Goal: Task Accomplishment & Management: Use online tool/utility

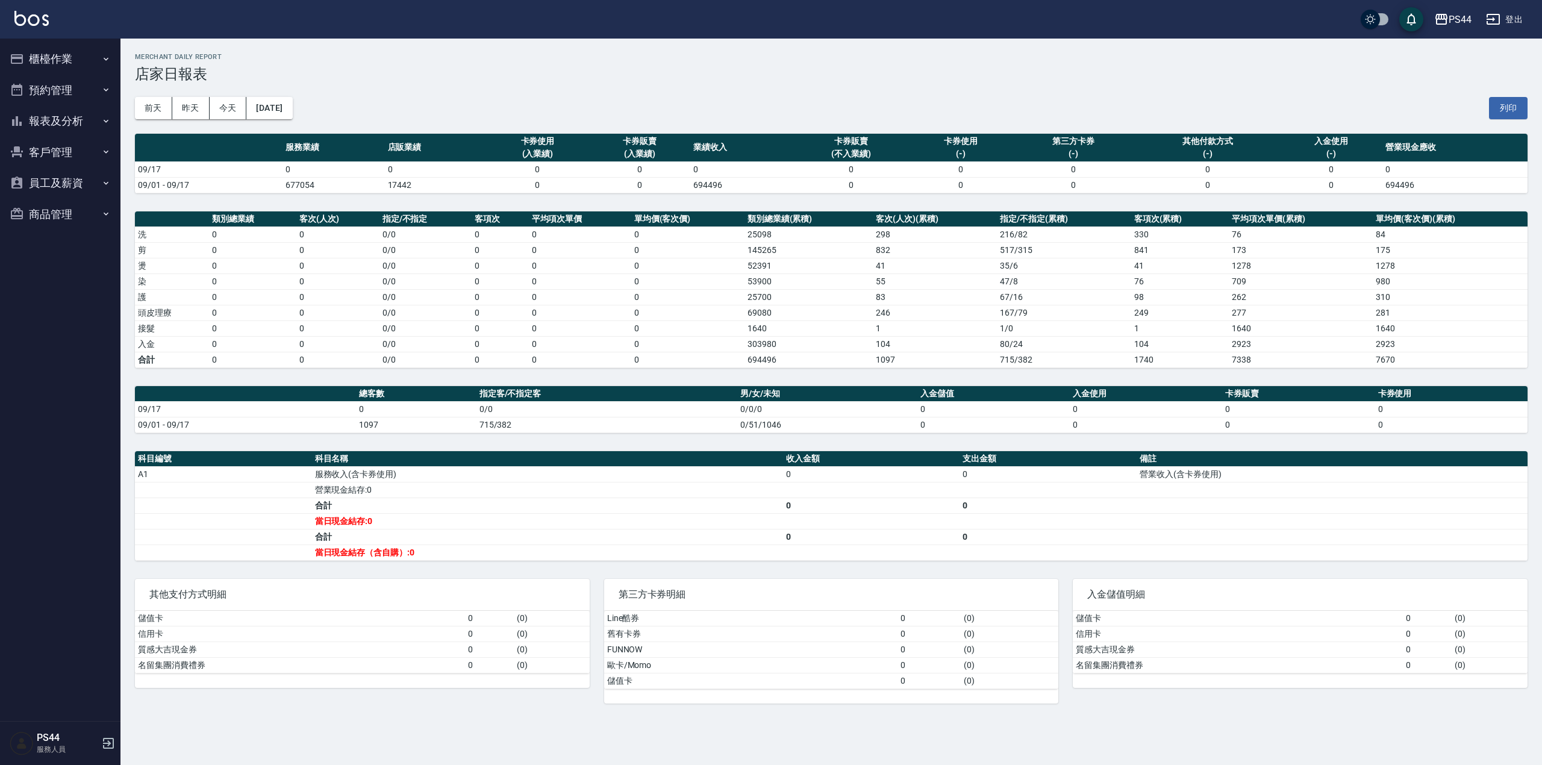
click at [37, 18] on img at bounding box center [31, 18] width 34 height 15
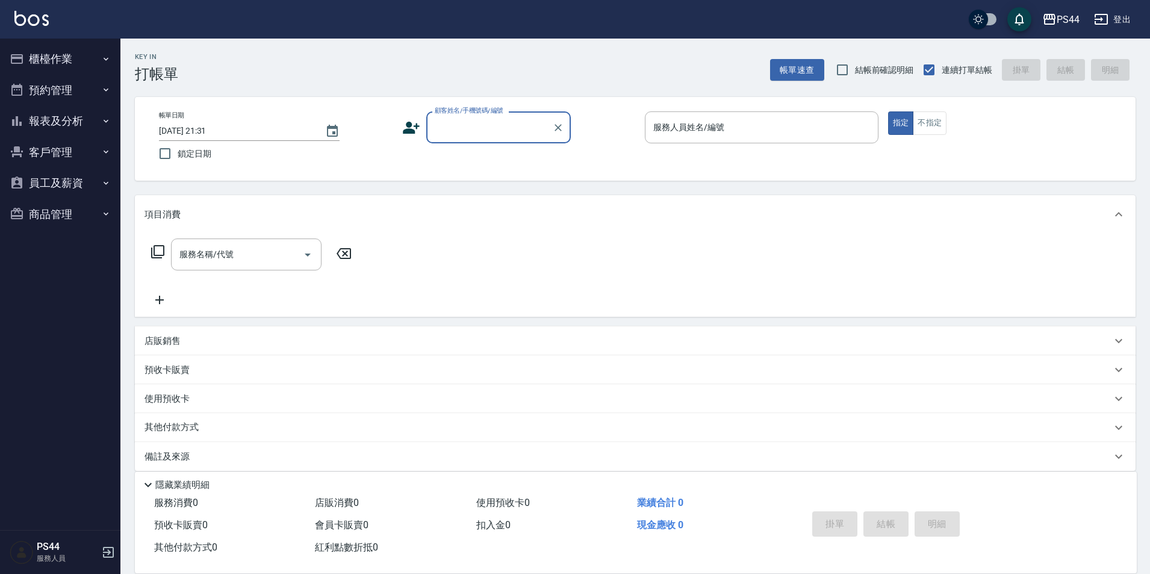
drag, startPoint x: 1073, startPoint y: 1, endPoint x: 452, endPoint y: 120, distance: 631.6
click at [449, 116] on div "顧客姓名/手機號碼/編號" at bounding box center [498, 127] width 145 height 32
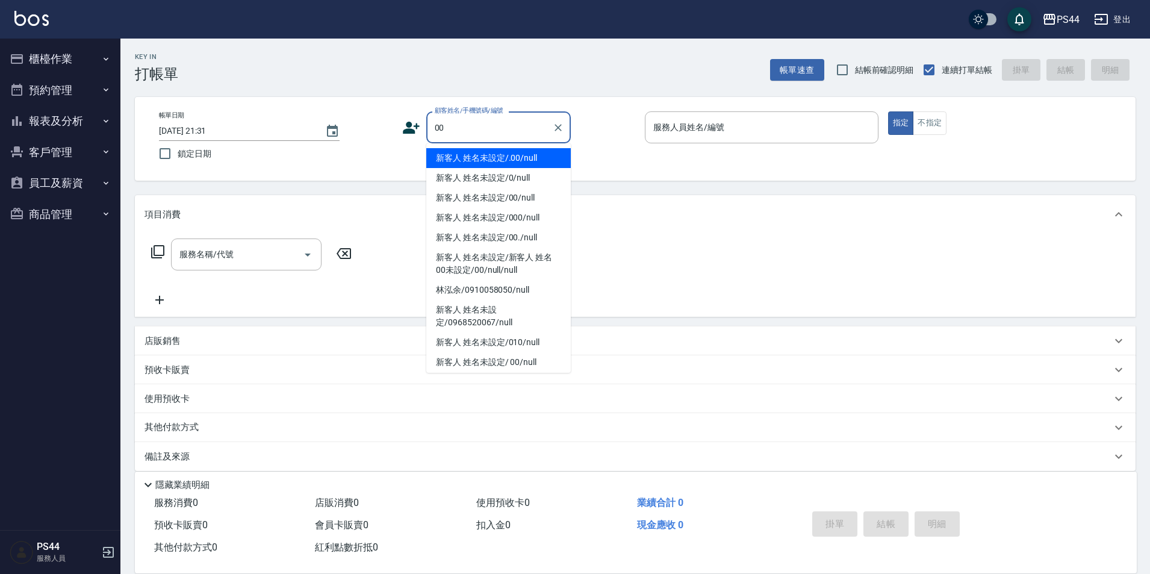
type input "新客人 姓名未設定/.00/null"
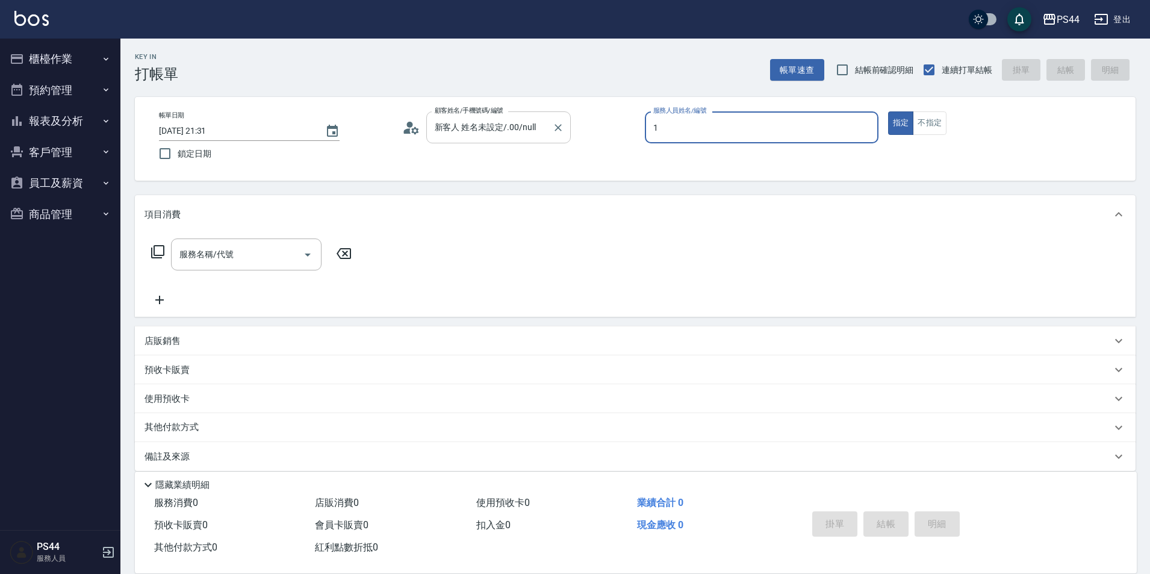
type input "黃雅雯-1"
type button "true"
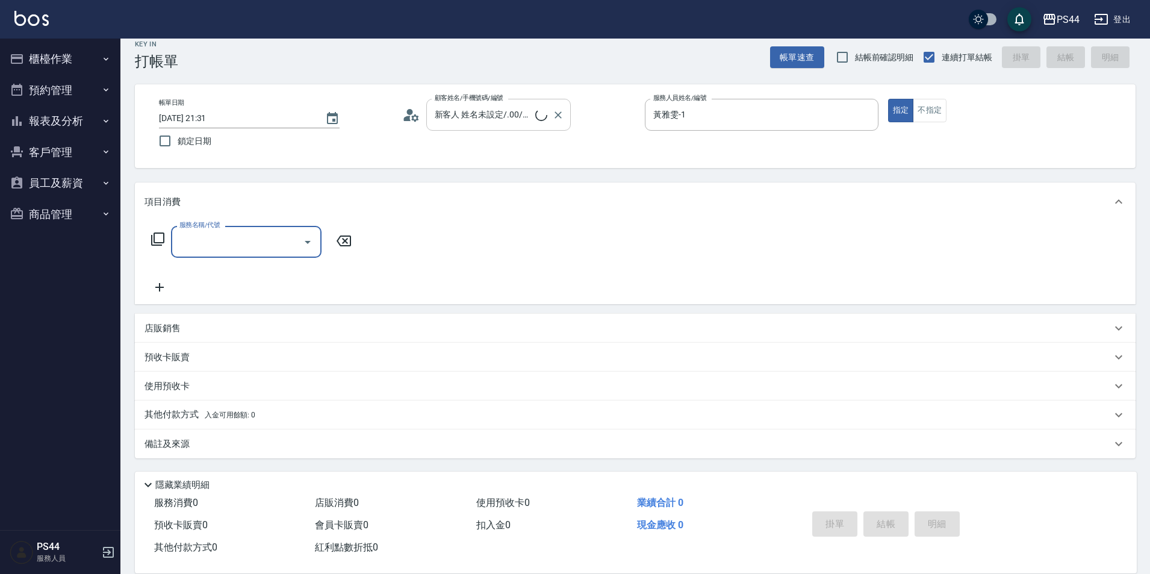
type input "3"
type input "新客人 姓名未設定/00/null"
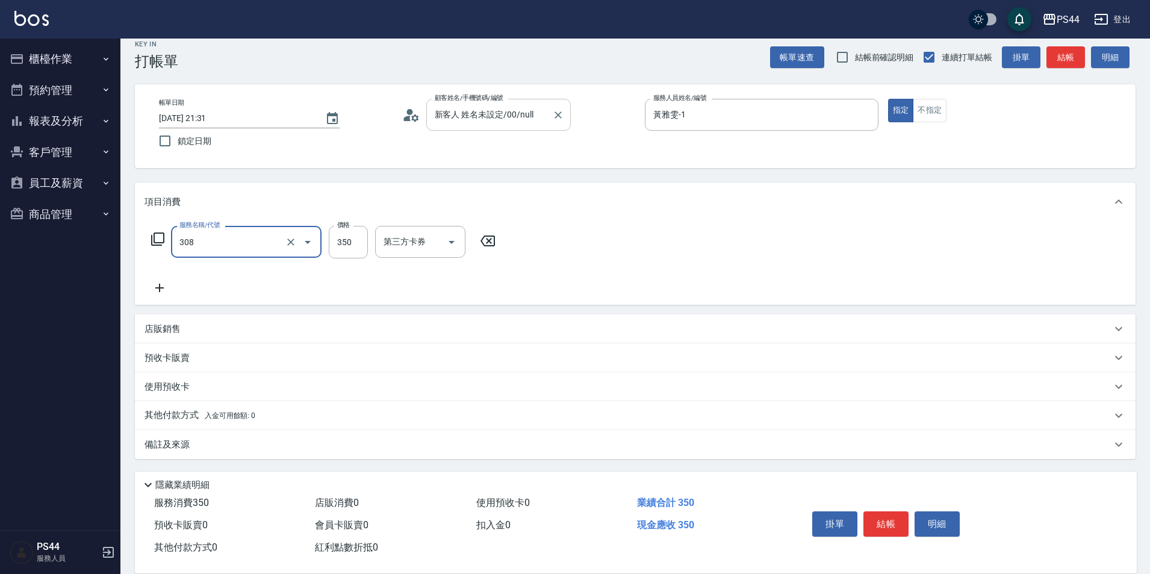
type input "洗+剪(308)"
type input "400"
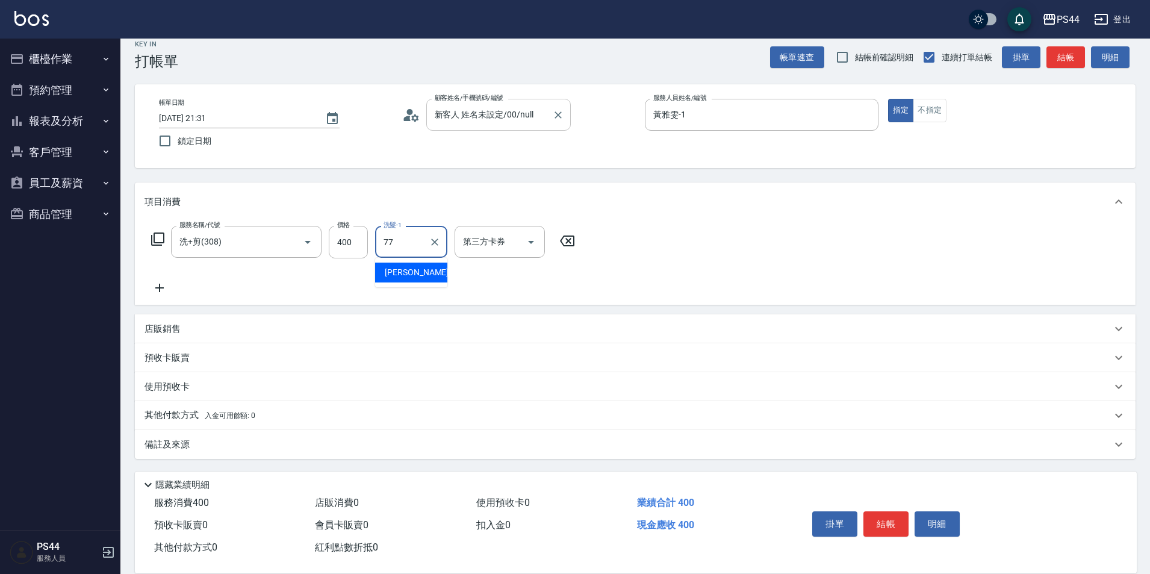
type input "[PERSON_NAME]-77"
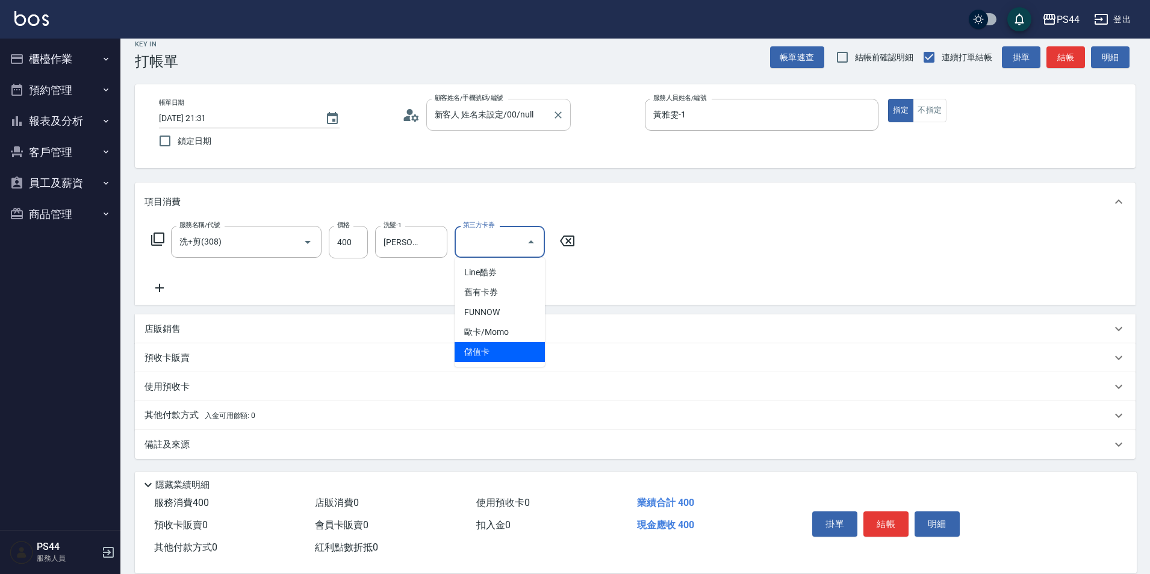
type input "儲值卡"
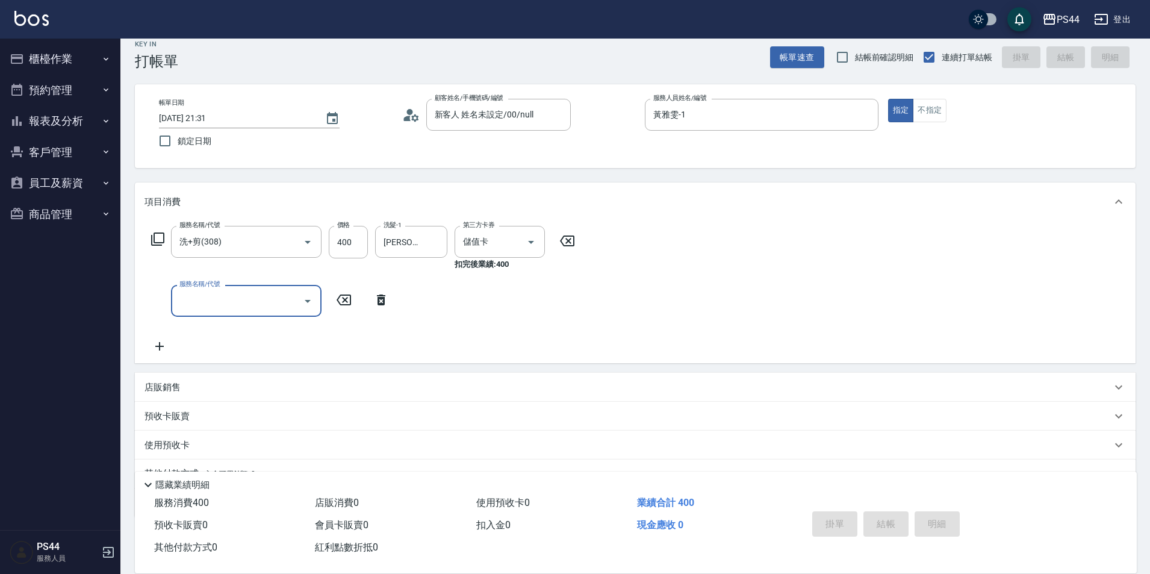
click at [837, 18] on input "checkbox" at bounding box center [979, 19] width 58 height 19
checkbox input "true"
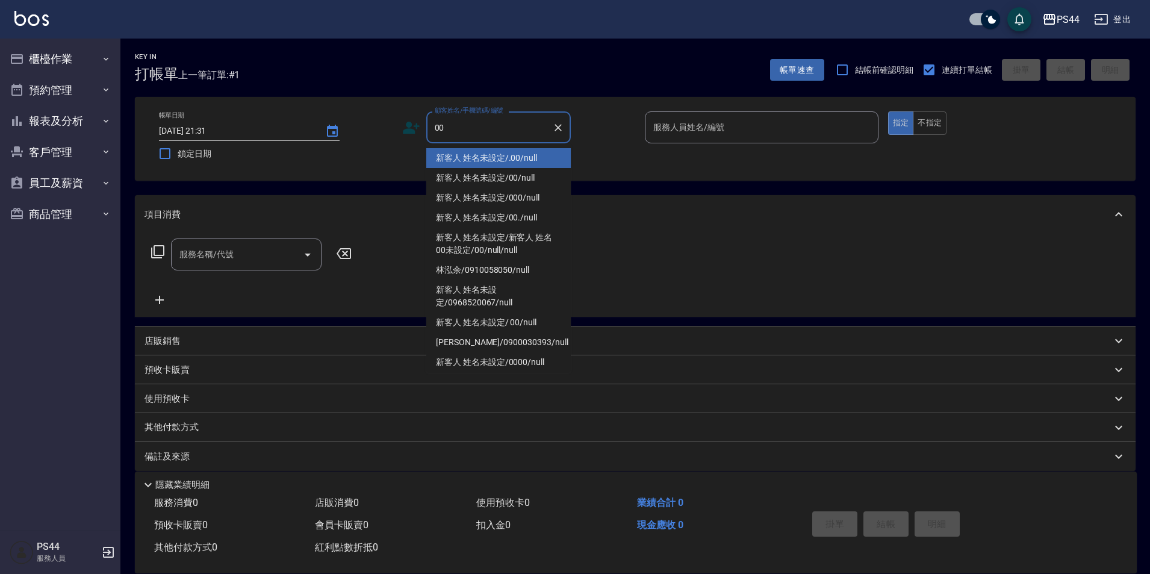
type input "新客人 姓名未設定/.00/null"
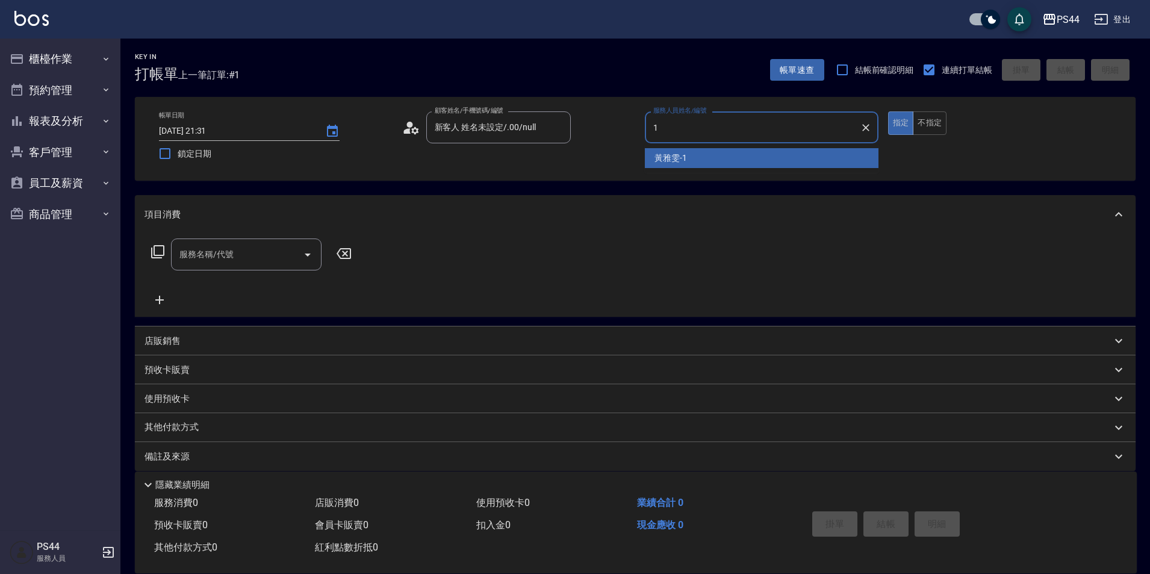
type input "黃雅雯-1"
type button "true"
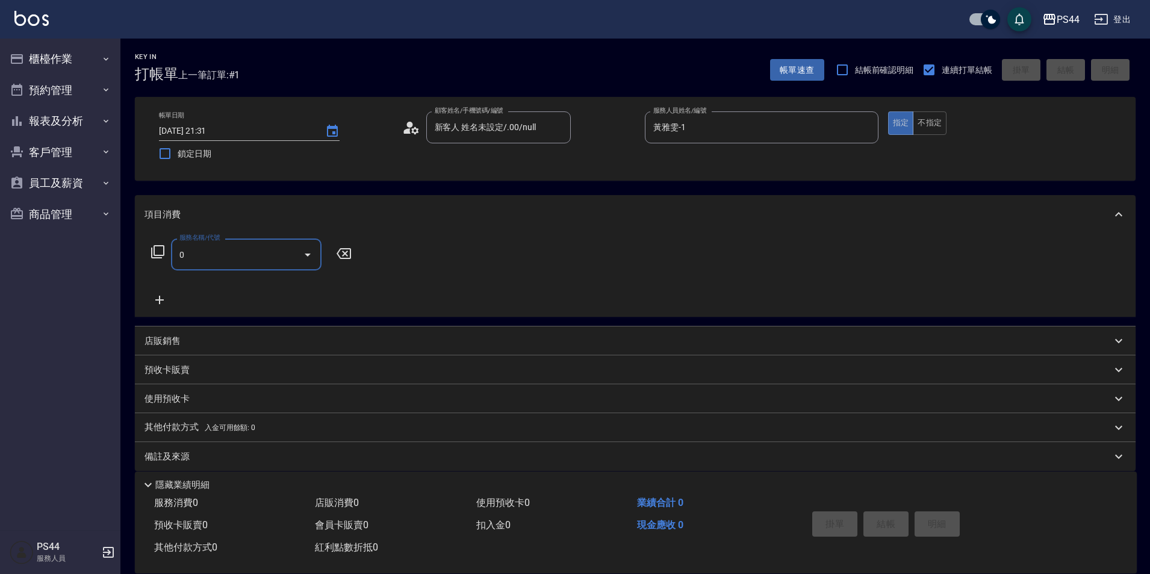
type input "06"
type input "新客人 姓名未設定/00/null"
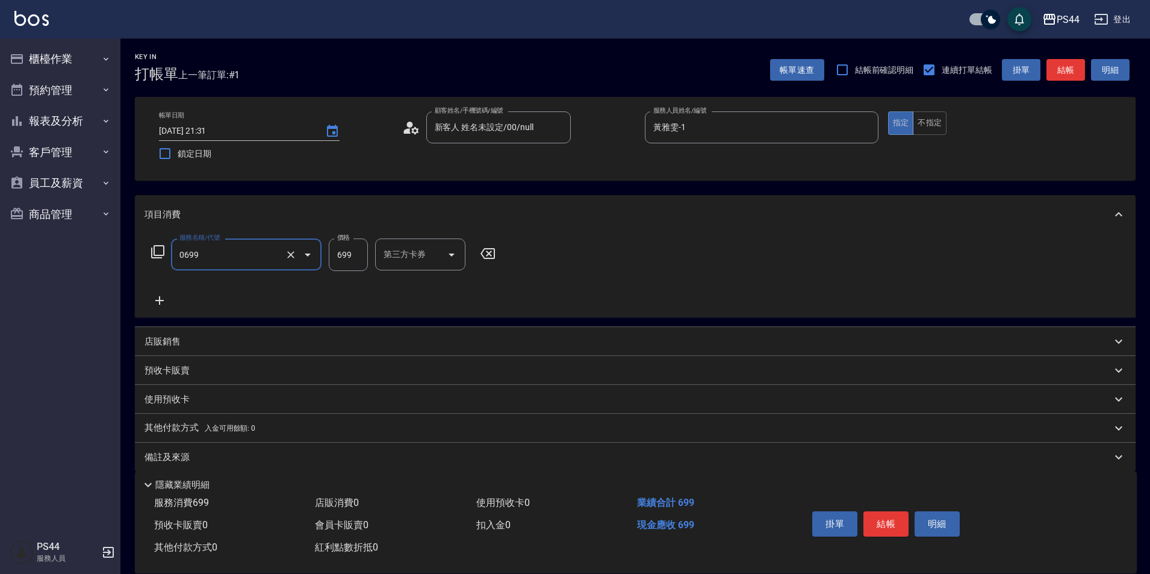
type input "精油SPA(0699)"
type input "邱美月-34"
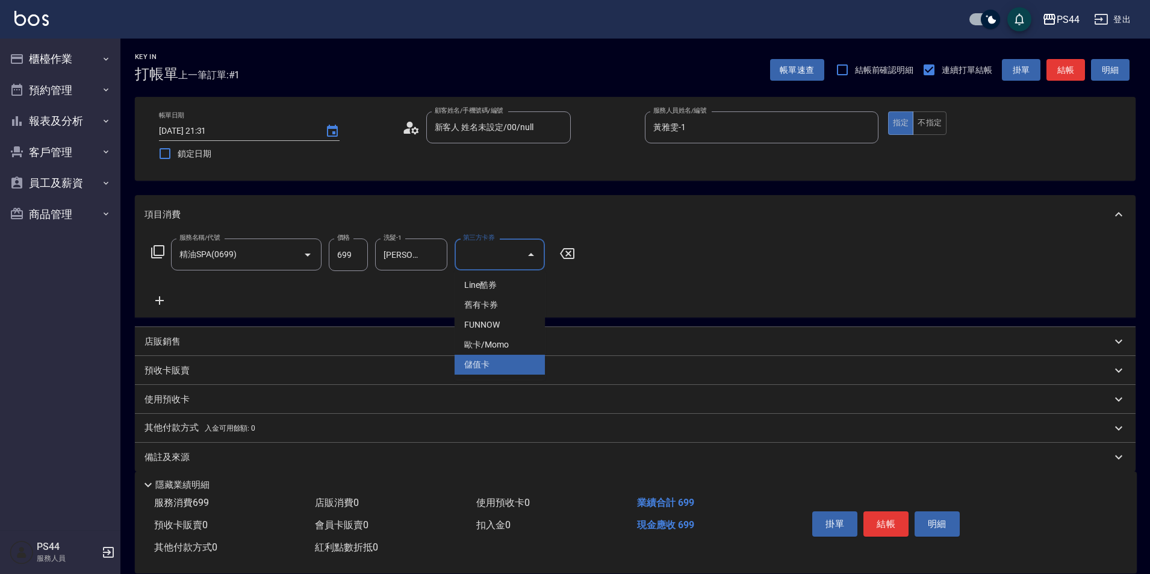
type input "儲值卡"
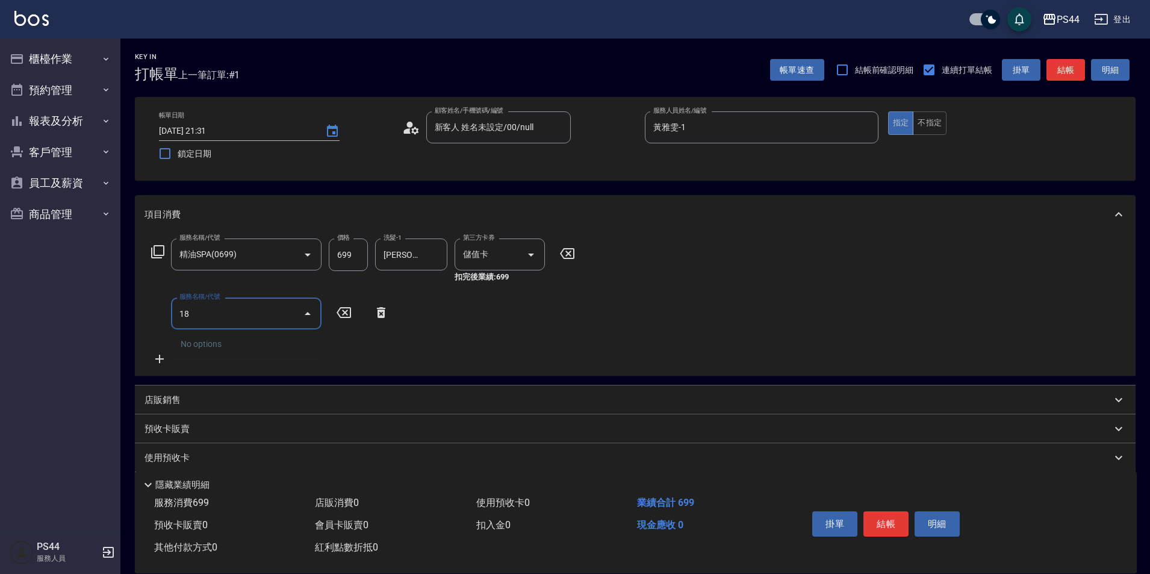
type input "1"
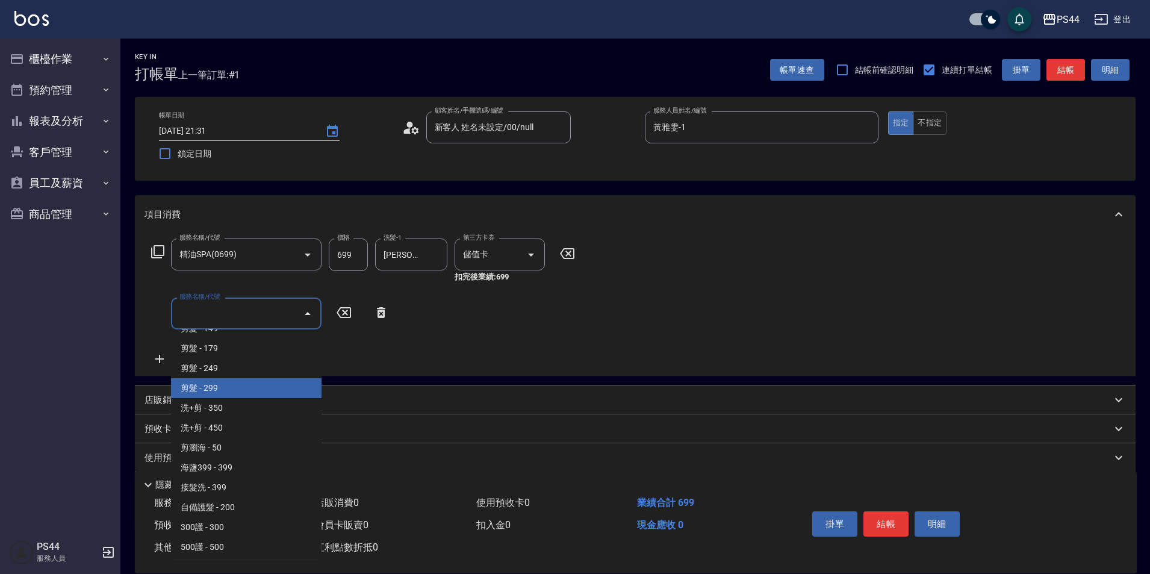
scroll to position [422, 0]
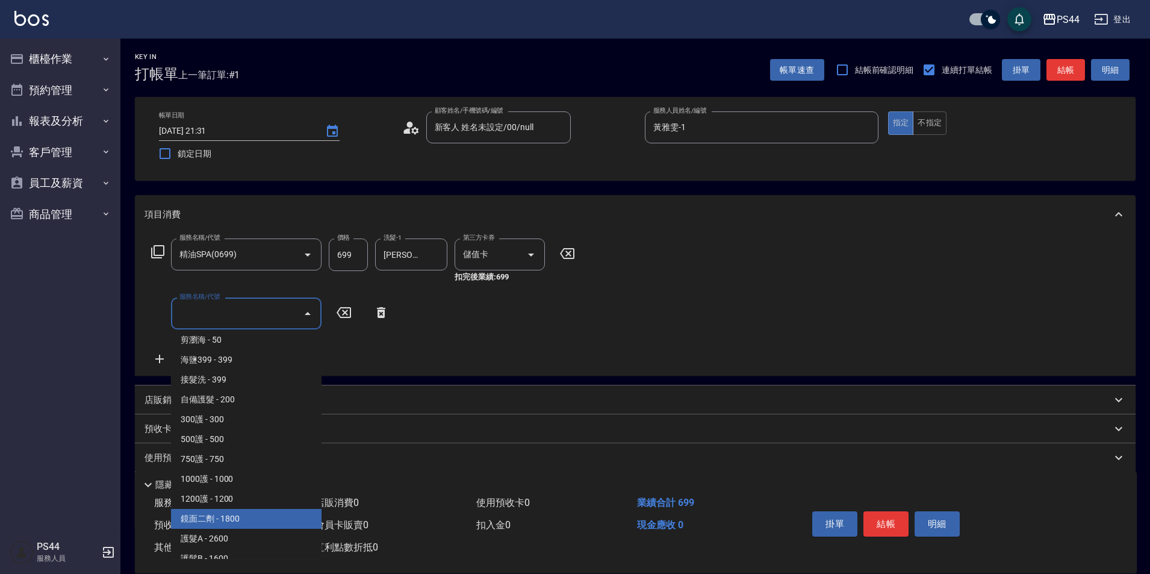
click at [257, 509] on span "鏡面二劑 - 1800" at bounding box center [246, 519] width 151 height 20
type input "鏡面二劑(406)"
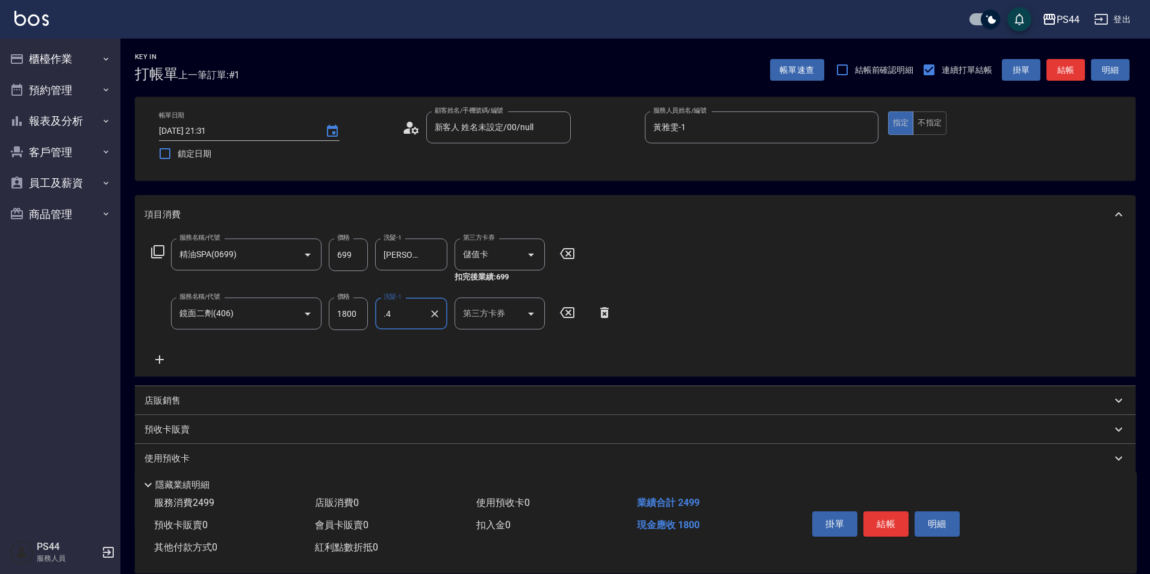
type input "."
type input "邱美月-34"
type input "儲值卡"
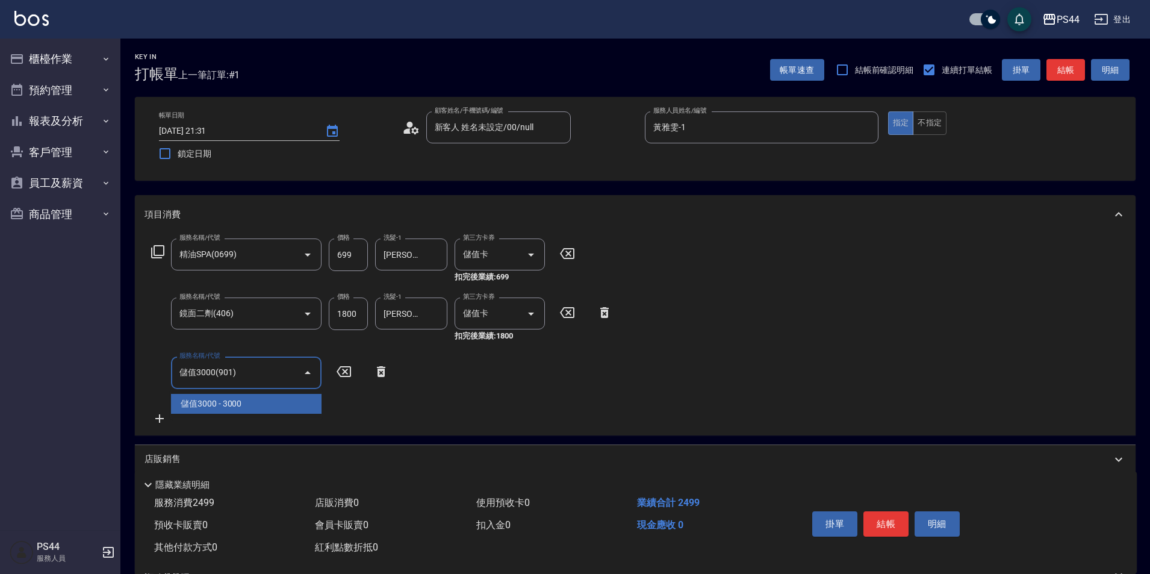
type input "儲值3000(901)"
type input "697"
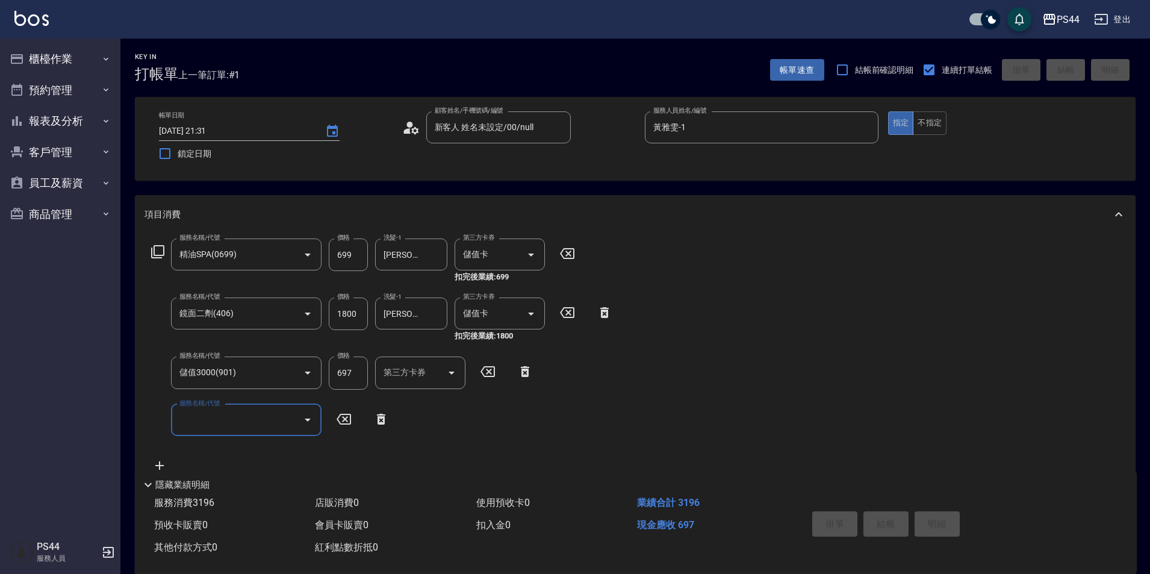
type input "2025/09/17 21:32"
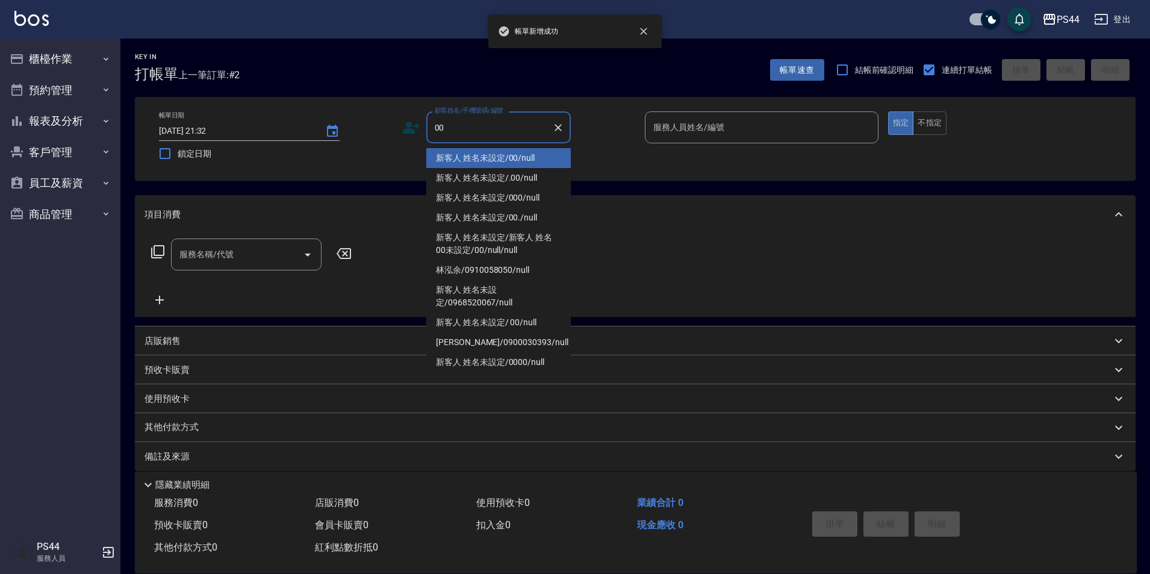
type input "新客人 姓名未設定/00/null"
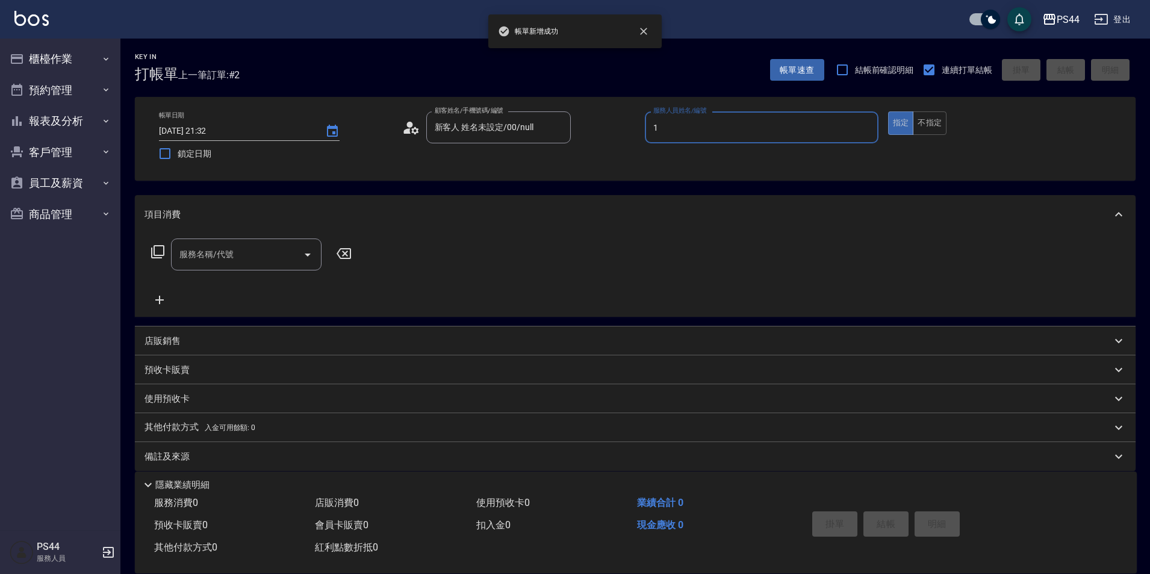
type input "黃雅雯-1"
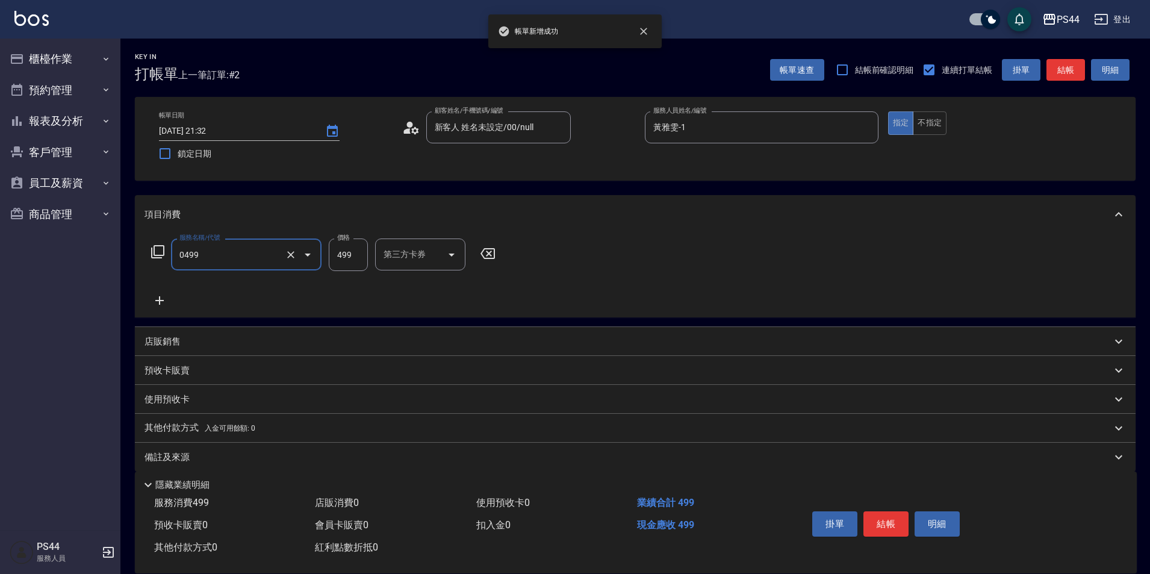
type input "伊黛莉499(0499)"
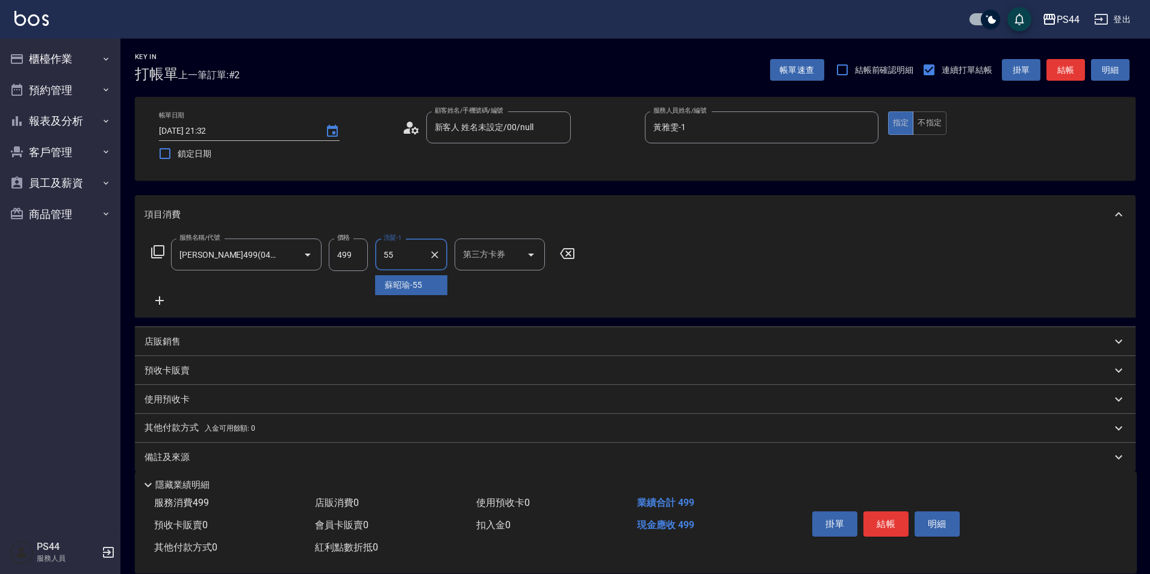
type input "蘇昭瑜-55"
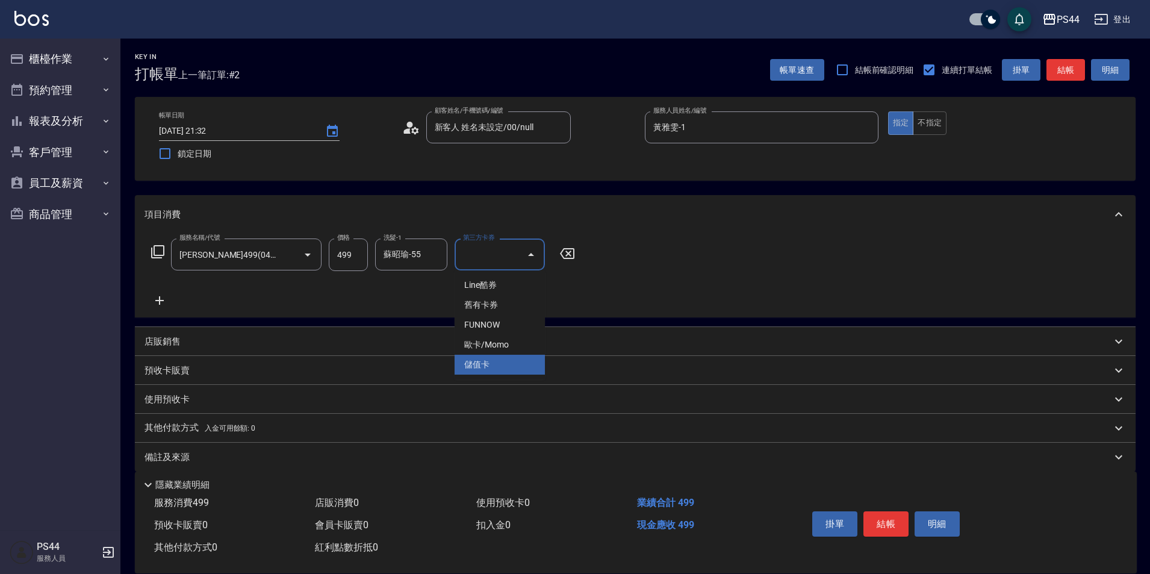
type input "儲值卡"
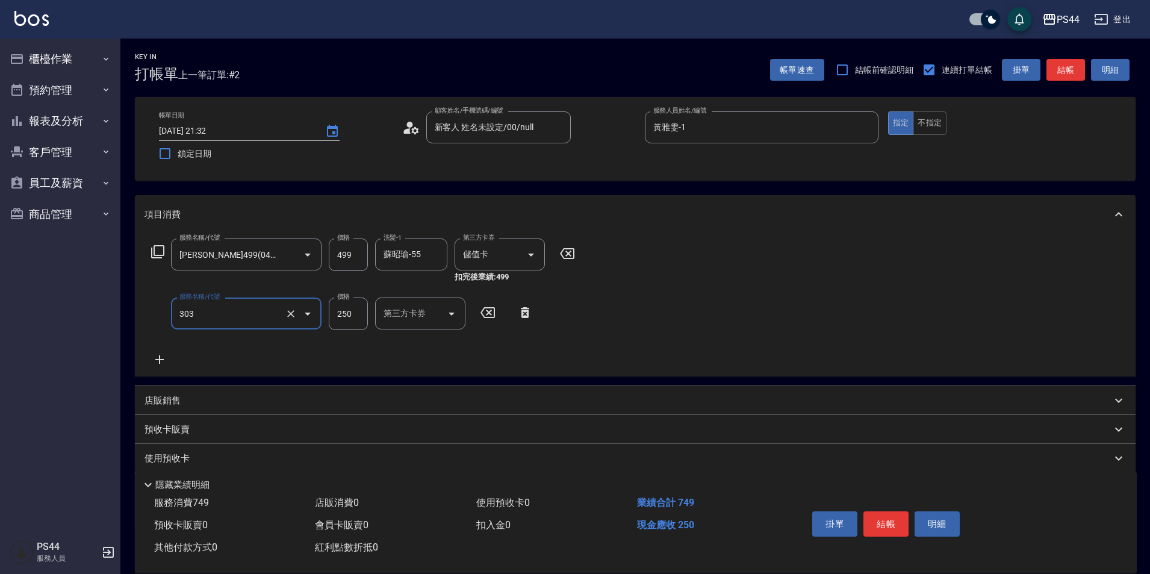
type input "剪髮(303)"
type input "300"
type input "儲值卡"
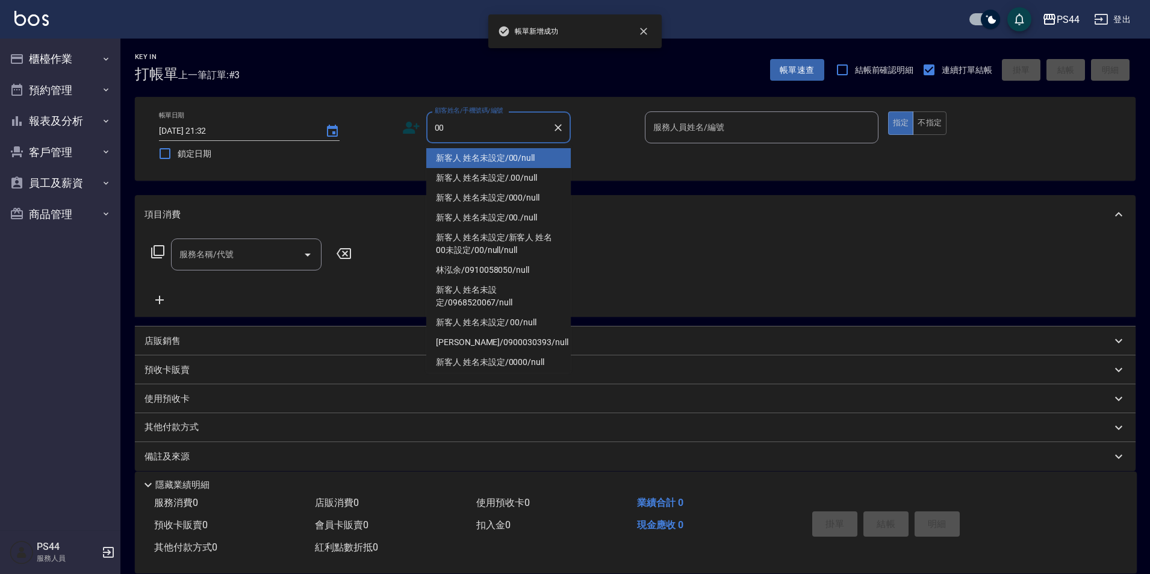
type input "新客人 姓名未設定/00/null"
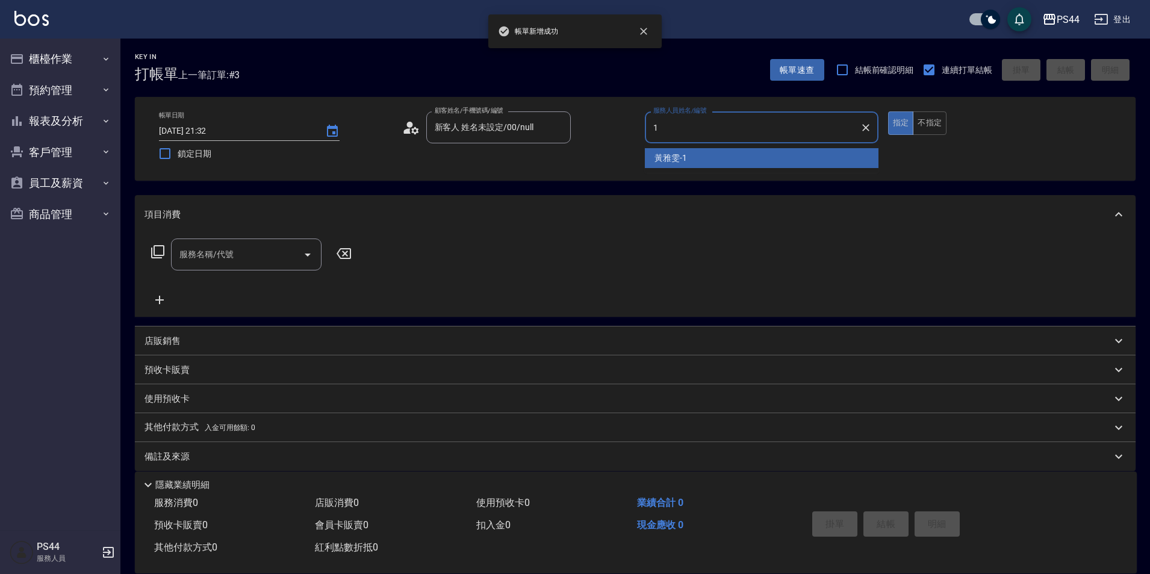
type input "黃雅雯-1"
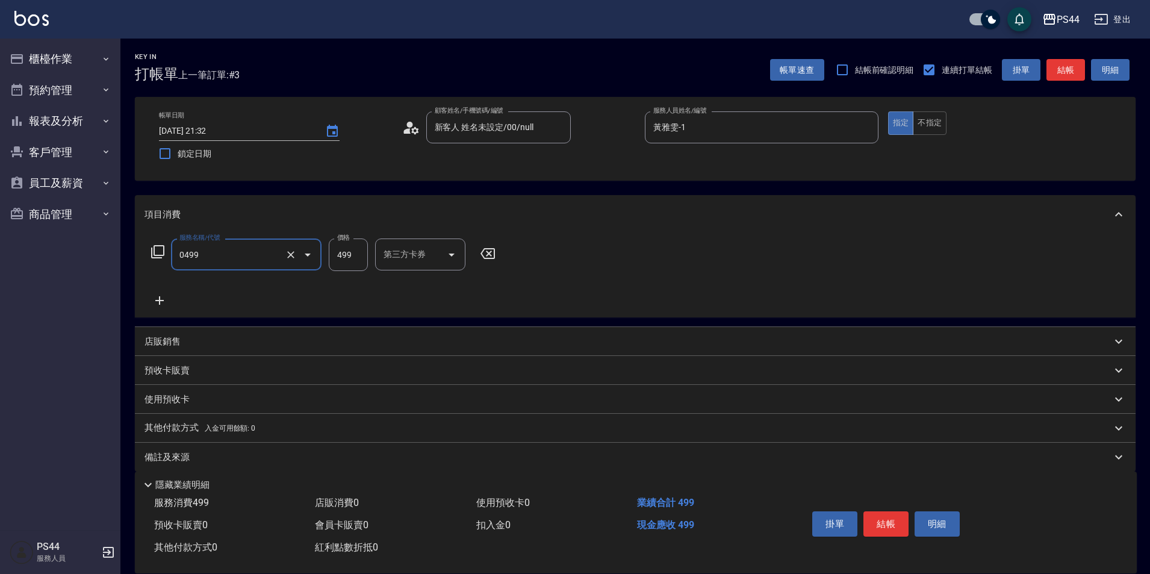
type input "伊黛莉499(0499)"
type input "蘇昭瑜-55"
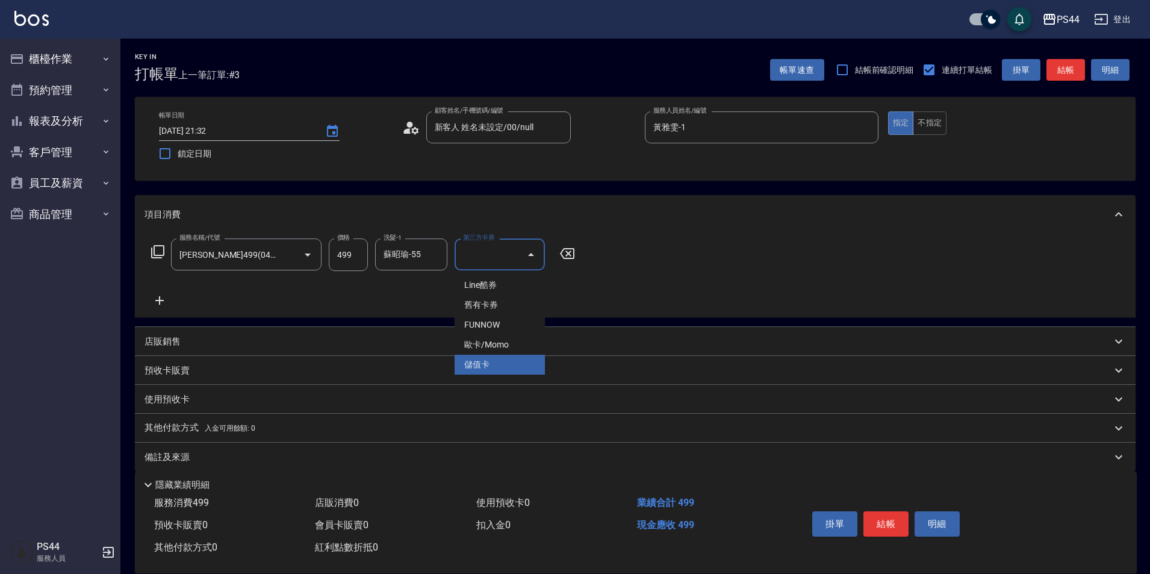
type input "儲值卡"
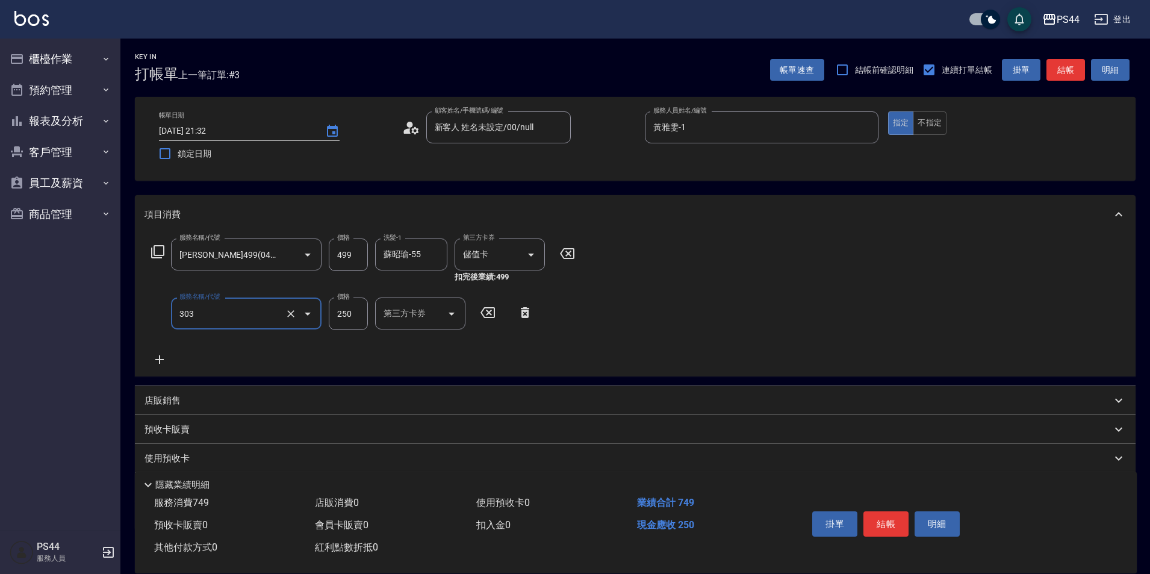
type input "剪髮(303)"
type input "300"
type input "儲值卡"
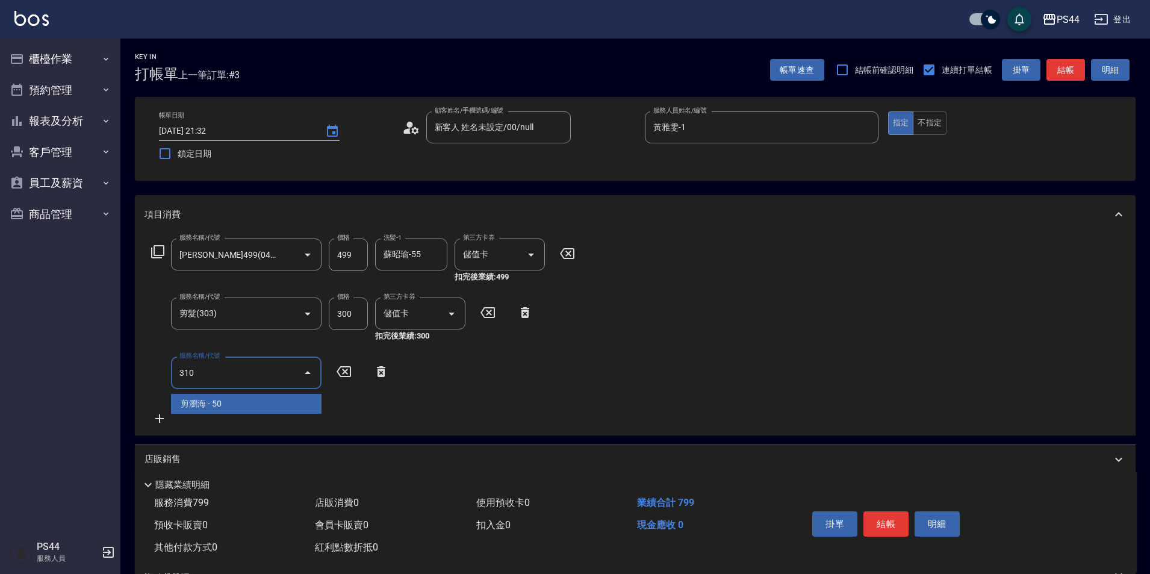
type input "剪瀏海(310)"
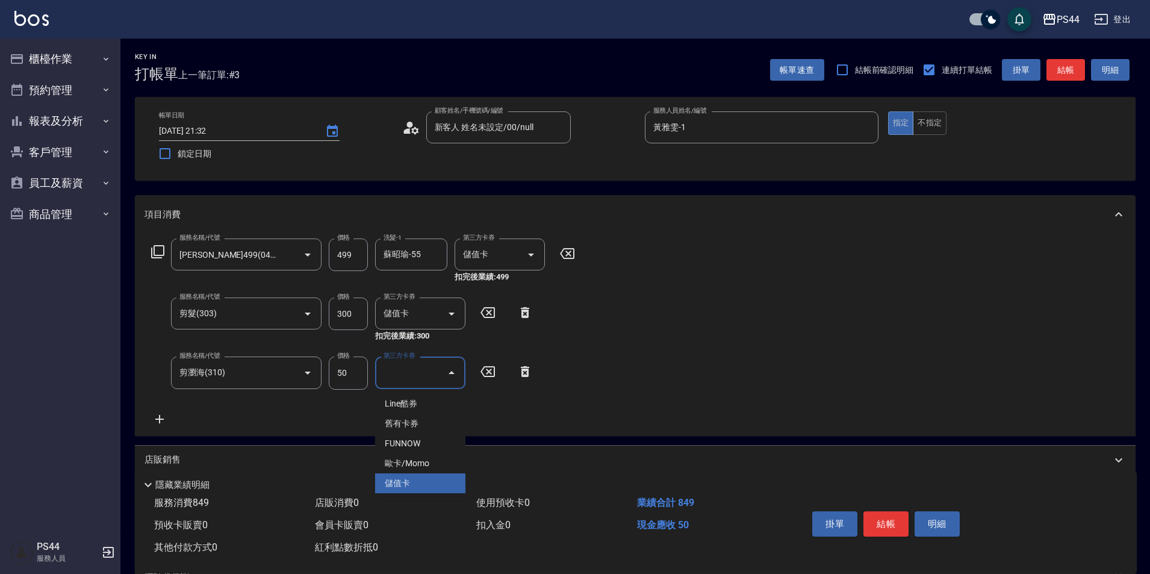
type input "儲值卡"
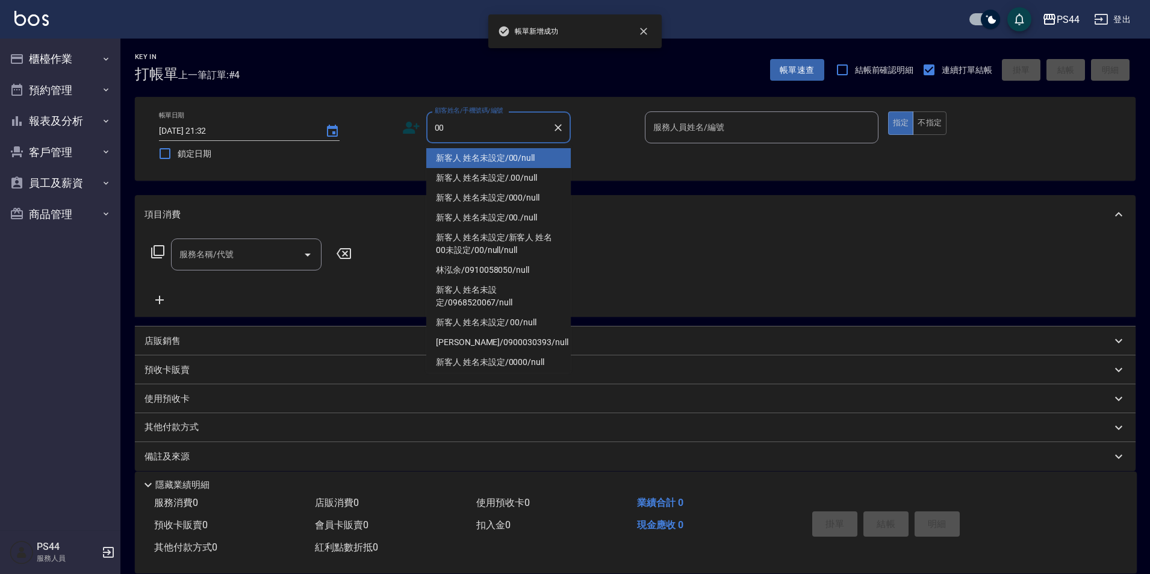
type input "新客人 姓名未設定/00/null"
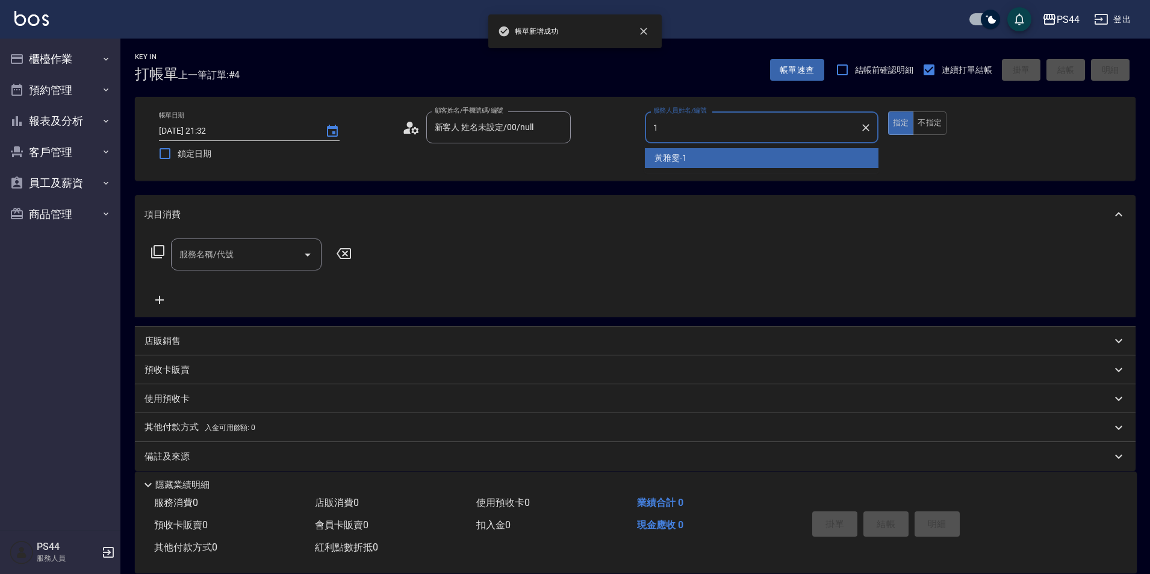
type input "黃雅雯-1"
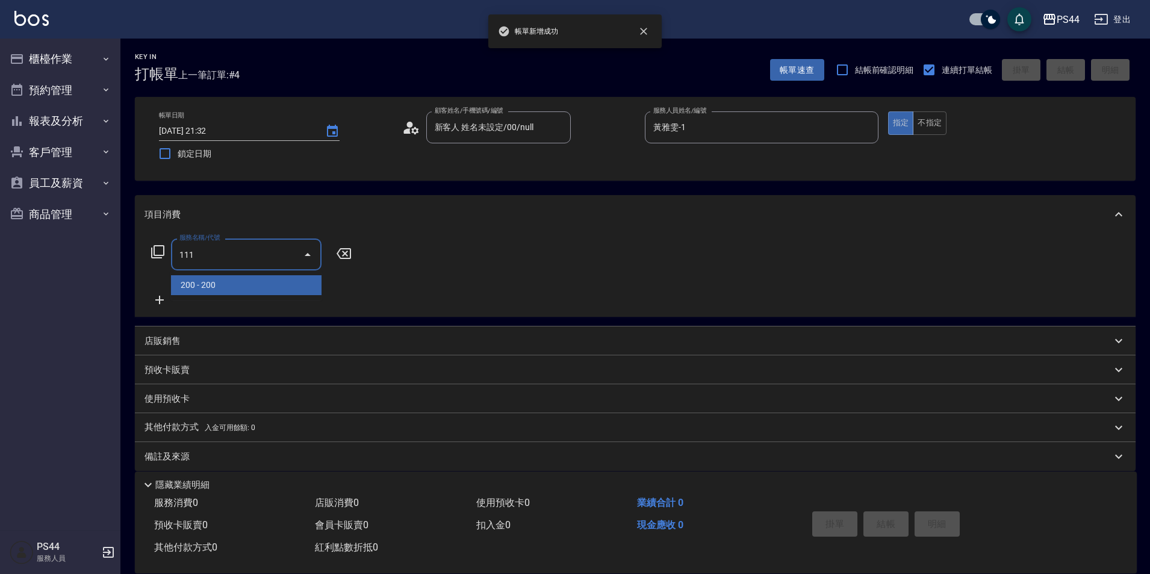
type input "200(111)"
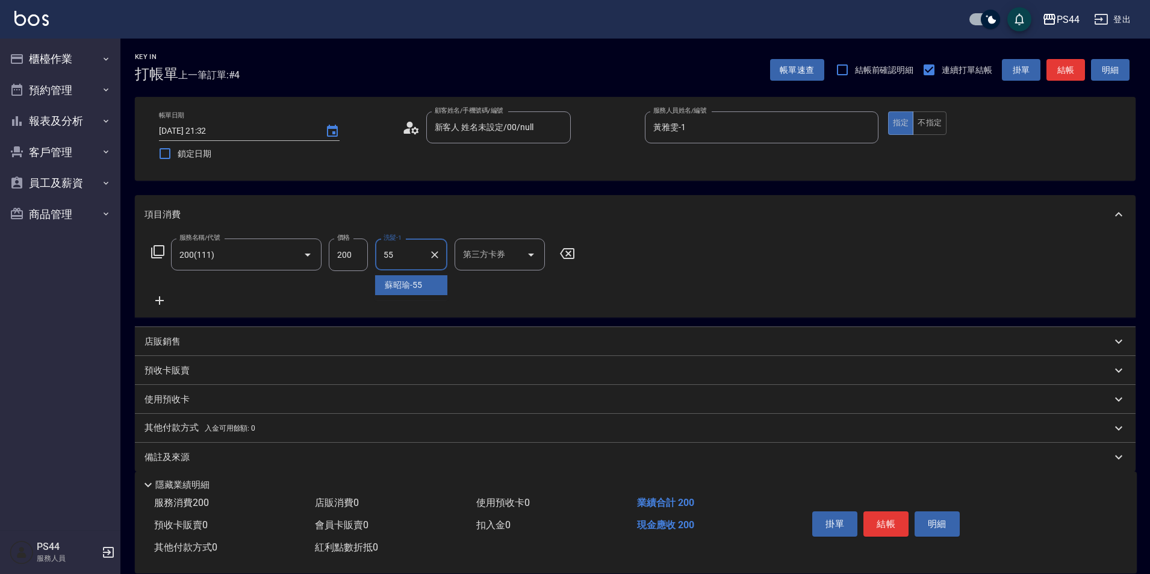
type input "蘇昭瑜-55"
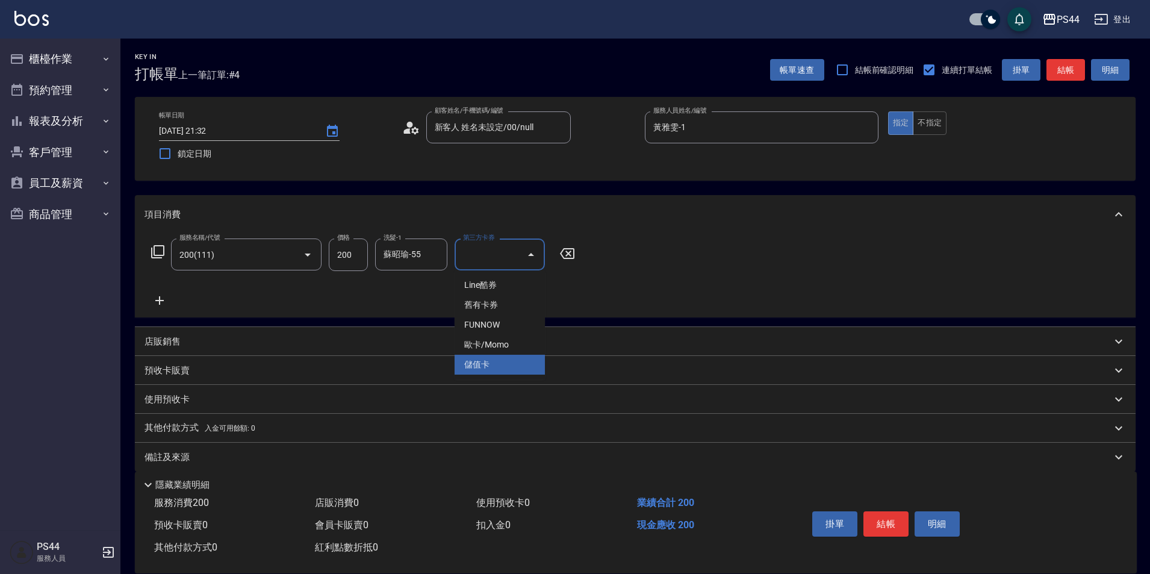
type input "儲值卡"
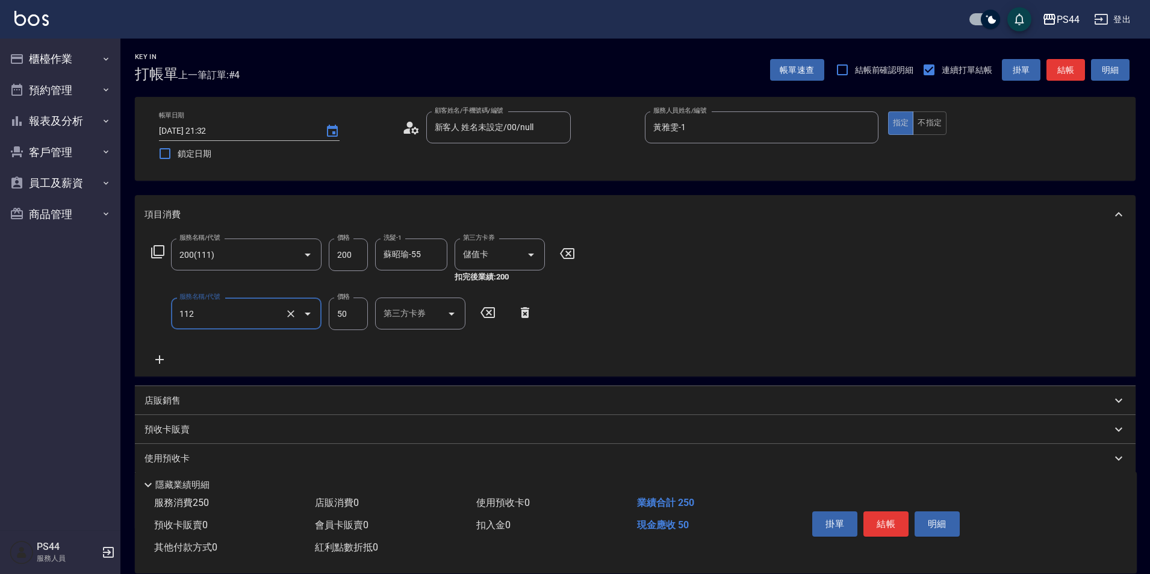
type input "精油50(112)"
type input "蘇昭瑜-55"
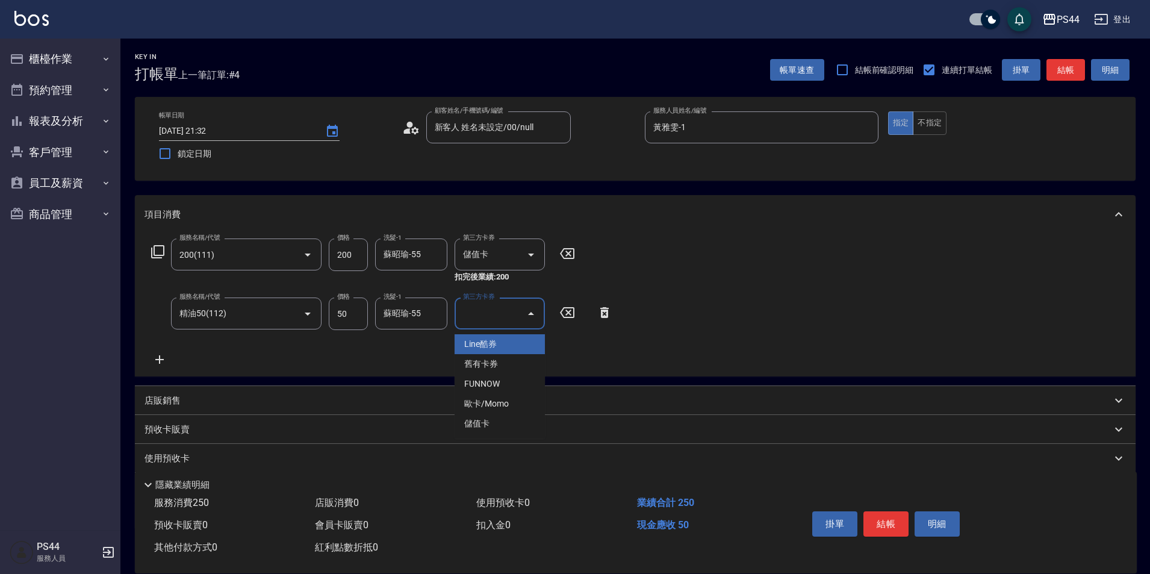
type input "儲值卡"
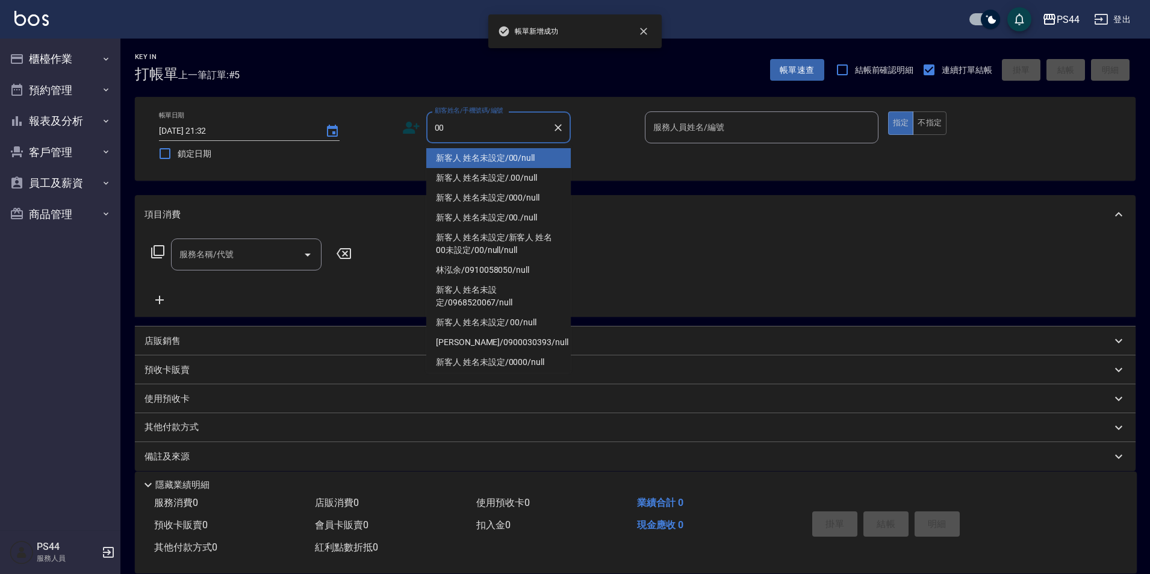
type input "新客人 姓名未設定/00/null"
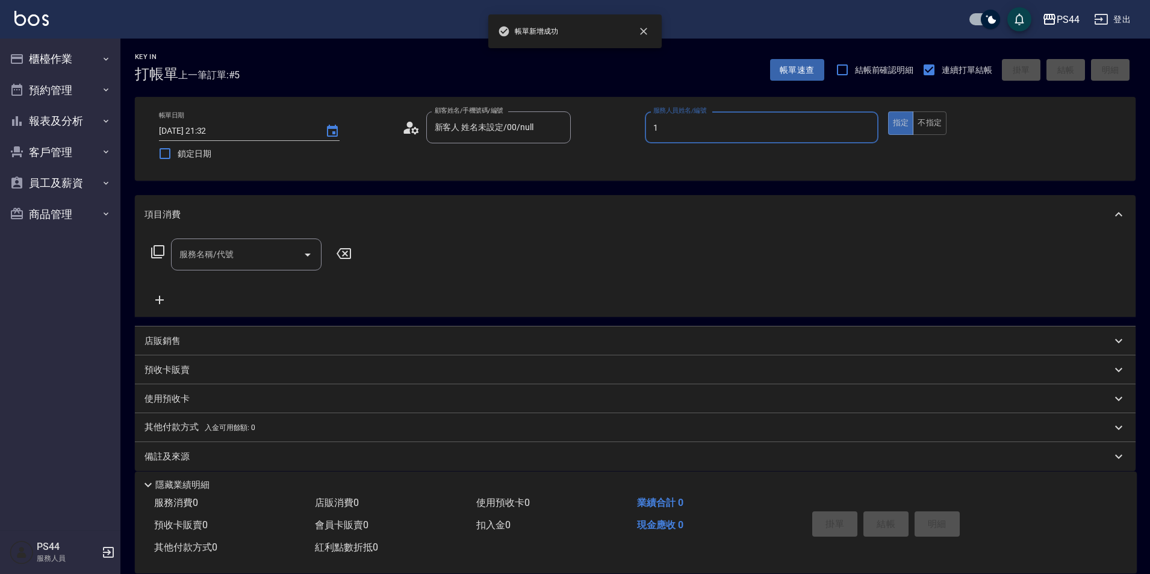
type input "黃雅雯-1"
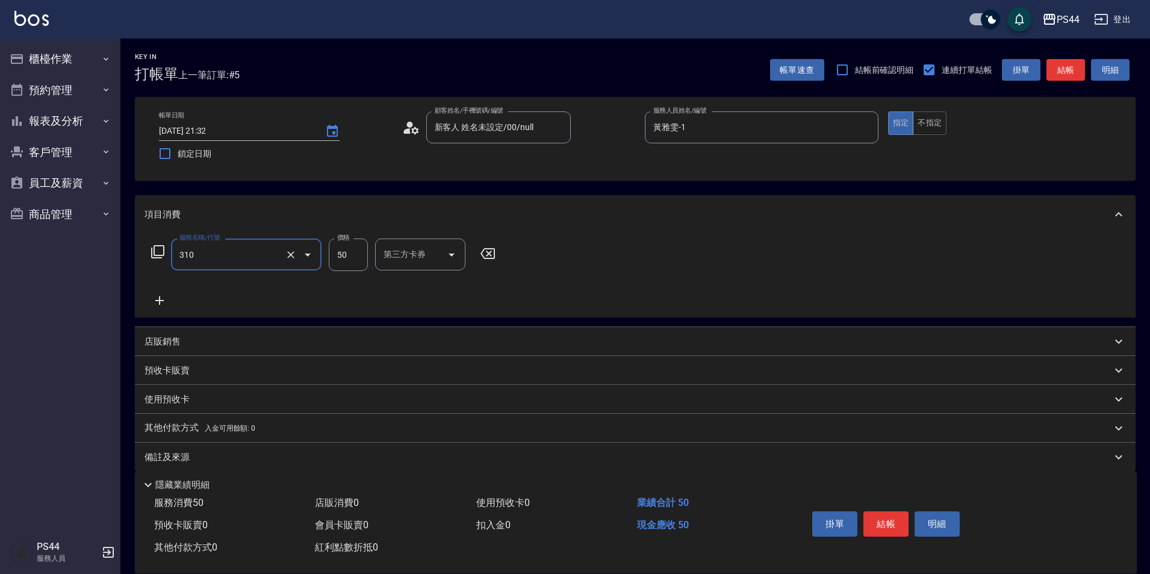
type input "剪瀏海(310)"
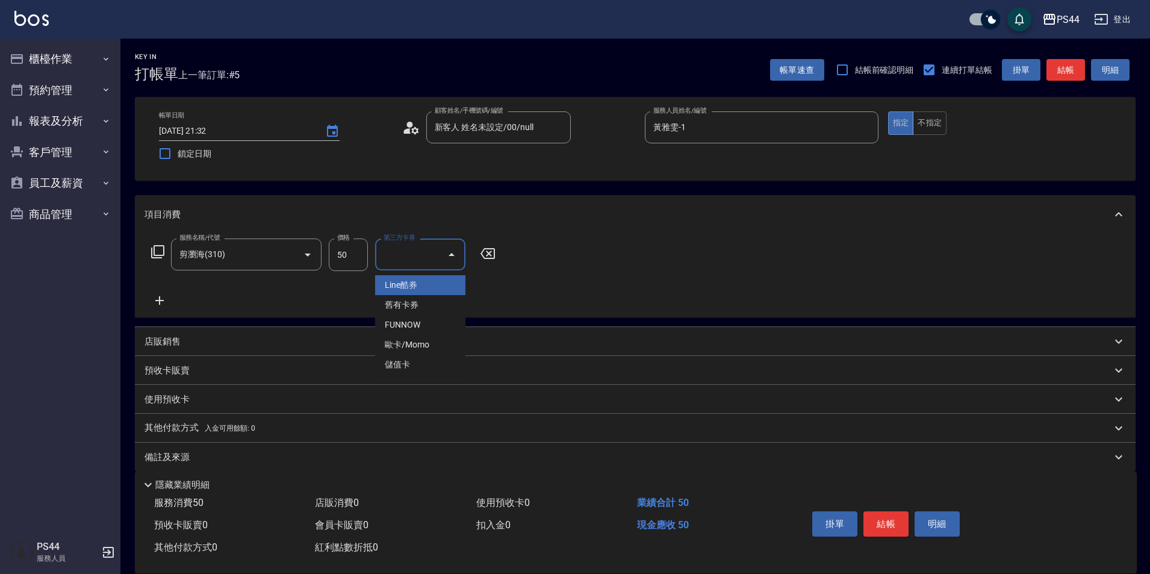
type input "儲值卡"
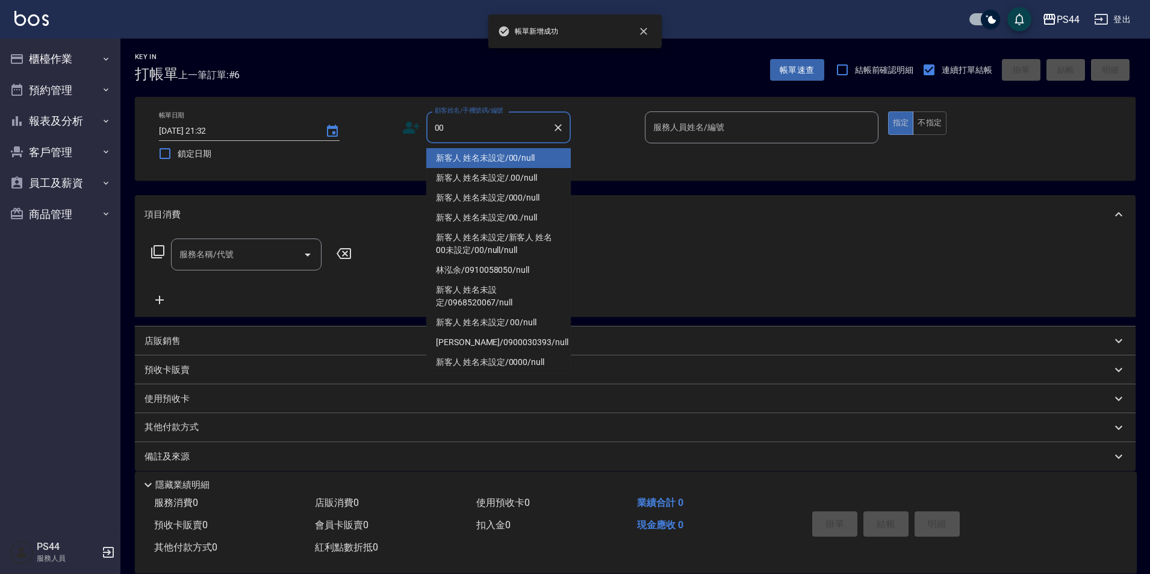
type input "新客人 姓名未設定/00/null"
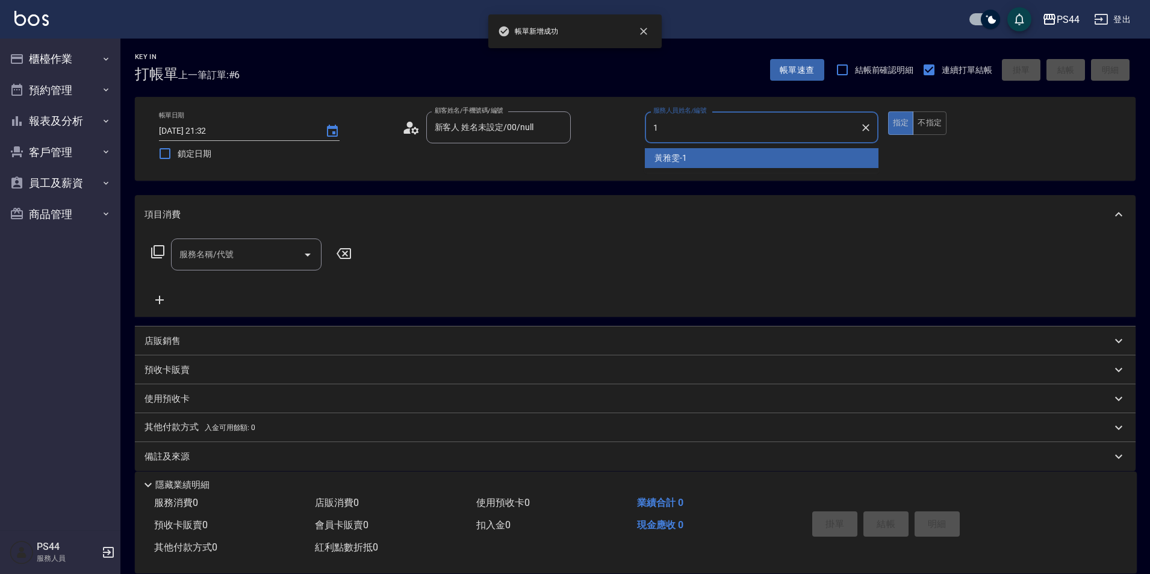
type input "黃雅雯-1"
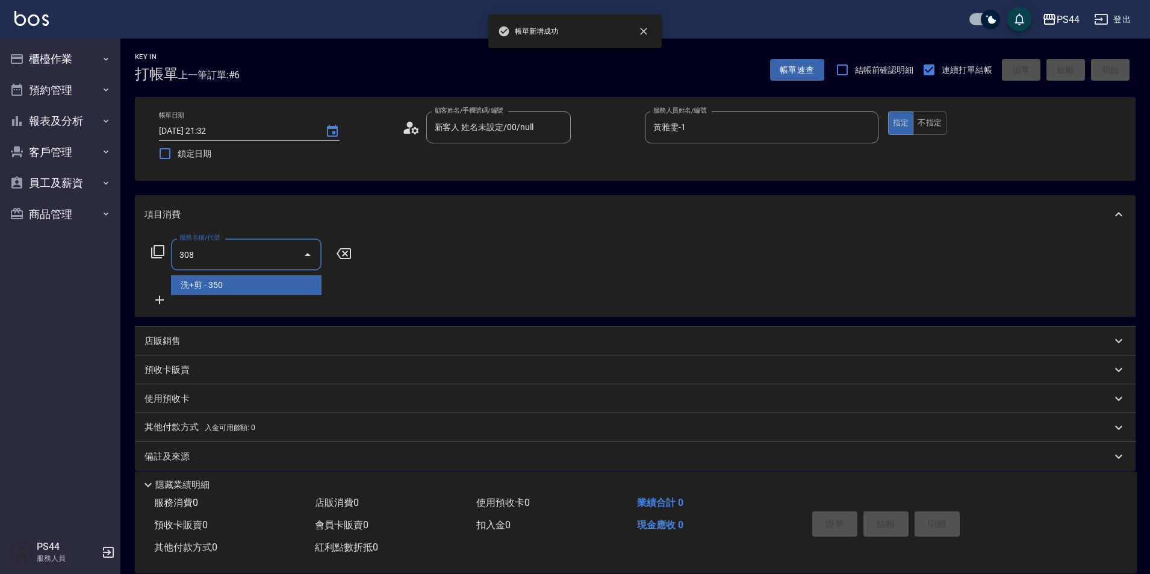
type input "洗+剪(308)"
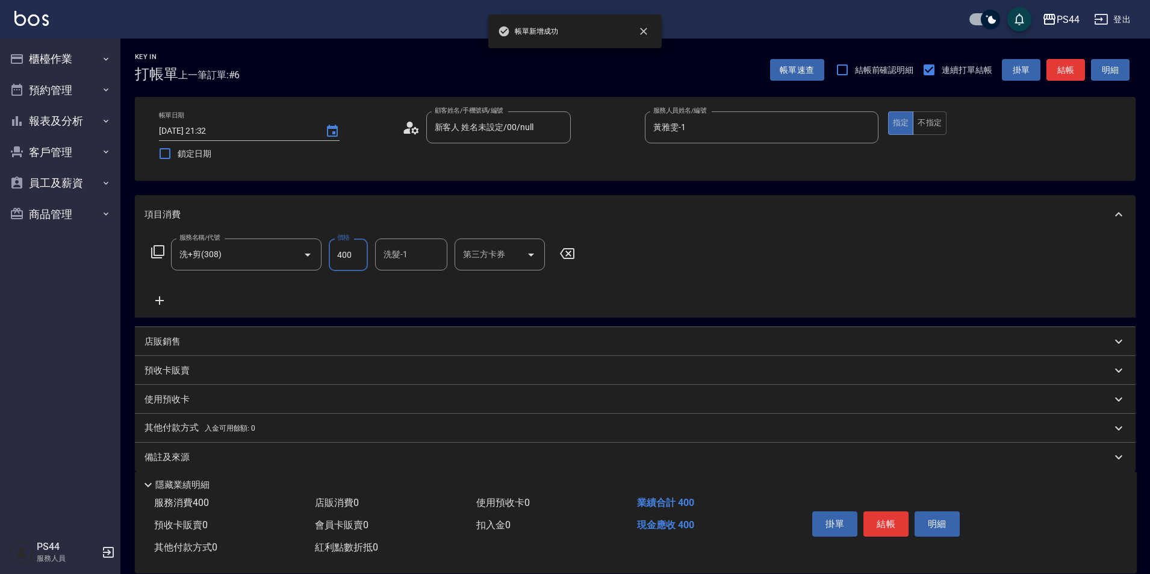
type input "400"
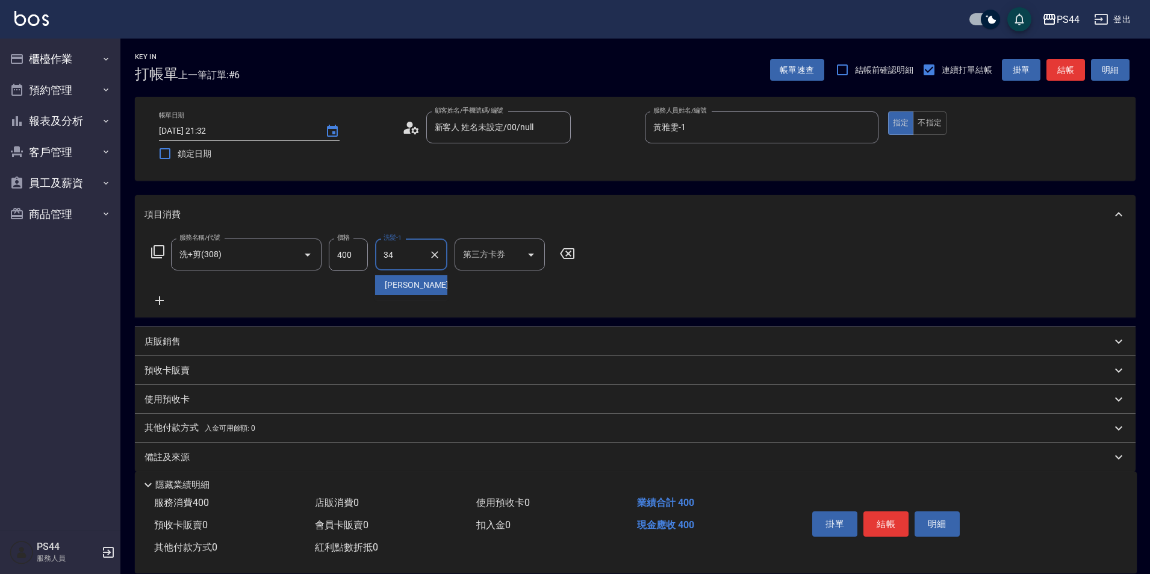
type input "邱美月-34"
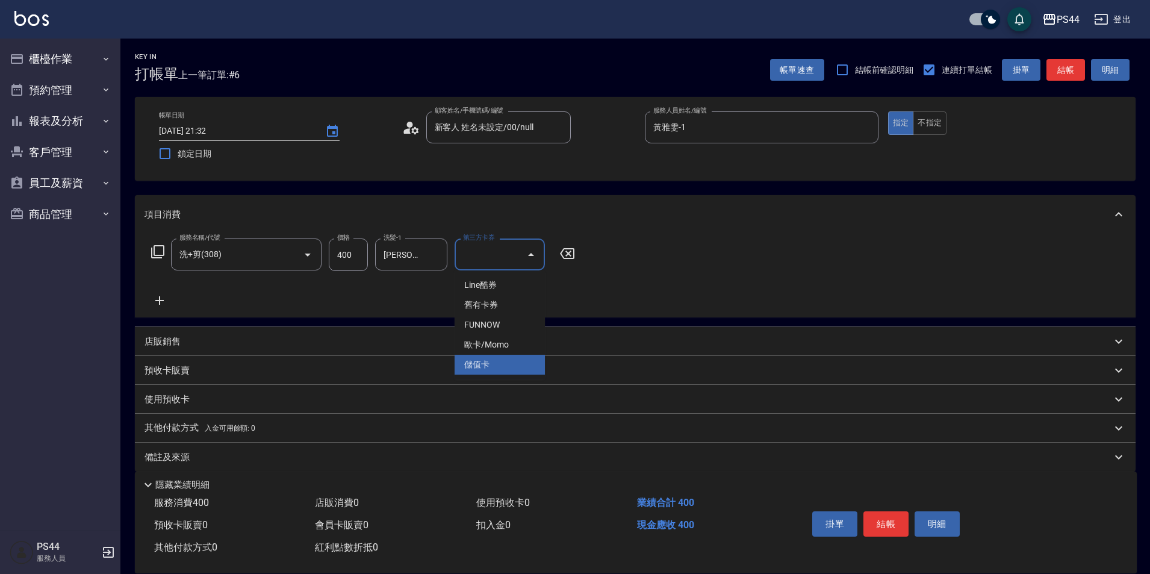
type input "儲值卡"
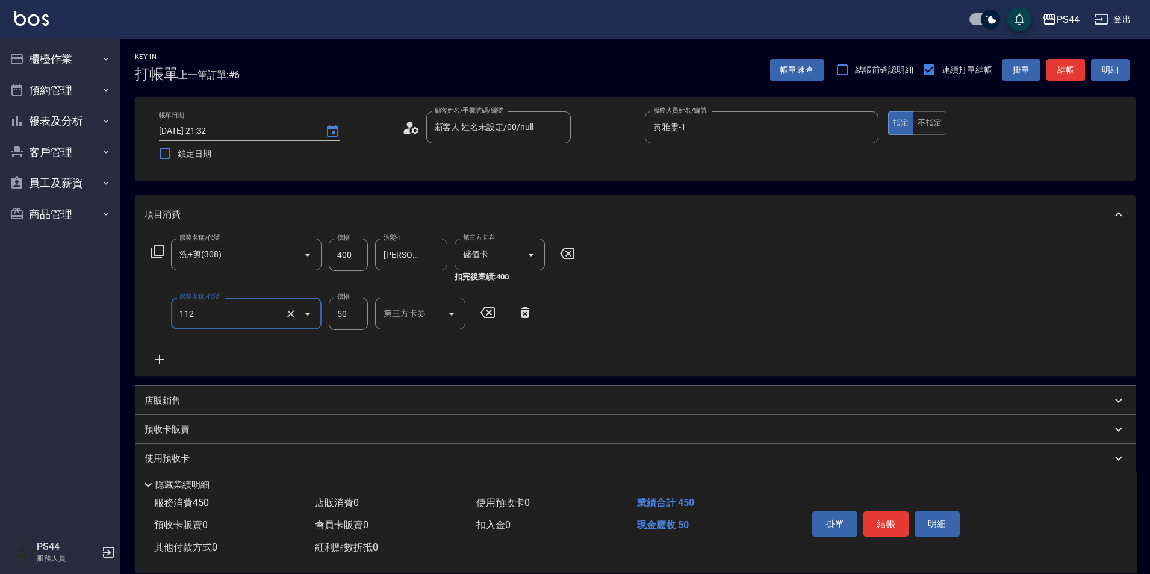
type input "精油50(112)"
type input "邱美月-34"
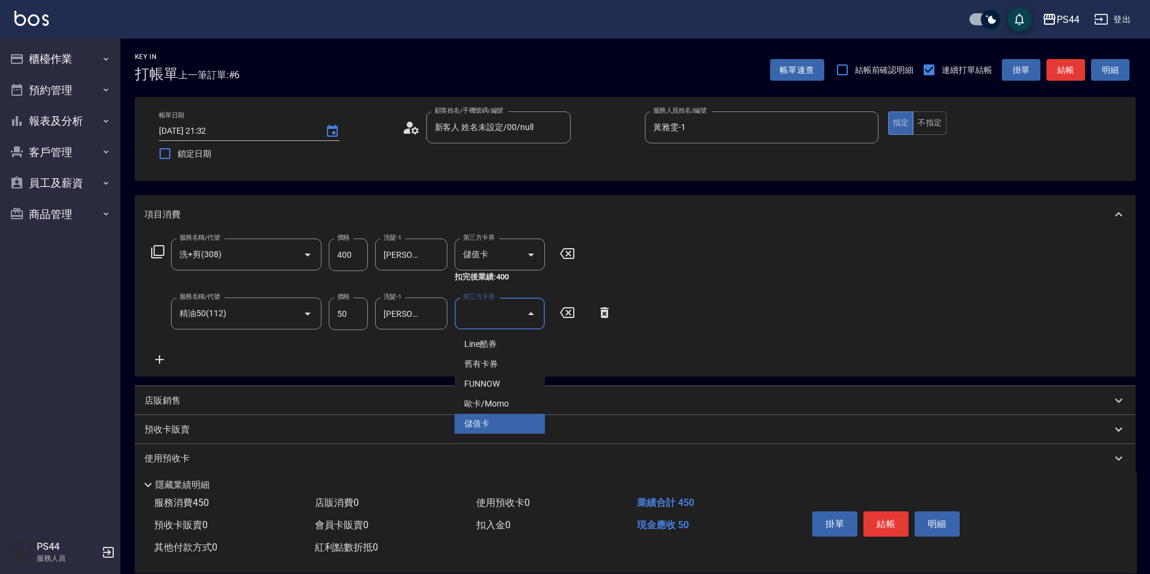
type input "儲值卡"
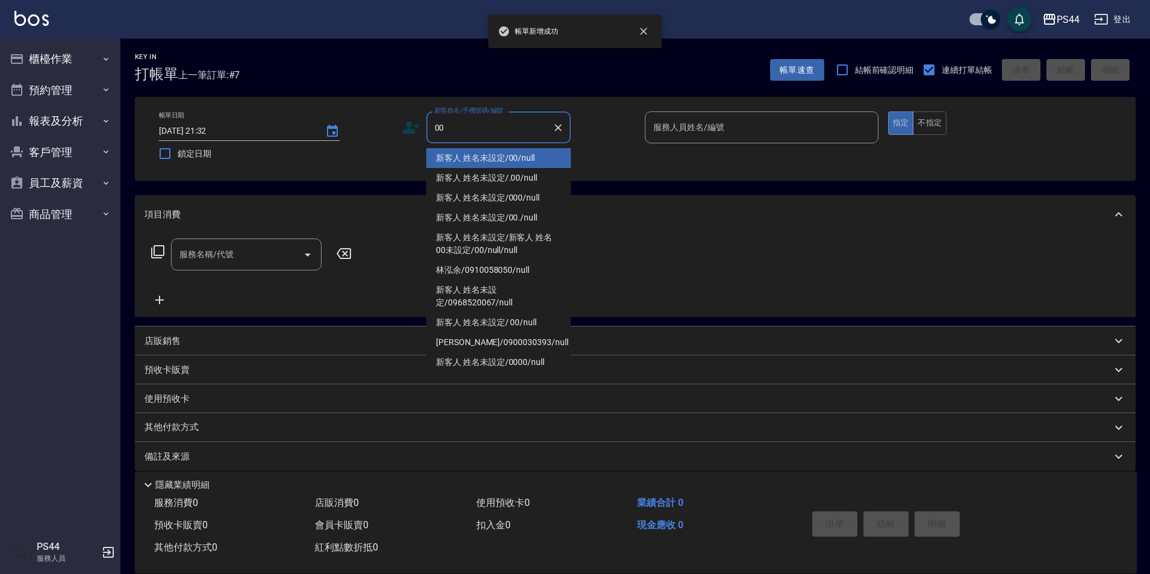
type input "新客人 姓名未設定/00/null"
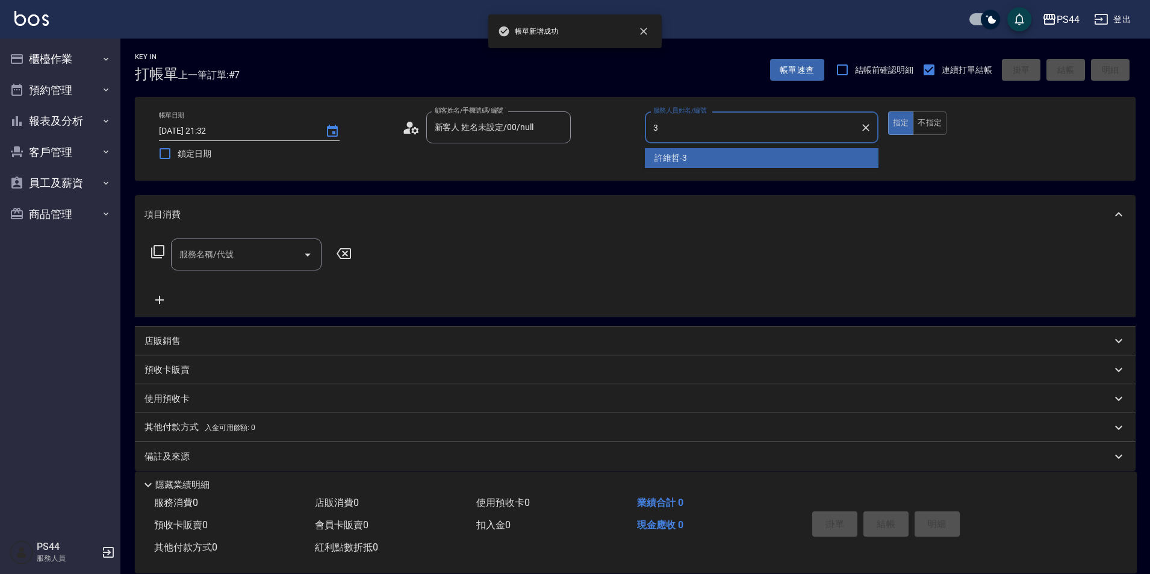
type input "許維哲-3"
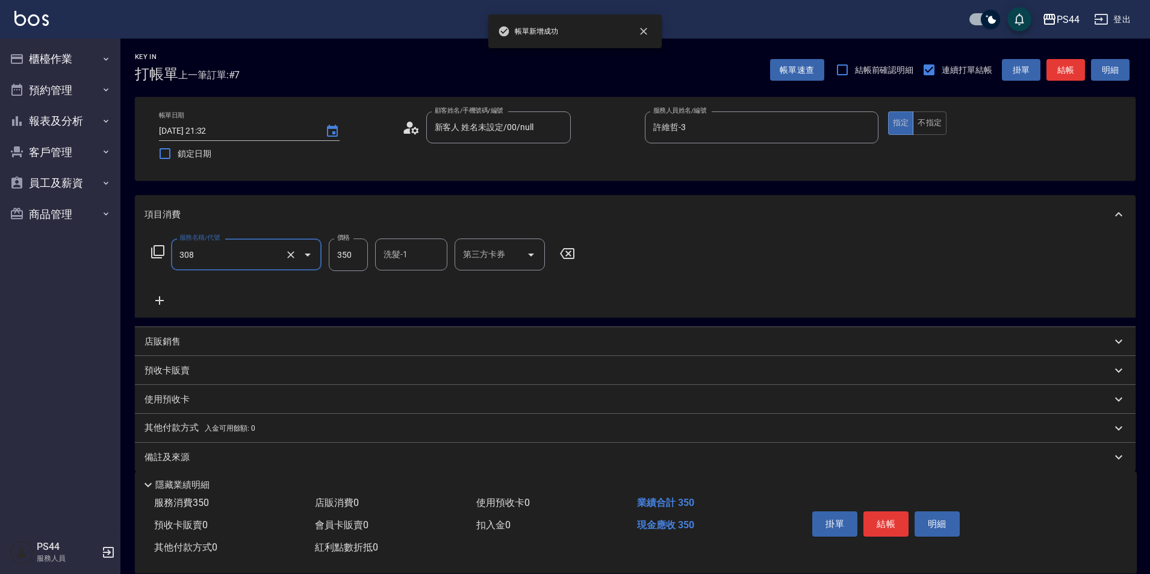
type input "洗+剪(308)"
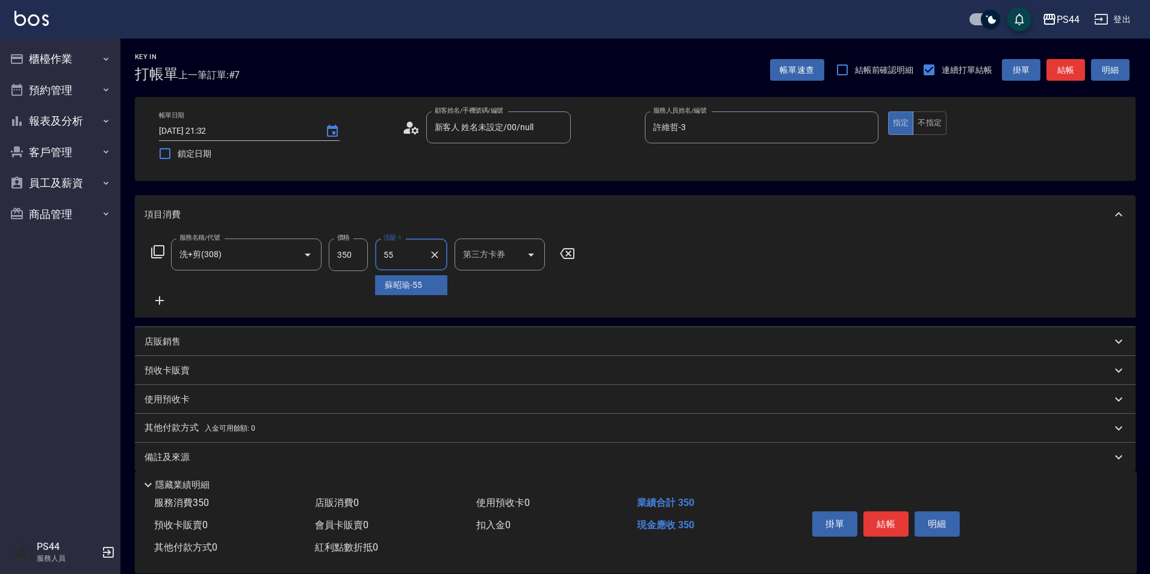
type input "蘇昭瑜-55"
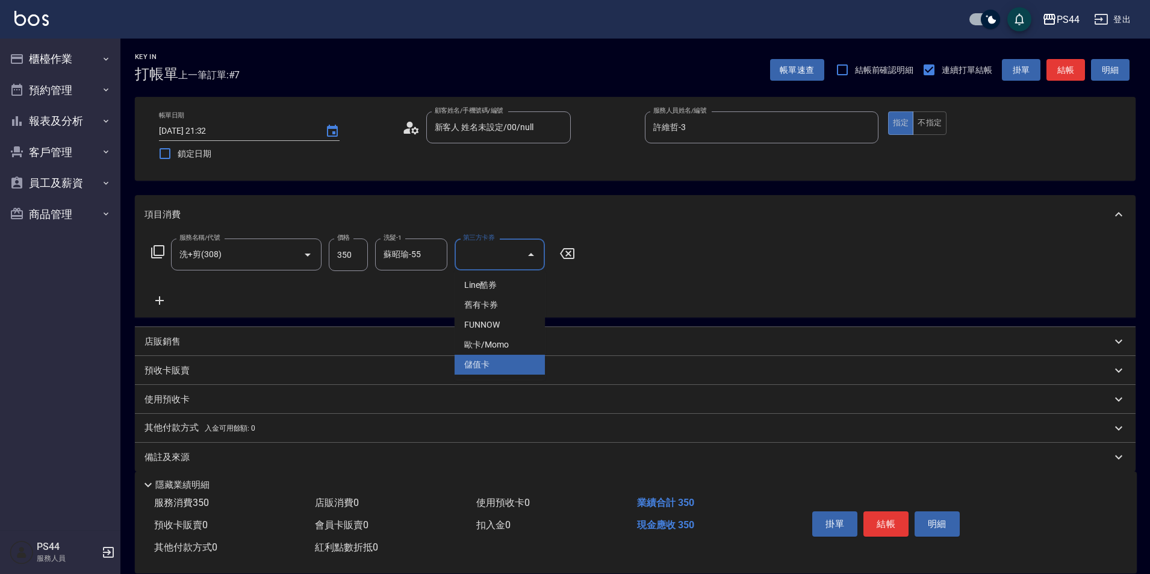
type input "儲值卡"
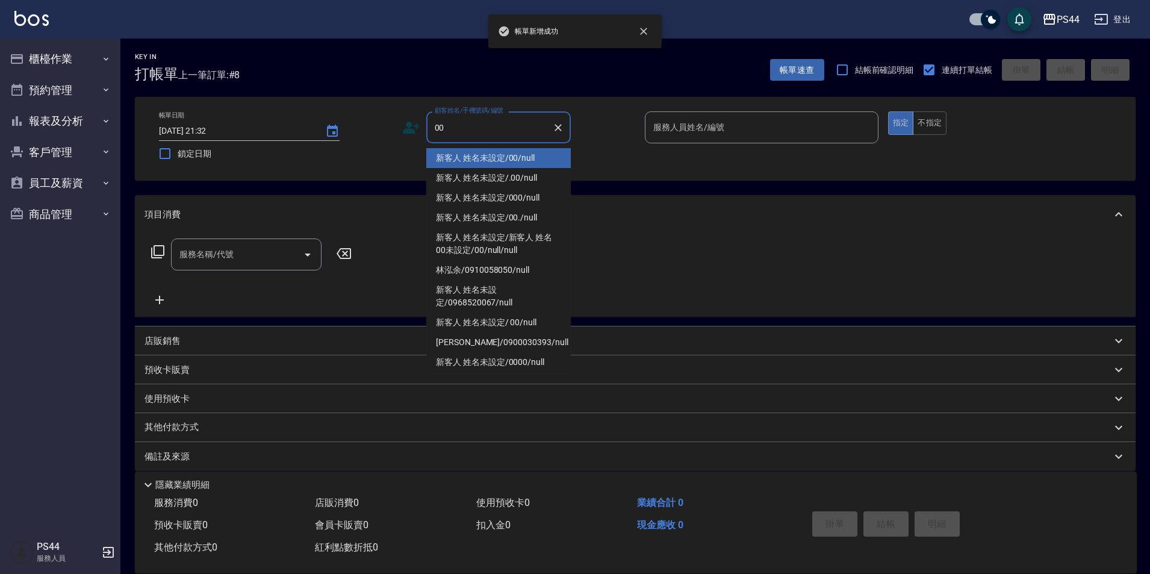
type input "新客人 姓名未設定/00/null"
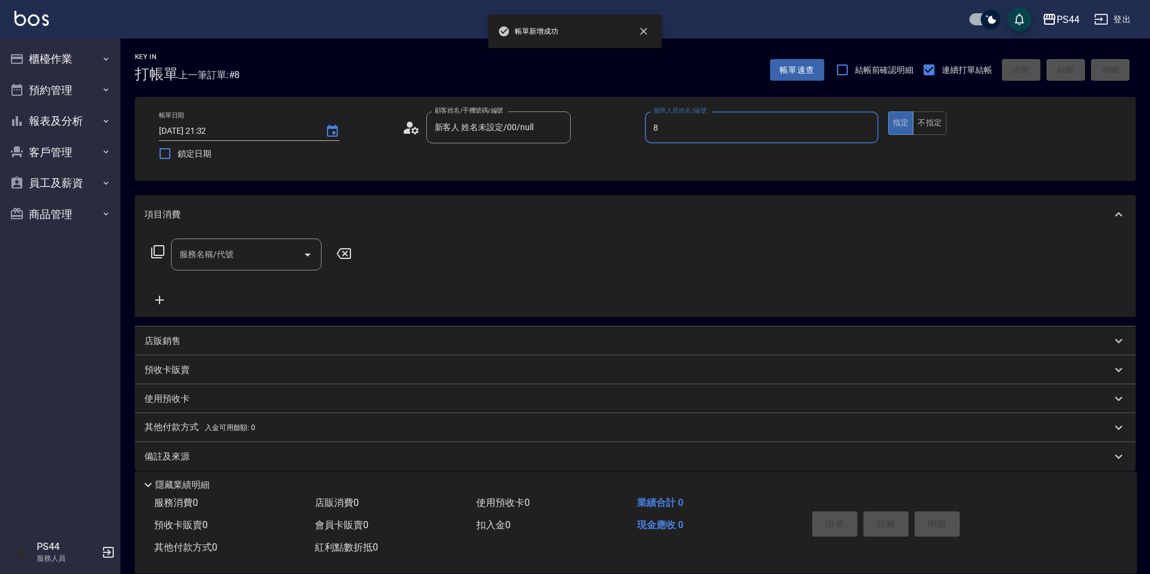
type input "張柏芝-8"
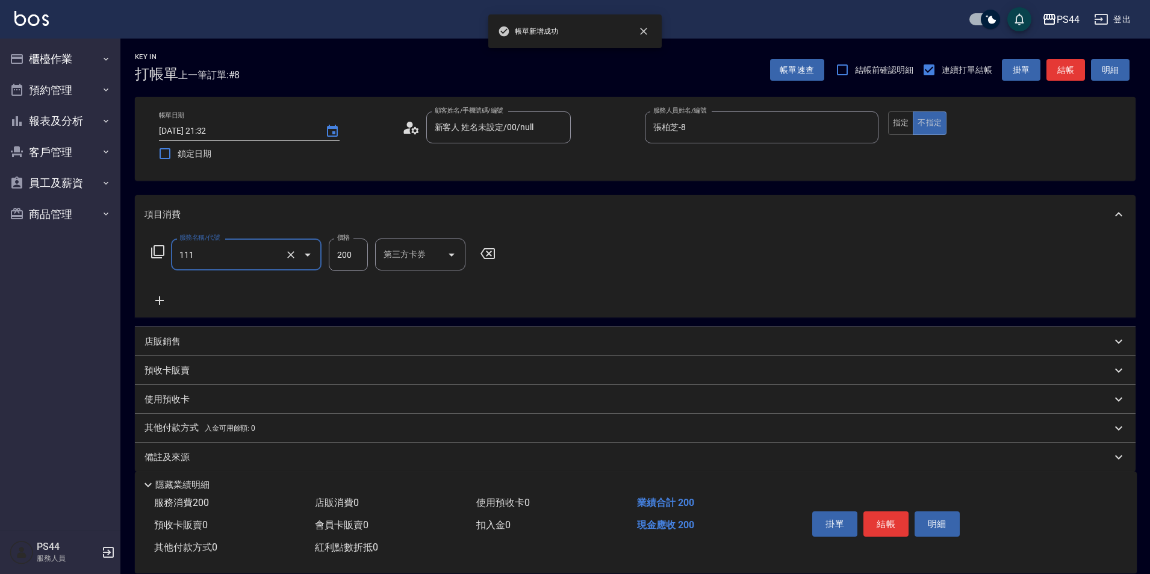
type input "200(111)"
type input "蘇昭瑜-55"
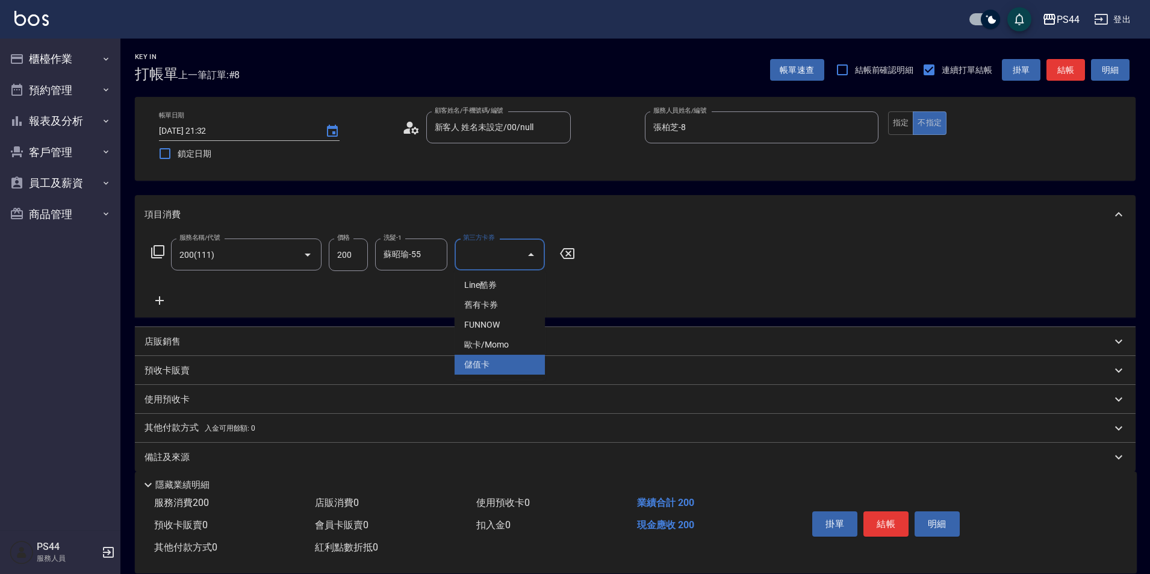
type input "儲值卡"
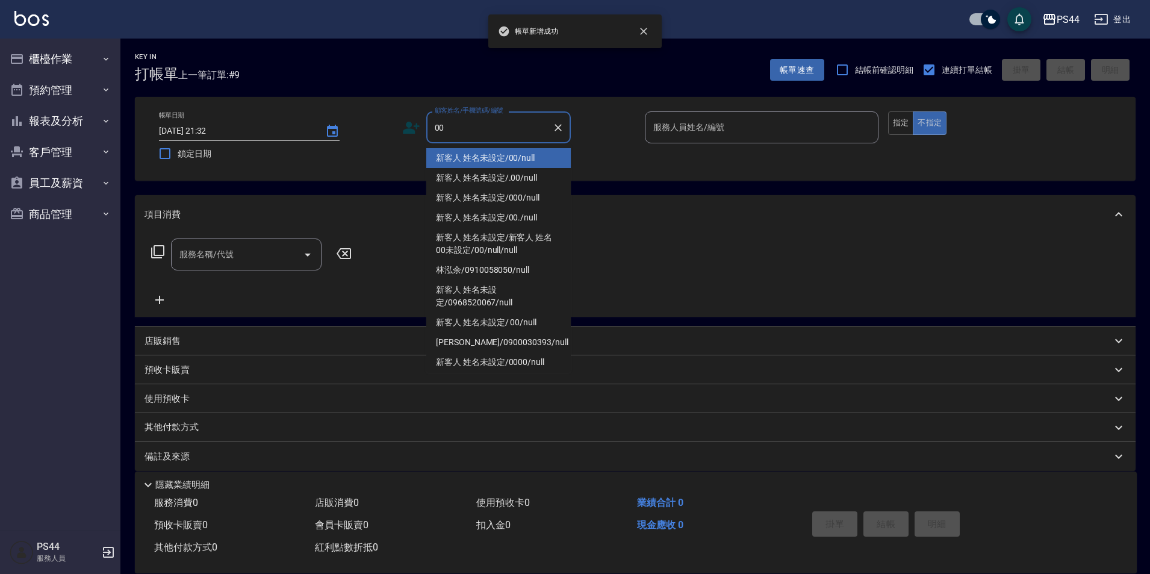
type input "新客人 姓名未設定/00/null"
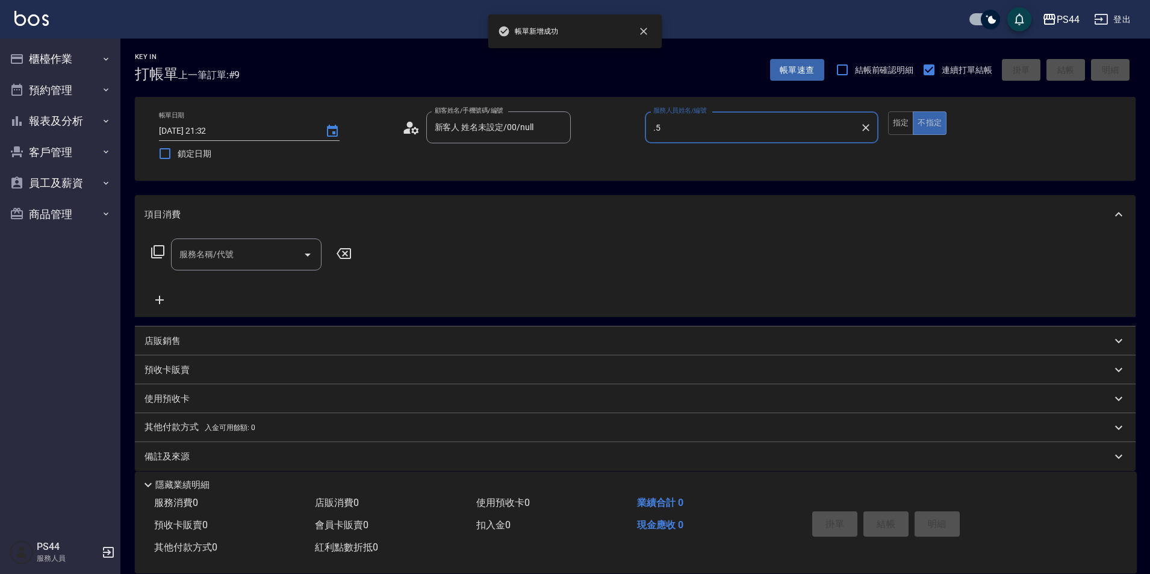
type input ".5"
click at [913, 111] on button "不指定" at bounding box center [930, 122] width 34 height 23
type button "false"
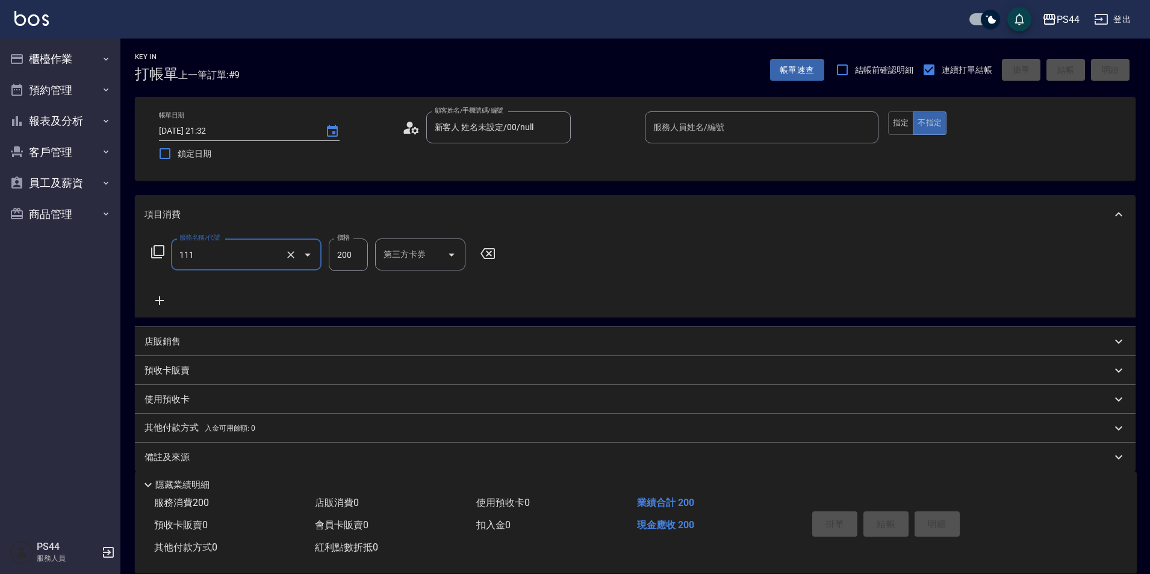
type input "200(111)"
type input "邱美月-34"
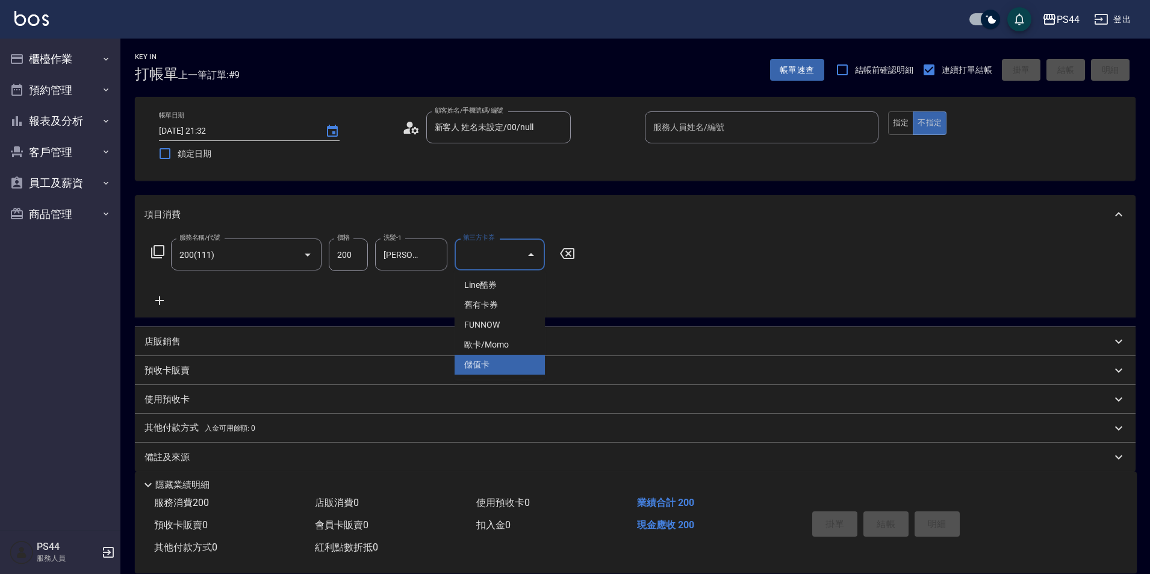
type input "儲值卡"
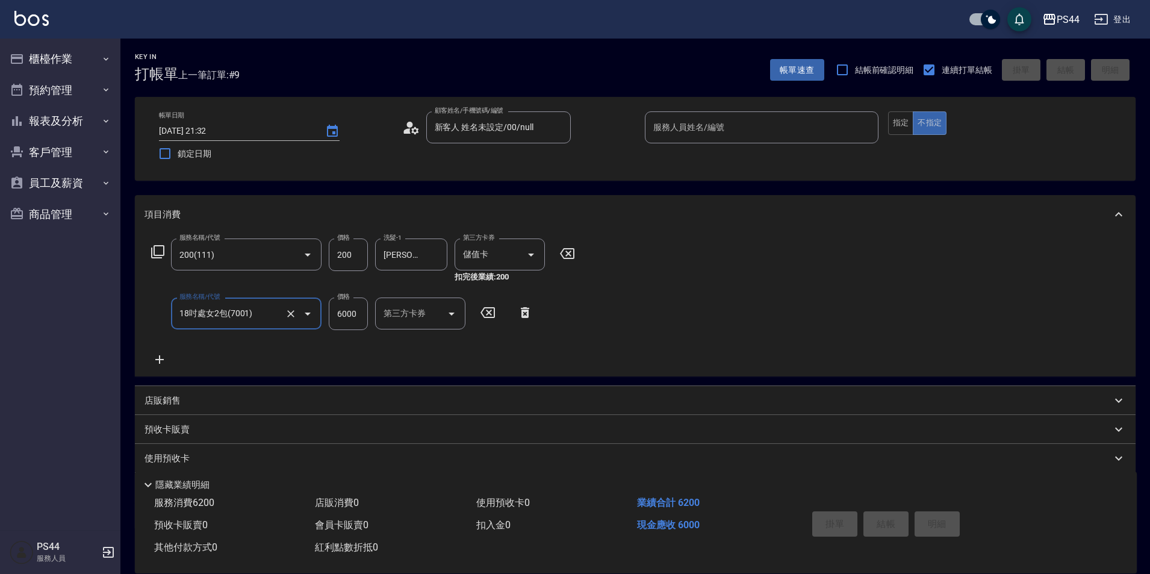
type input "18吋處女2包(7001)"
drag, startPoint x: 684, startPoint y: 311, endPoint x: 686, endPoint y: 215, distance: 95.8
click at [682, 301] on div "服務名稱/代號 18吋處女2包(7001) 服務名稱/代號 價格 6000 價格 洗髮-1 洗髮-1 技術師-1 技術師-1 第三方卡券 第三方卡券" at bounding box center [422, 314] width 555 height 33
drag, startPoint x: 692, startPoint y: 312, endPoint x: 693, endPoint y: 298, distance: 13.9
click at [692, 309] on icon at bounding box center [684, 312] width 30 height 14
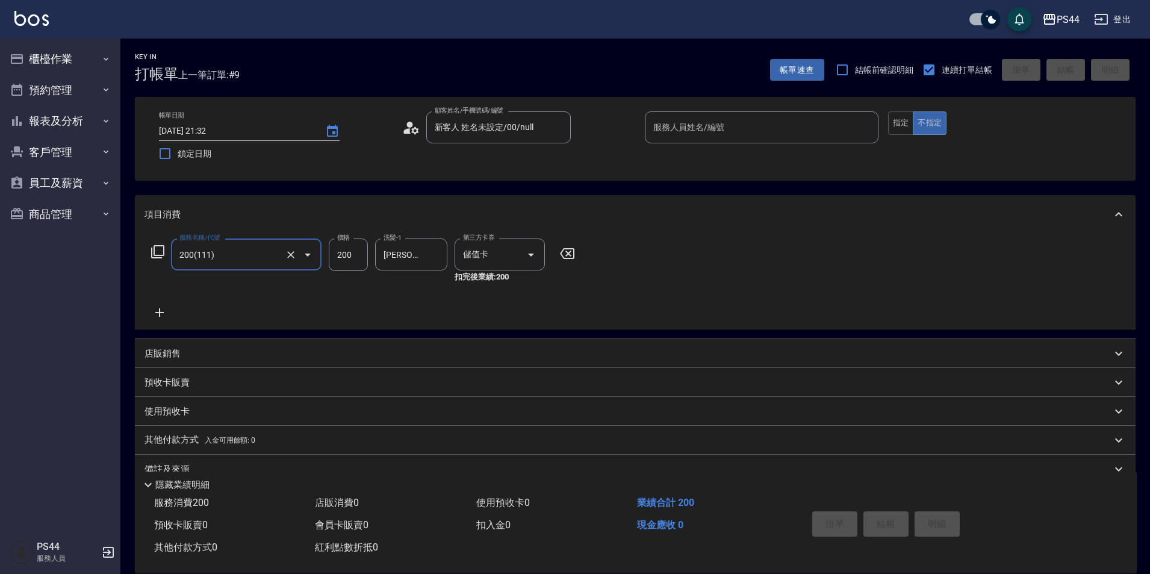
click at [695, 124] on div "服務人員姓名/編號 服務人員姓名/編號" at bounding box center [762, 127] width 234 height 32
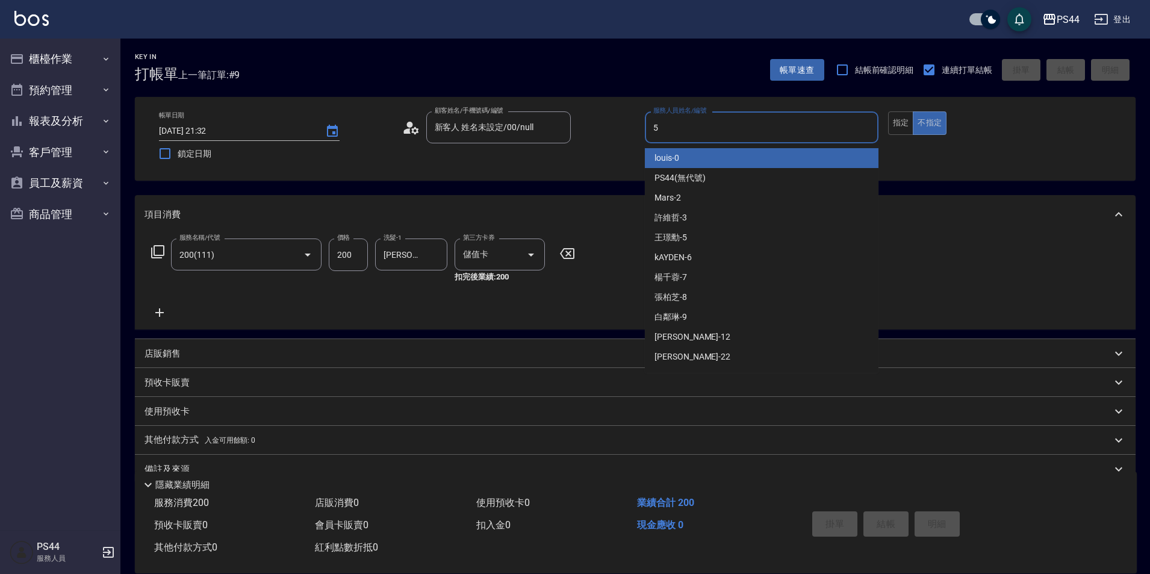
type input "王璟勳-5"
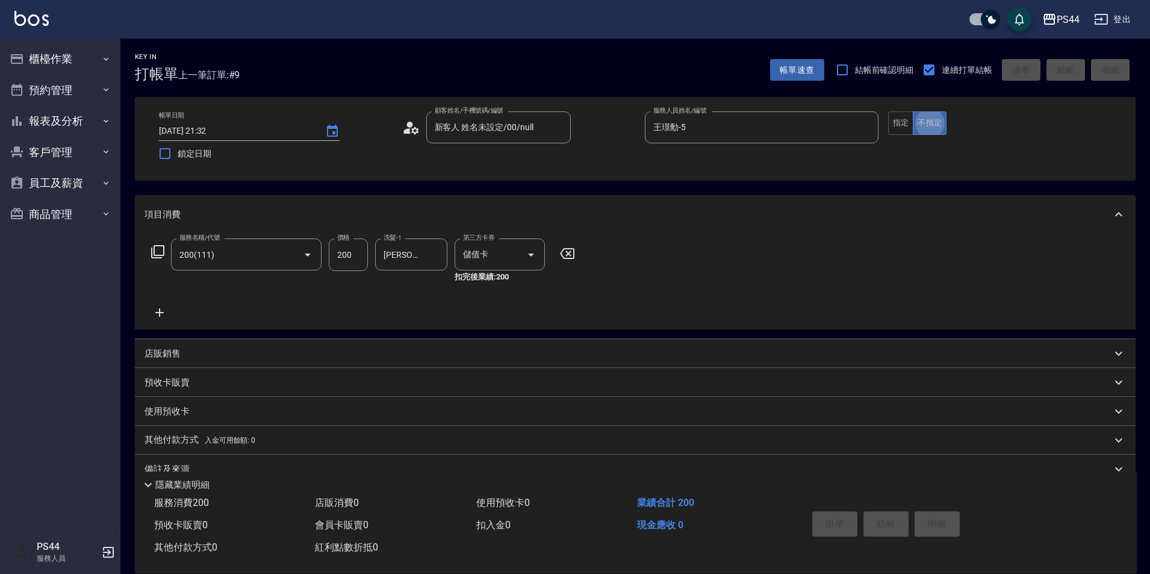
type input "2025/09/17 21:33"
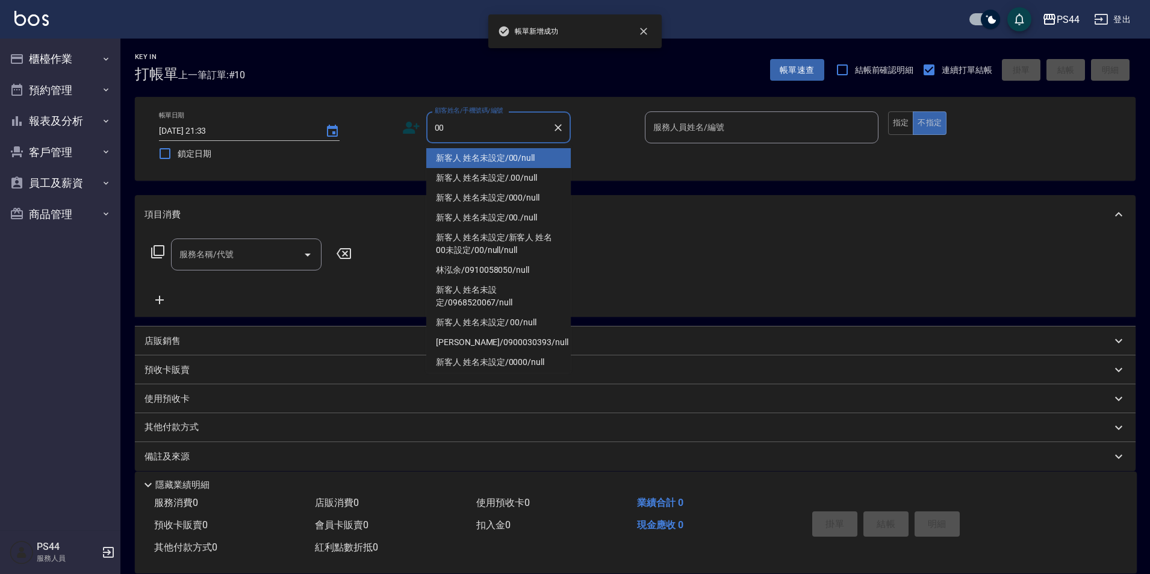
type input "新客人 姓名未設定/00/null"
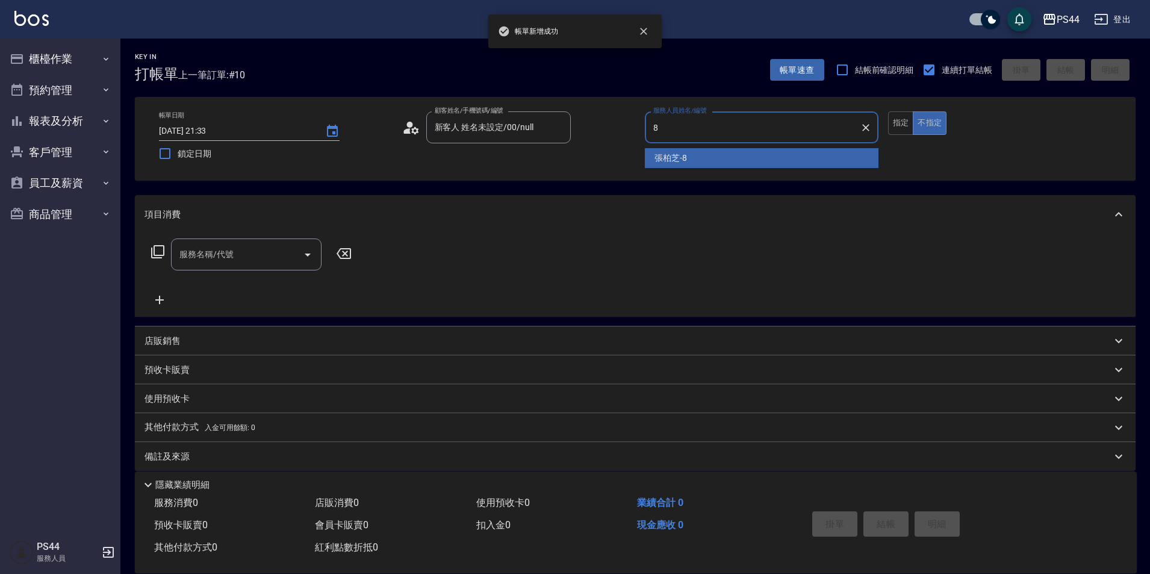
type input "張柏芝-8"
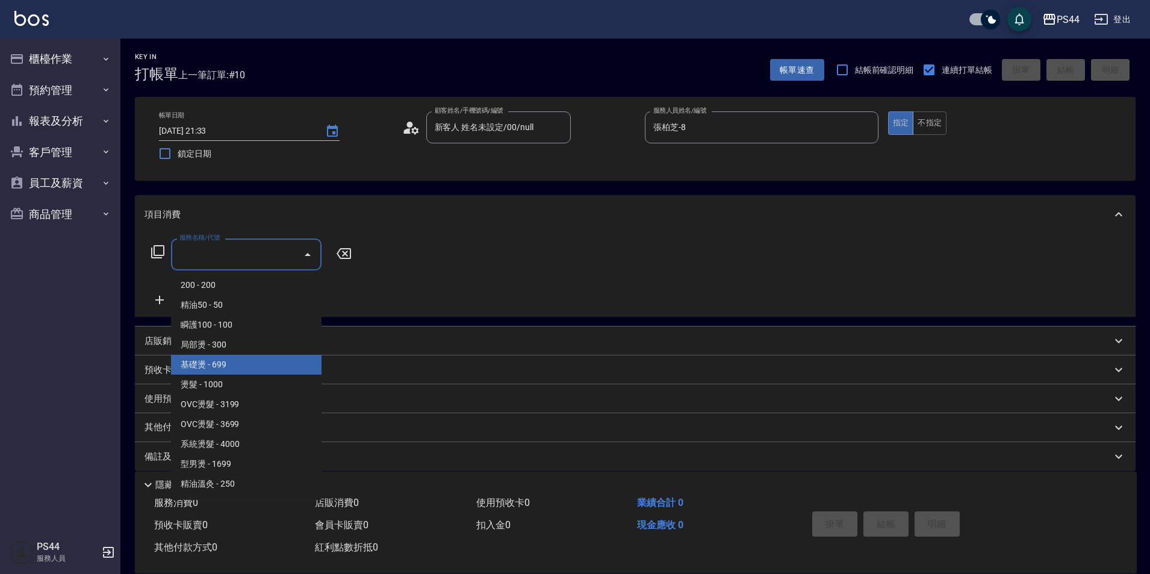
type input "基礎燙(201)"
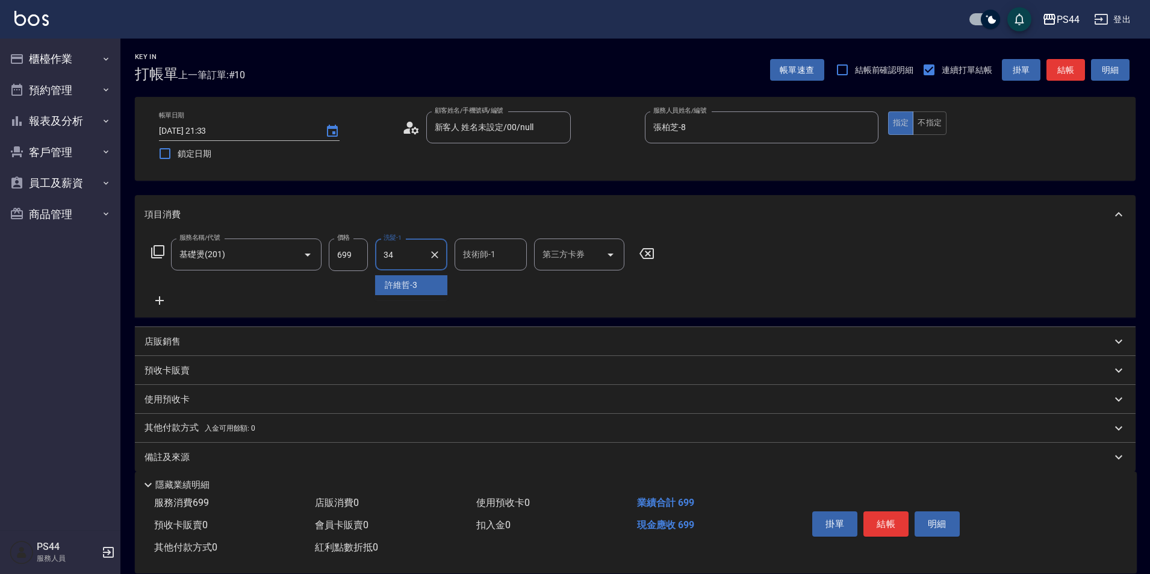
type input "邱美月-34"
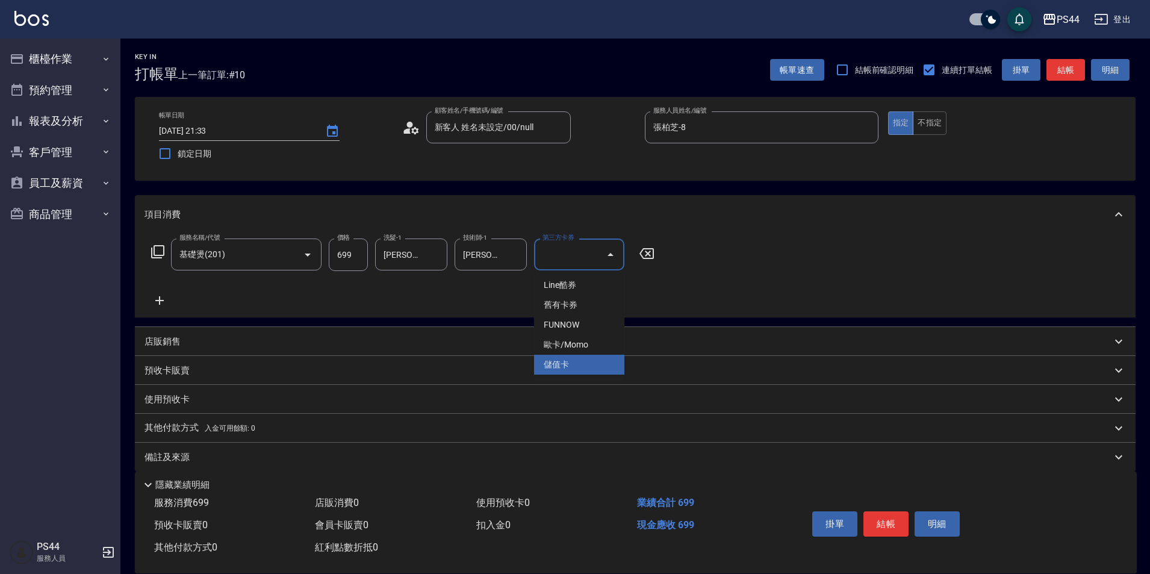
type input "儲值卡"
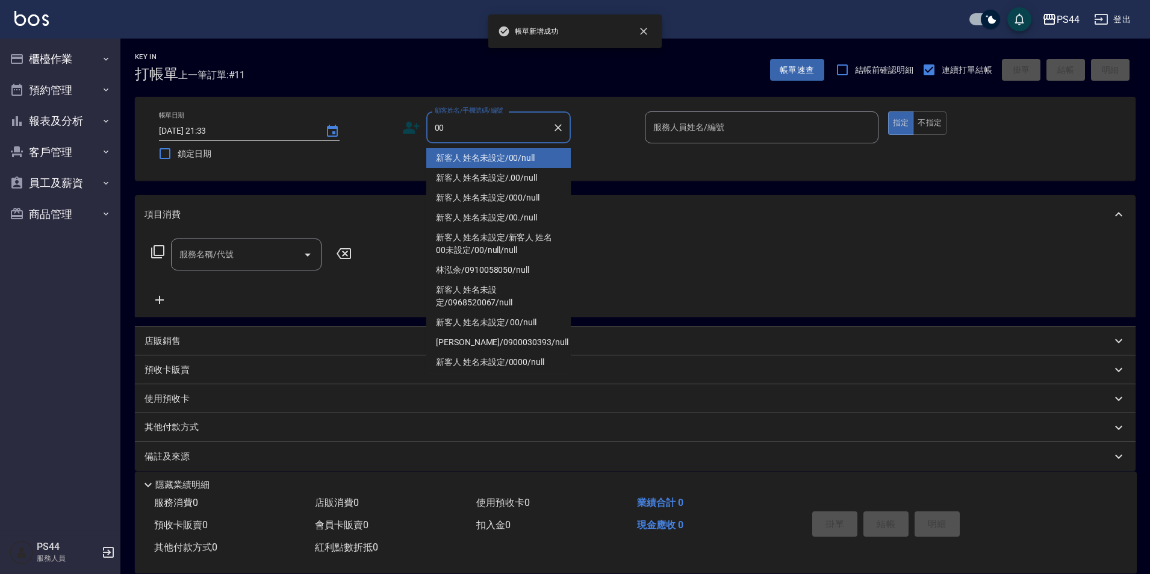
type input "新客人 姓名未設定/00/null"
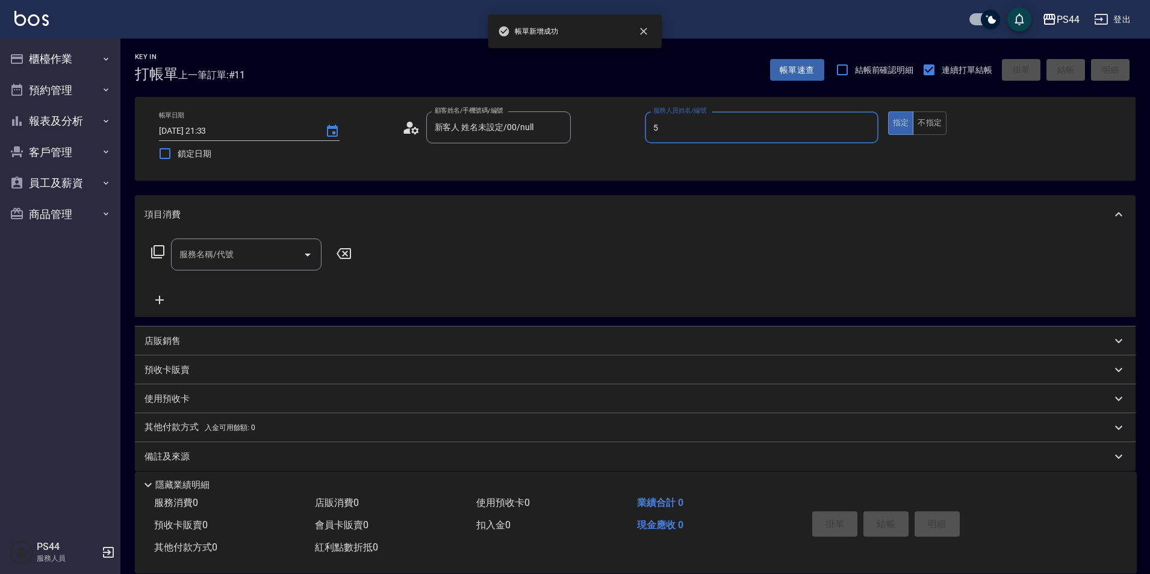
type input "王璟勳-5"
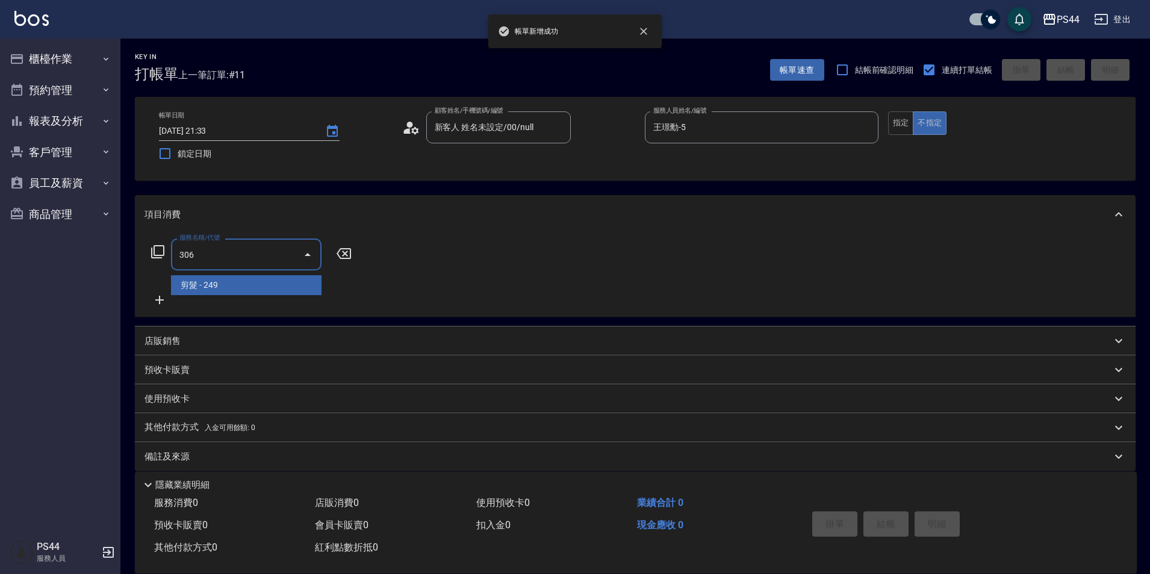
type input "剪髮(306)"
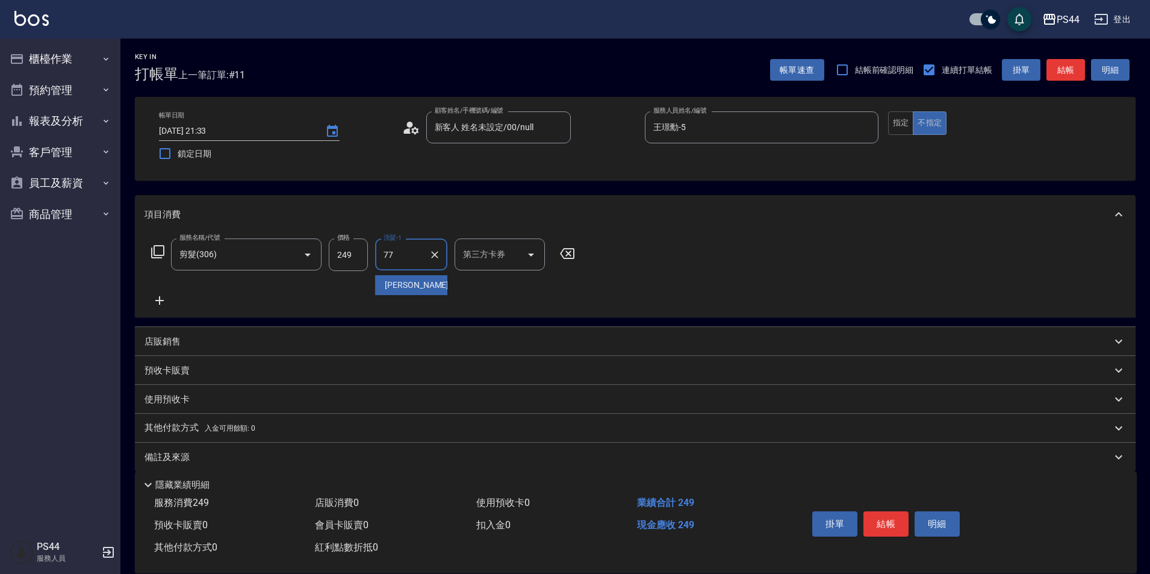
type input "陳思存-77"
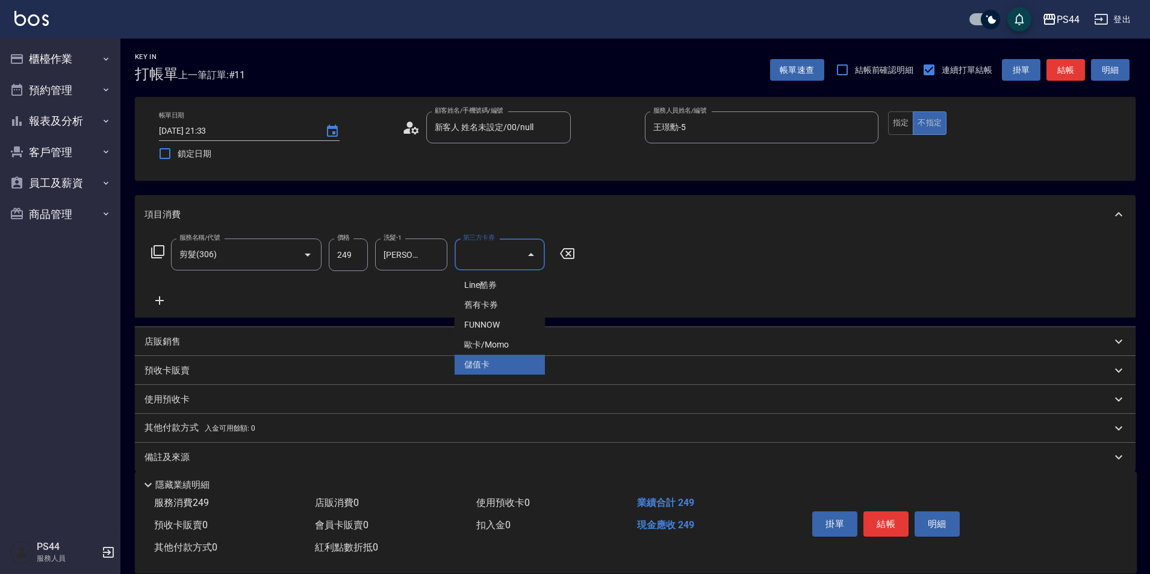
type input "儲值卡"
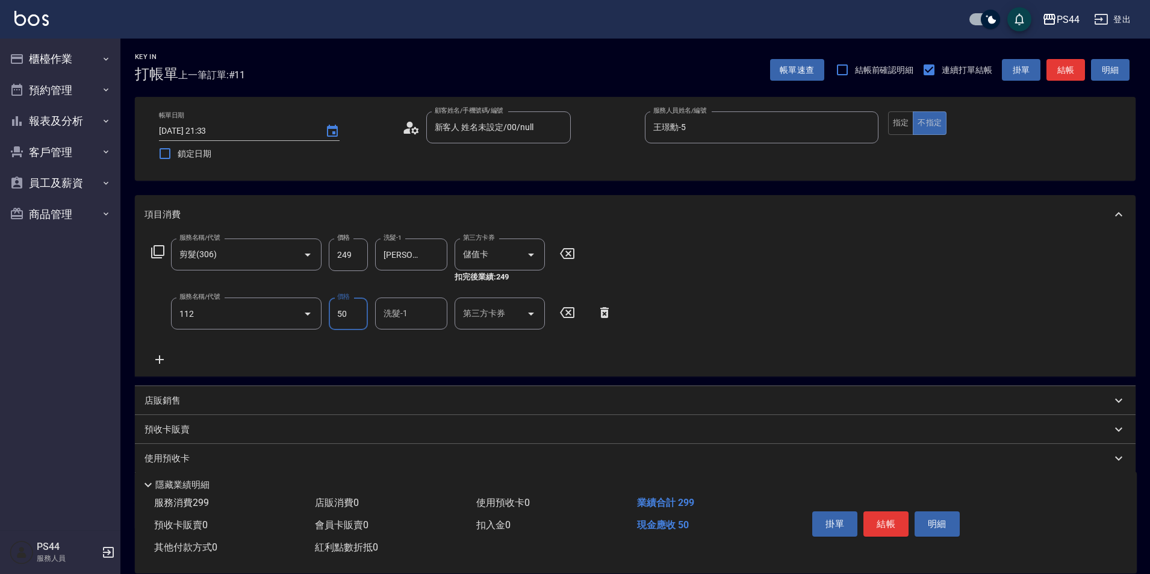
type input "精油50(112)"
type input "陳思存-77"
type input "Line酷券"
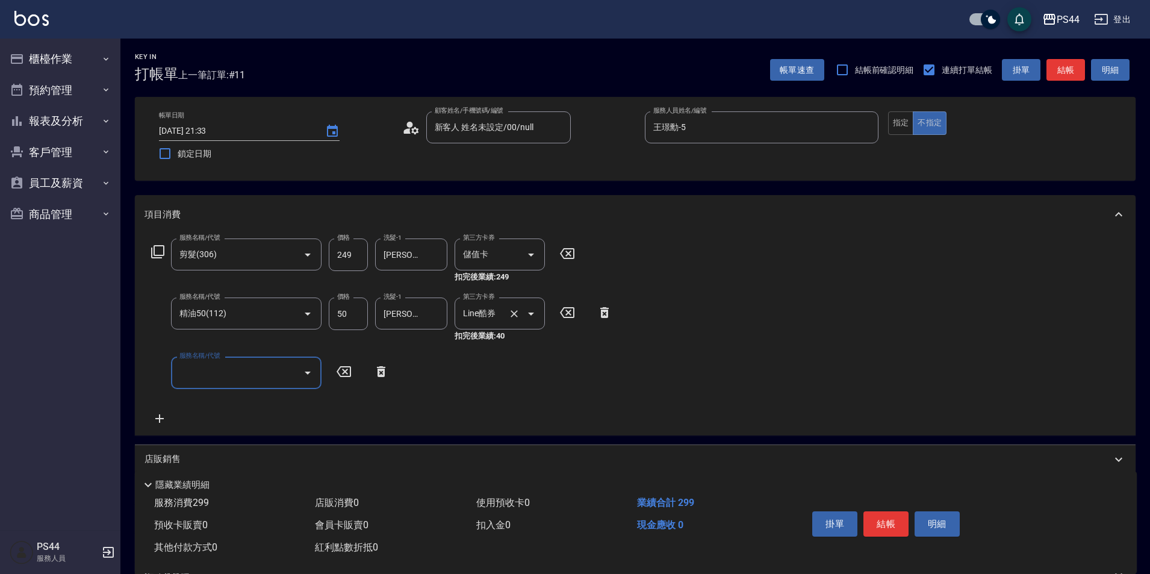
click at [520, 322] on div at bounding box center [523, 314] width 34 height 32
click at [512, 317] on icon "Clear" at bounding box center [514, 314] width 12 height 12
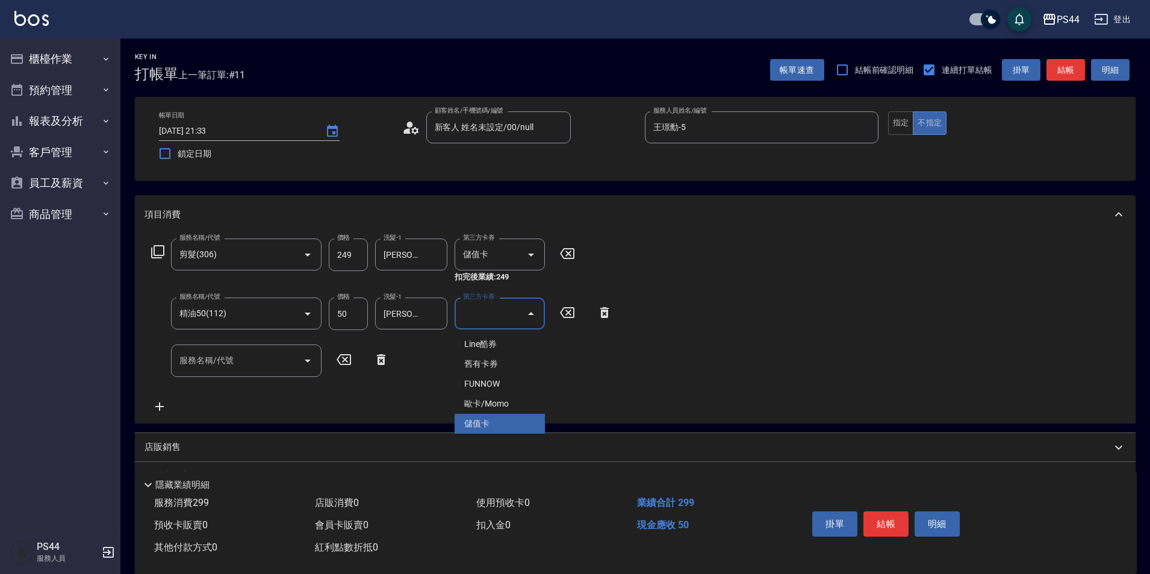
type input "儲值卡"
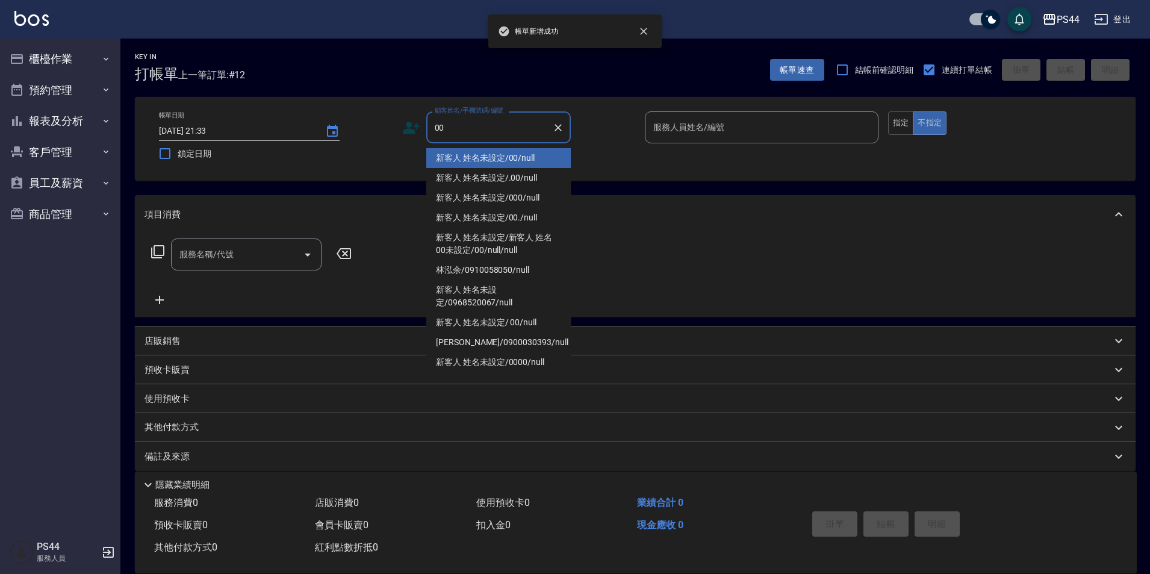
type input "新客人 姓名未設定/00/null"
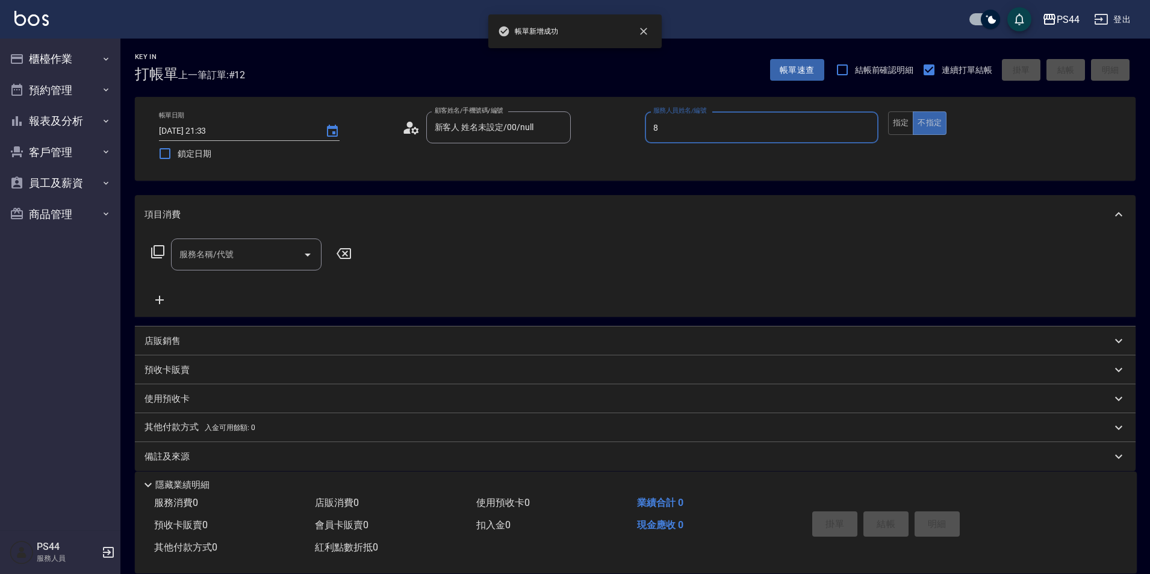
type input "張柏芝-8"
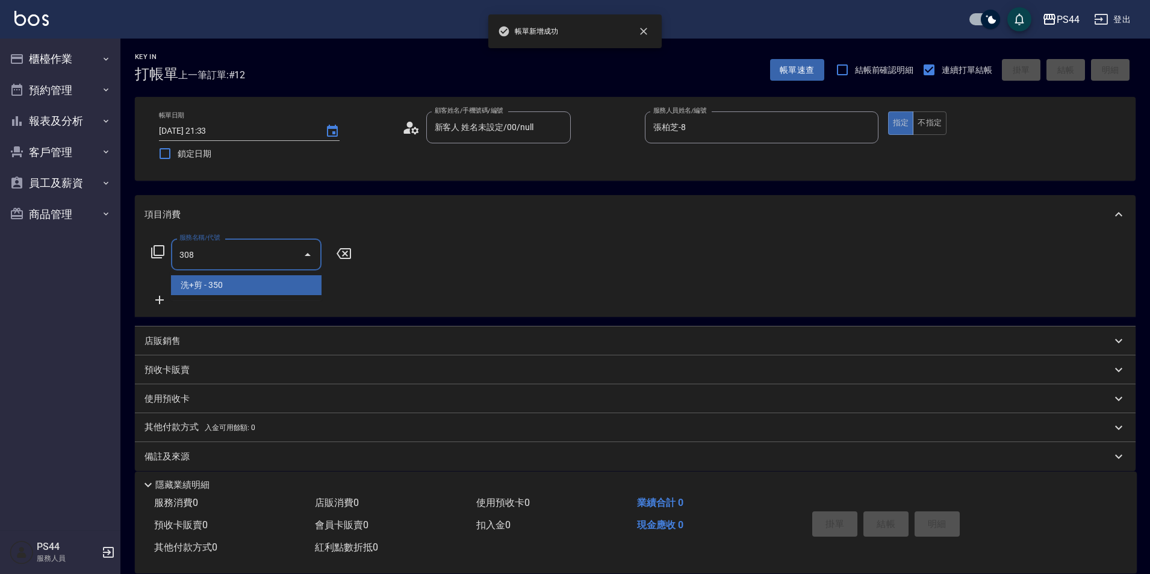
type input "洗+剪(308)"
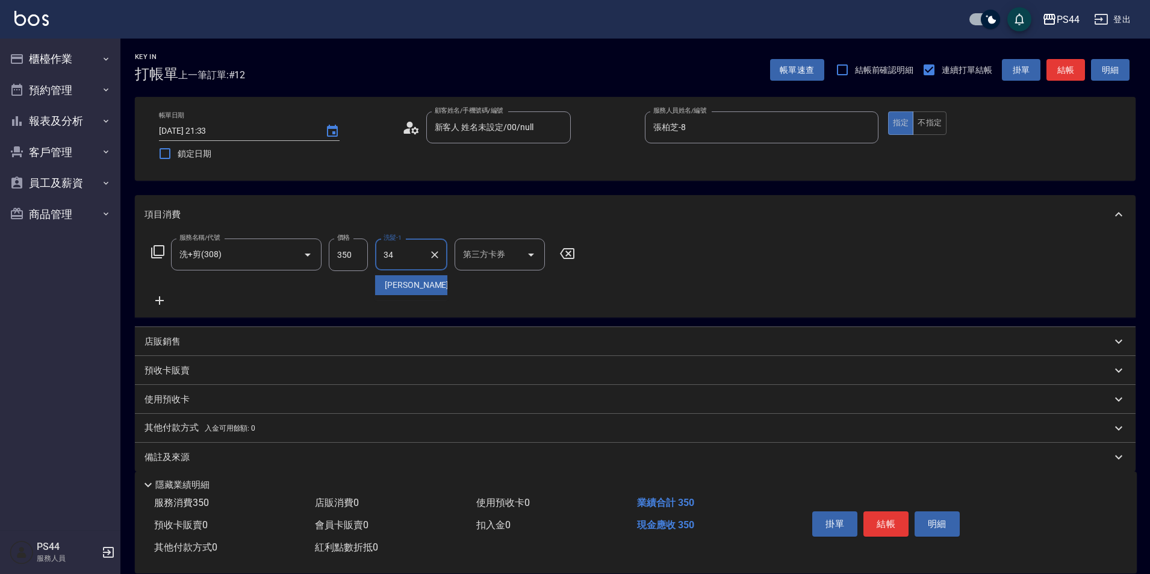
type input "邱美月-34"
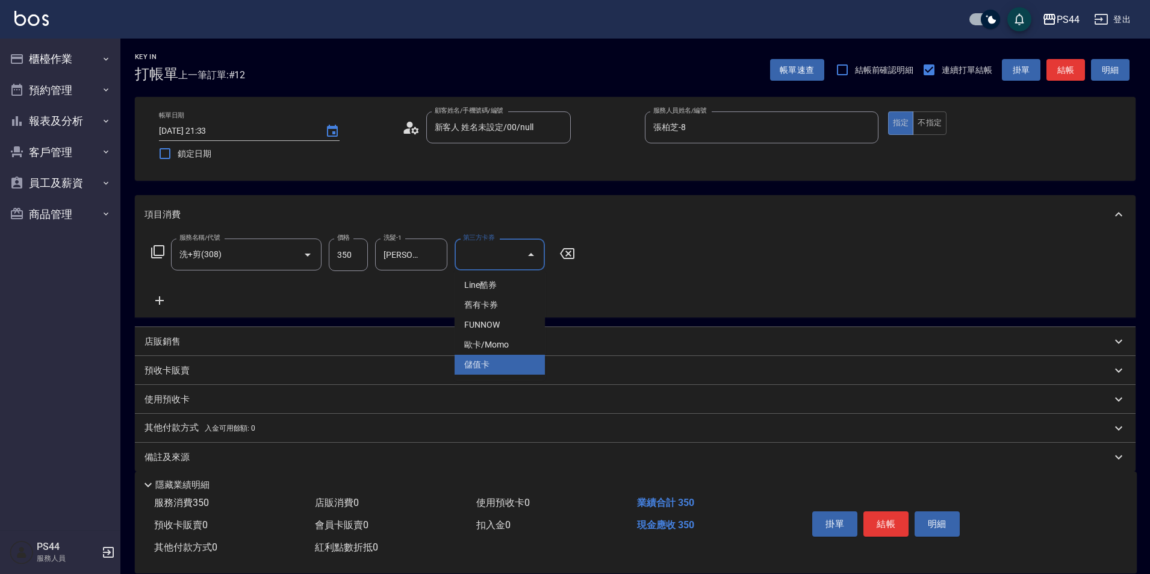
type input "儲值卡"
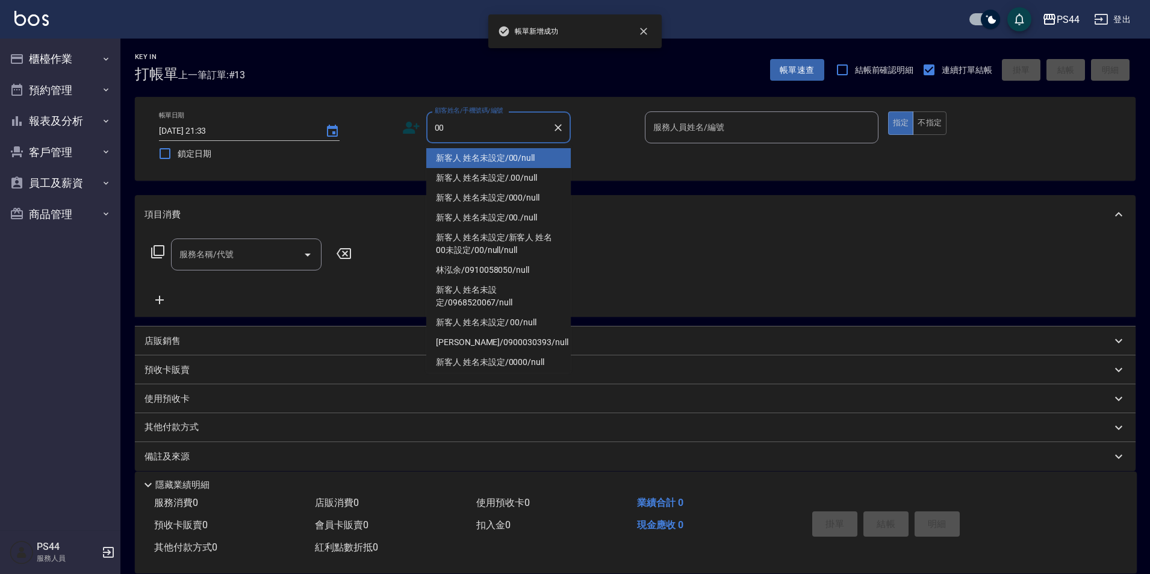
type input "新客人 姓名未設定/00/null"
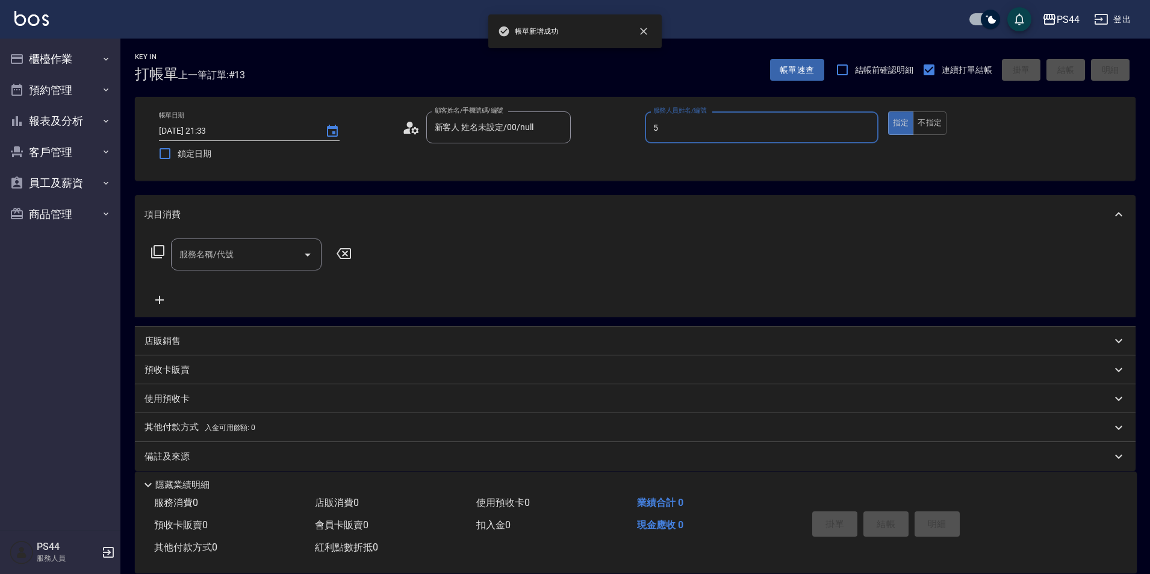
type input "王璟勳-5"
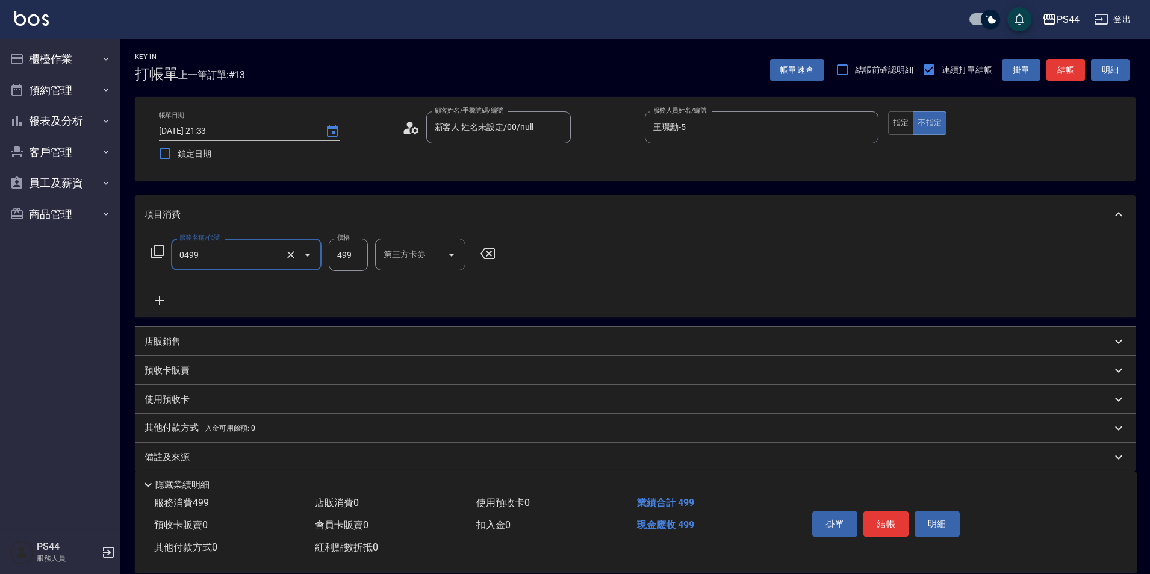
type input "伊黛莉499(0499)"
type input "邱美月-34"
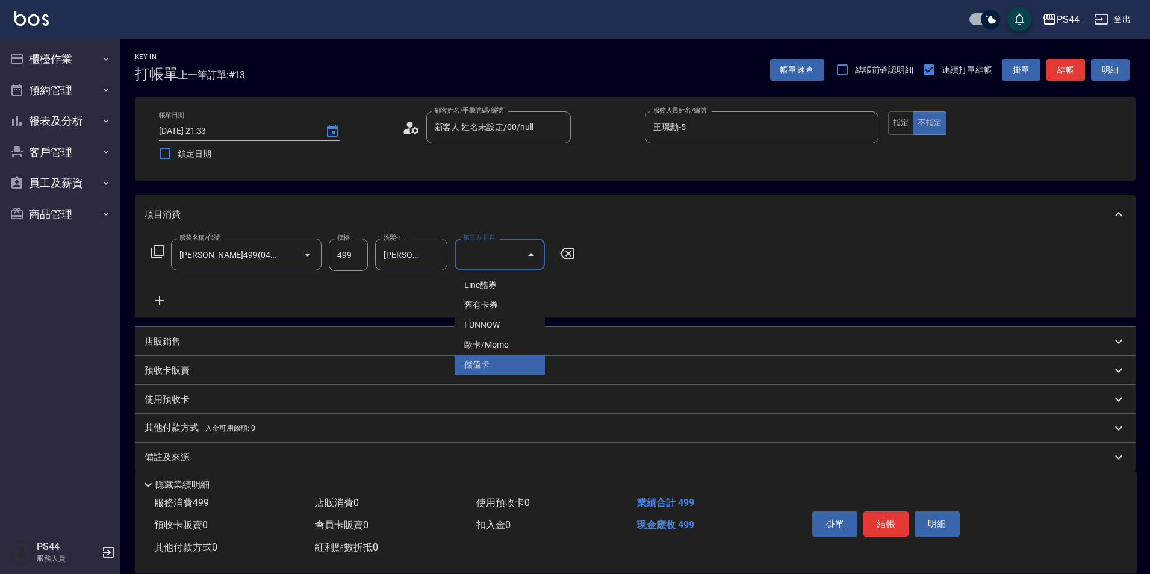
type input "儲值卡"
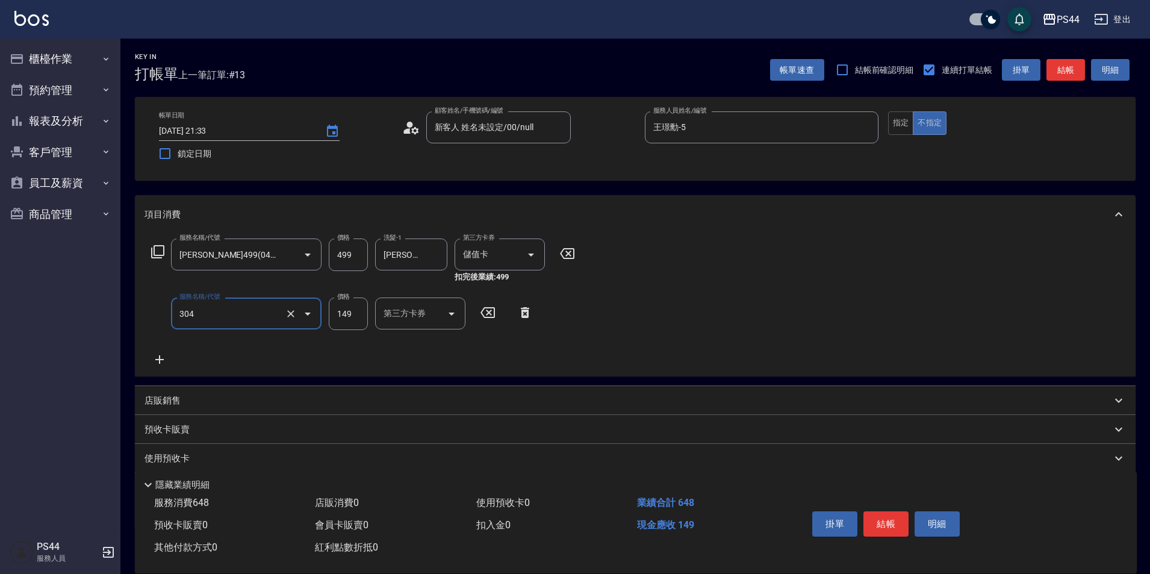
type input "剪髮(304)"
type input "儲值卡"
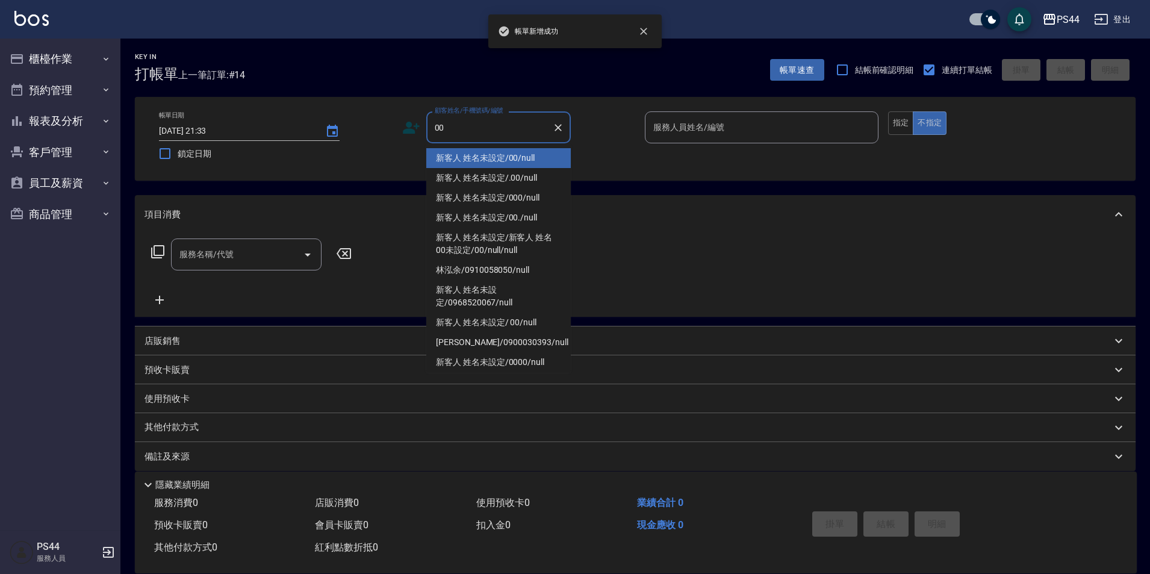
type input "新客人 姓名未設定/00/null"
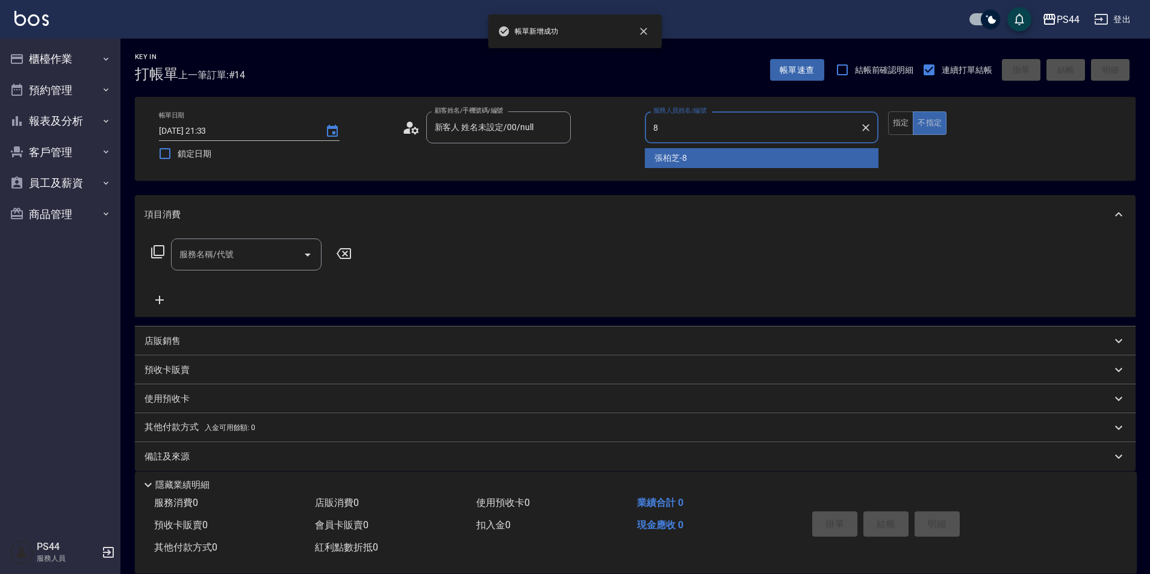
type input "張柏芝-8"
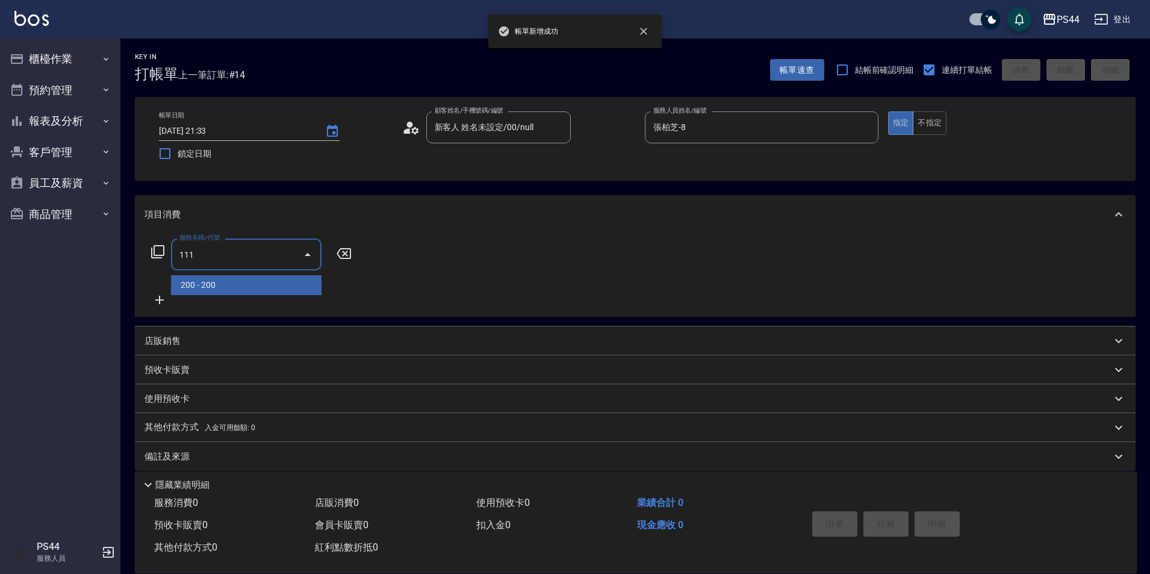
type input "200(111)"
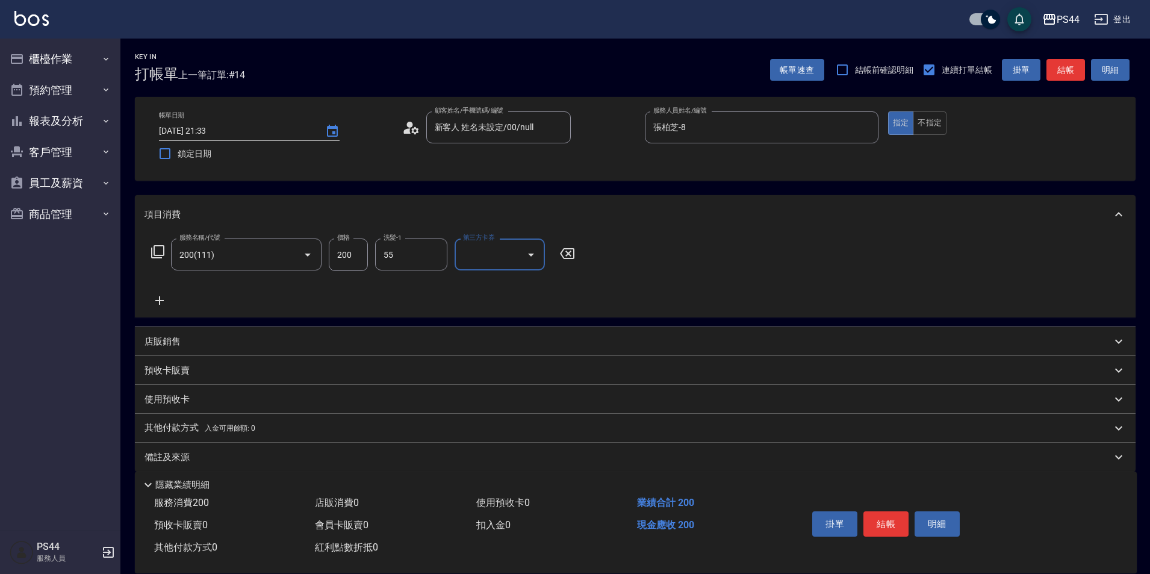
type input "蘇昭瑜-55"
type input "儲值卡"
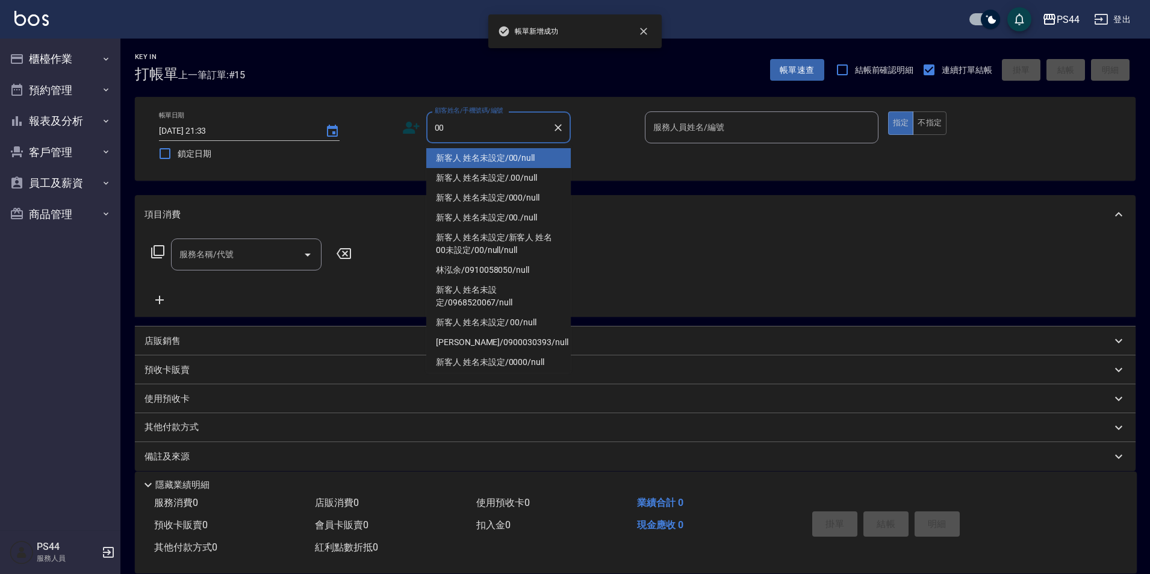
type input "新客人 姓名未設定/00/null"
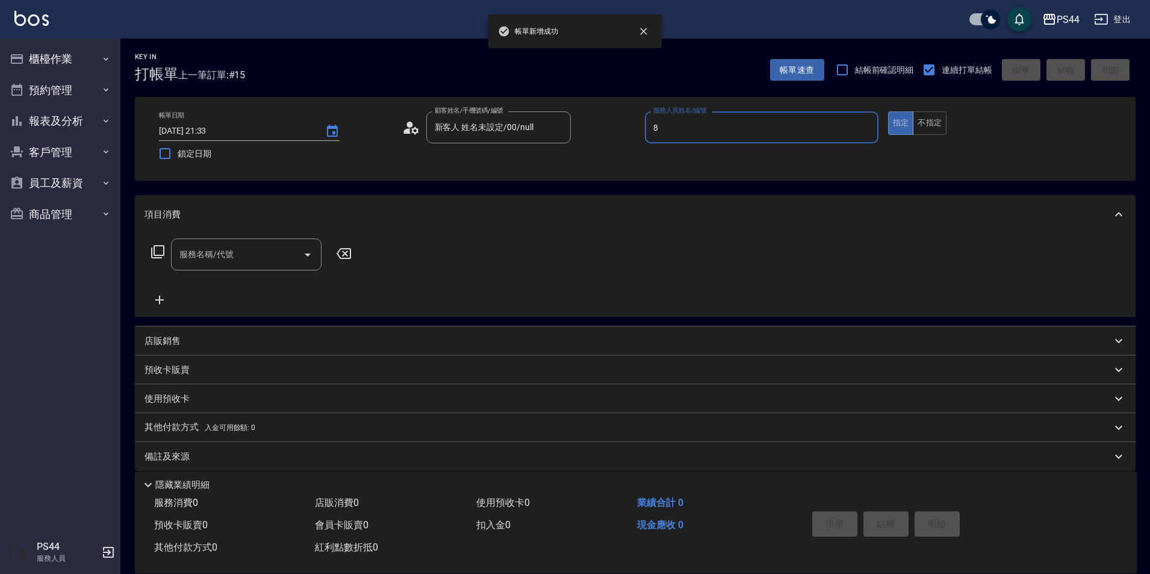
type input "張柏芝-8"
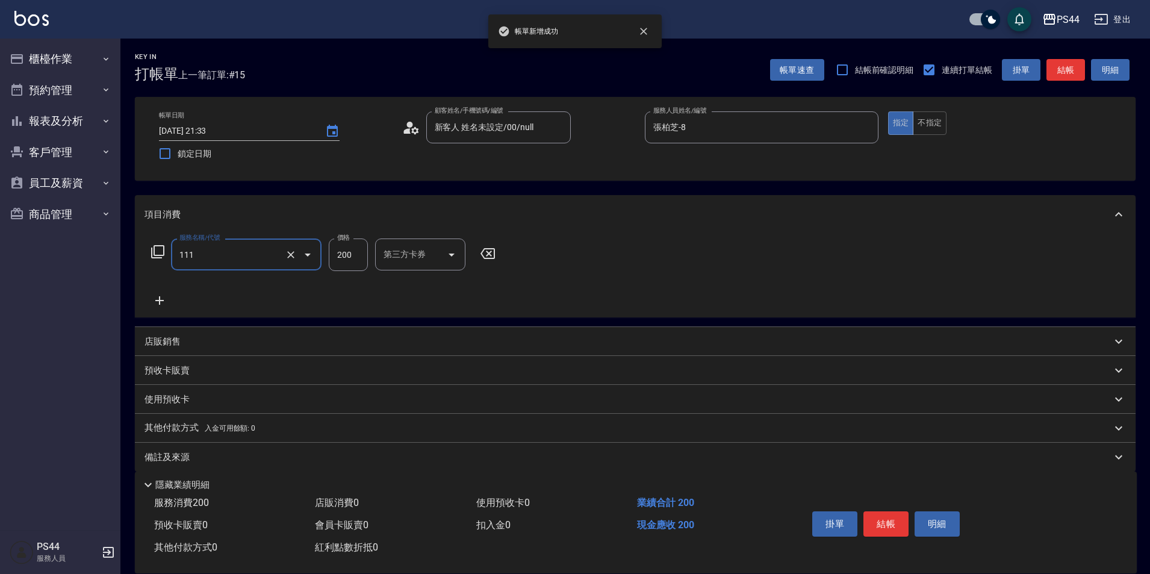
type input "200(111)"
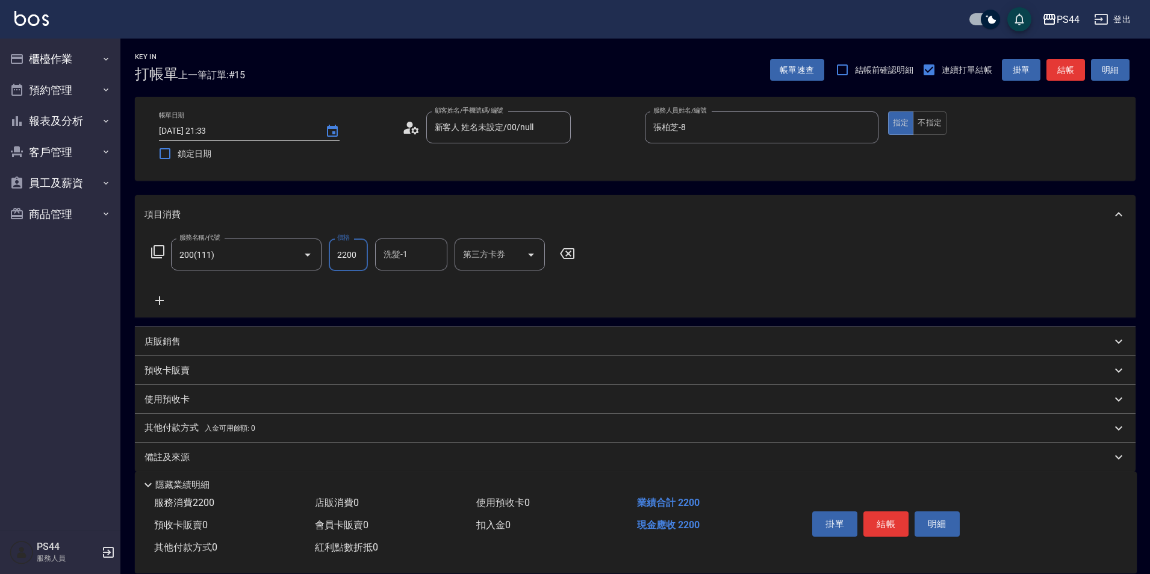
type input "200"
type input "蘇昭瑜-55"
type input "儲值卡"
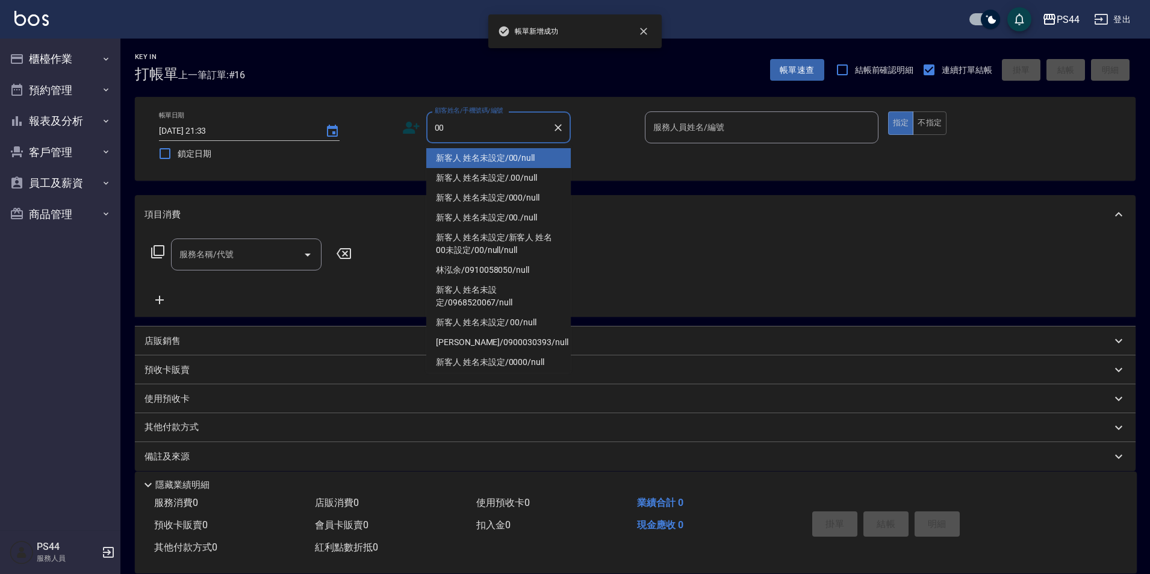
type input "新客人 姓名未設定/00/null"
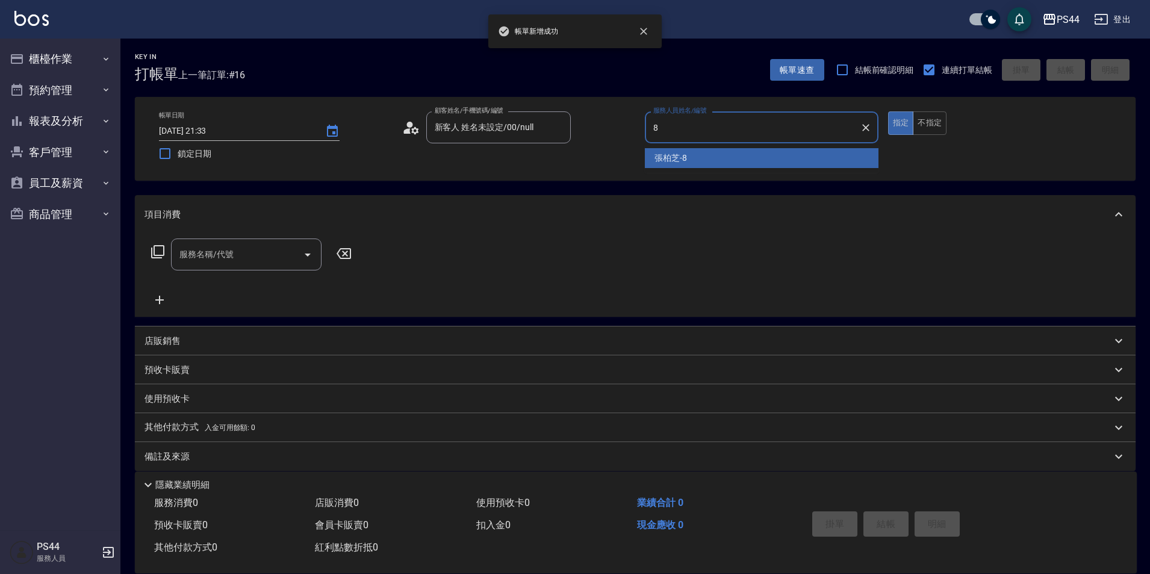
type input "張柏芝-8"
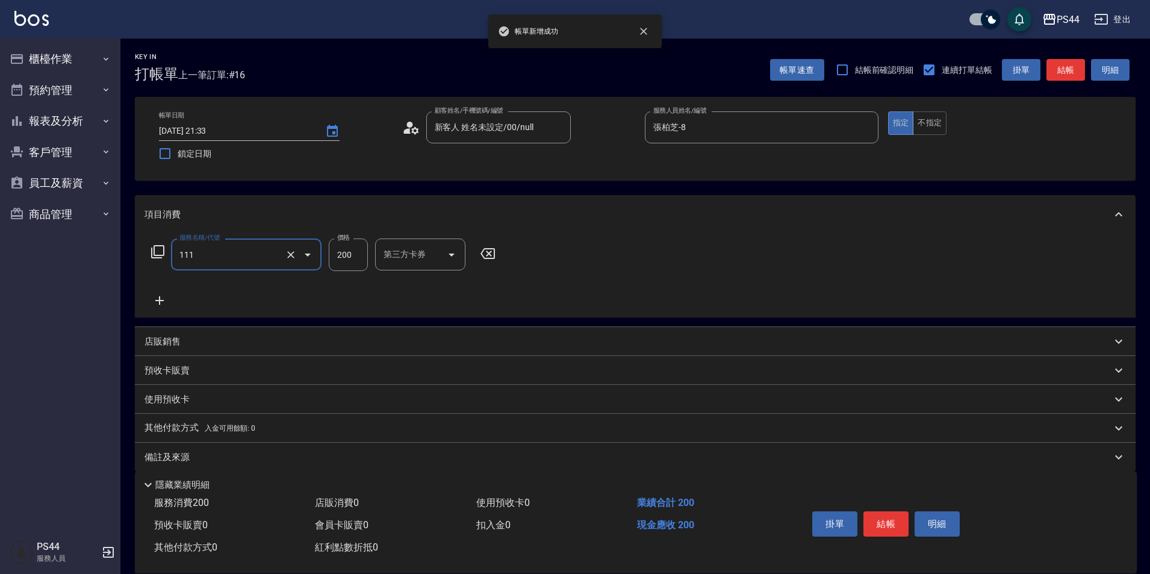
type input "200(111)"
type input "邱美月-34"
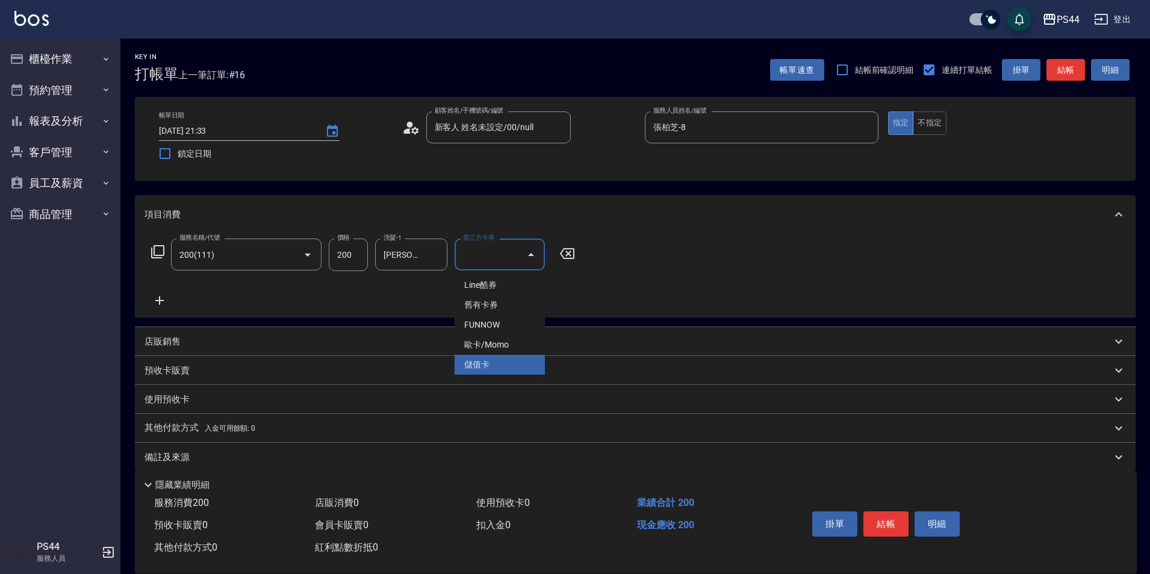
type input "儲值卡"
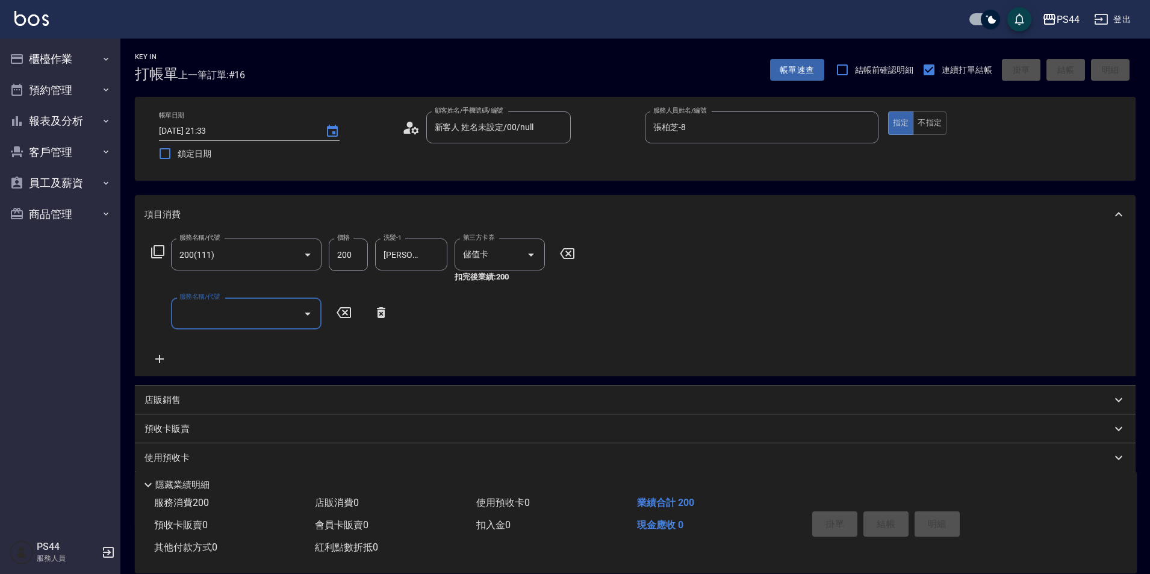
type input "2025/09/17 21:34"
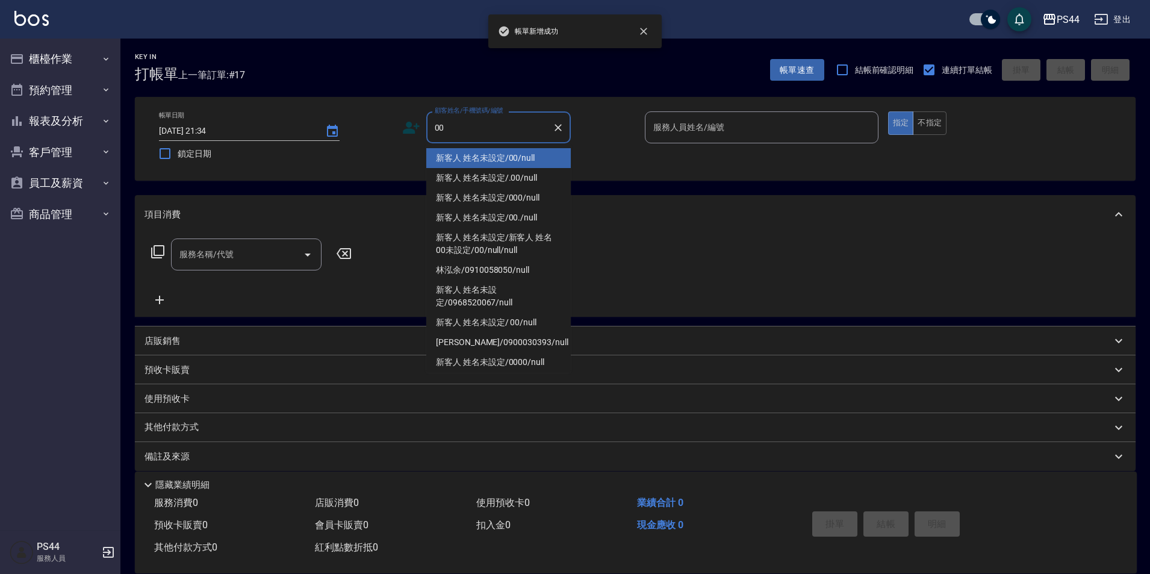
type input "新客人 姓名未設定/00/null"
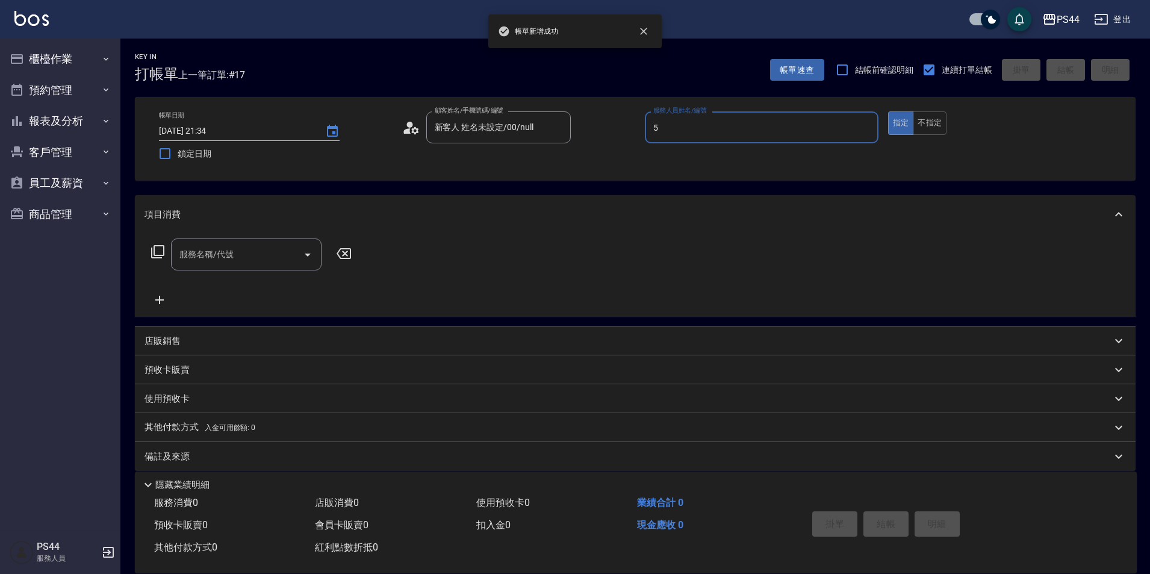
type input "王璟勳-5"
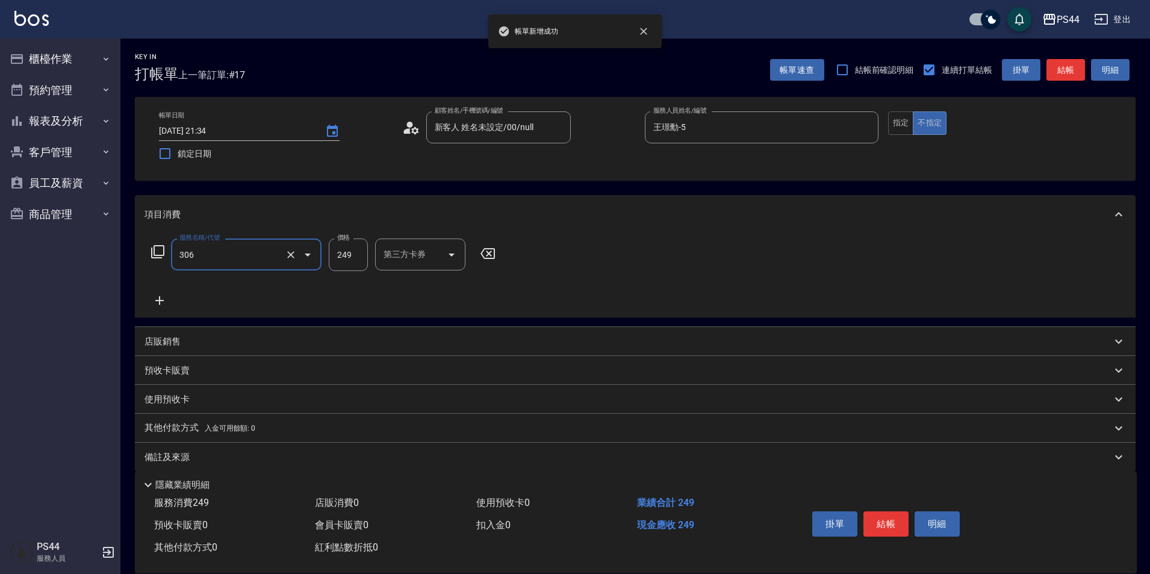
type input "剪髮(306)"
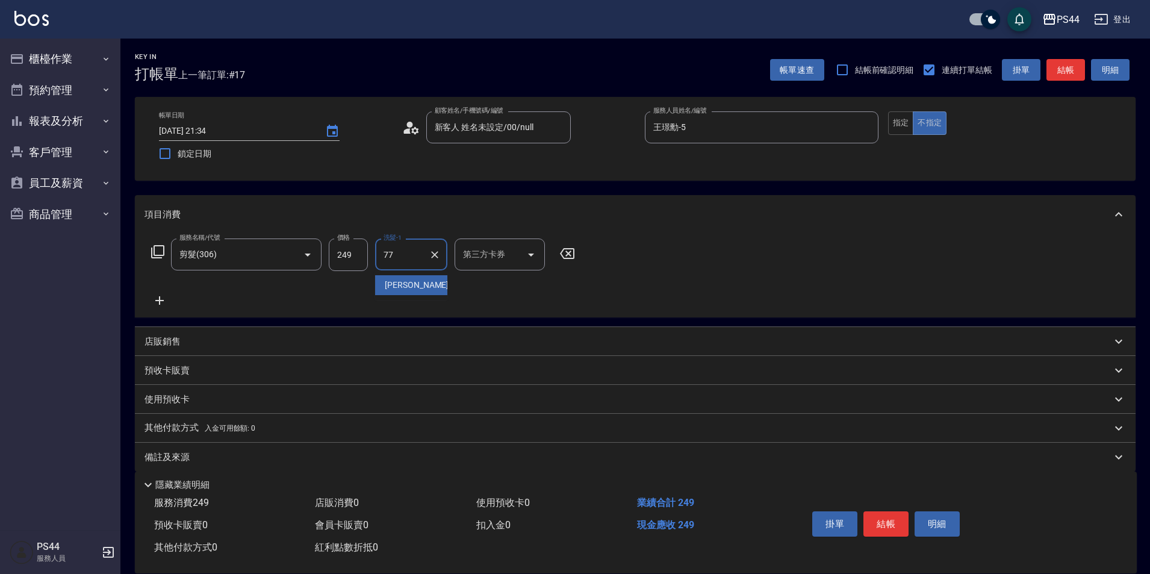
type input "陳思存-77"
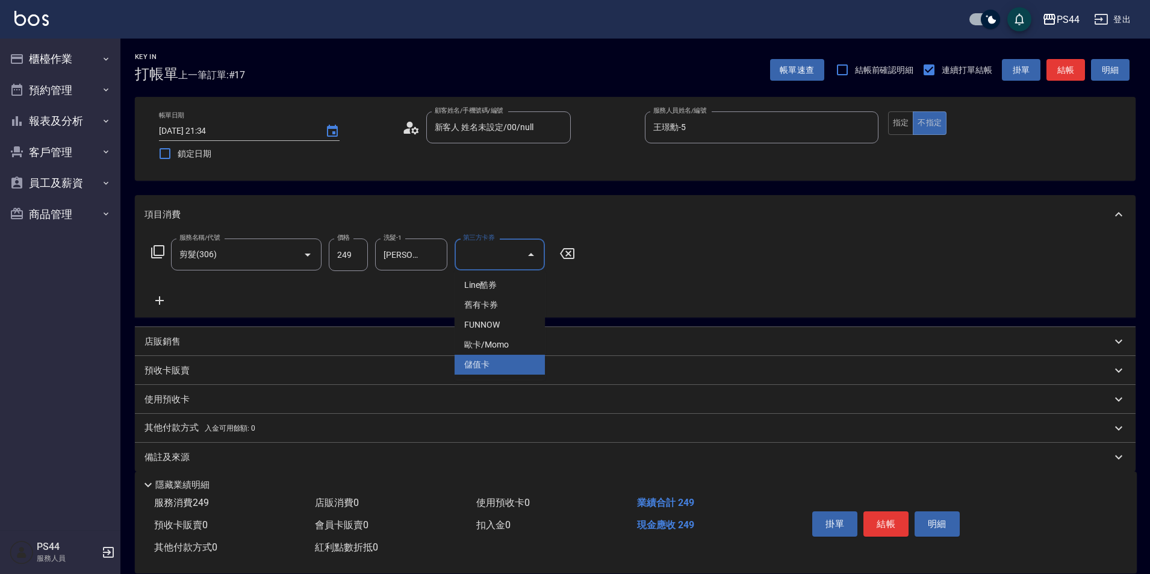
type input "儲值卡"
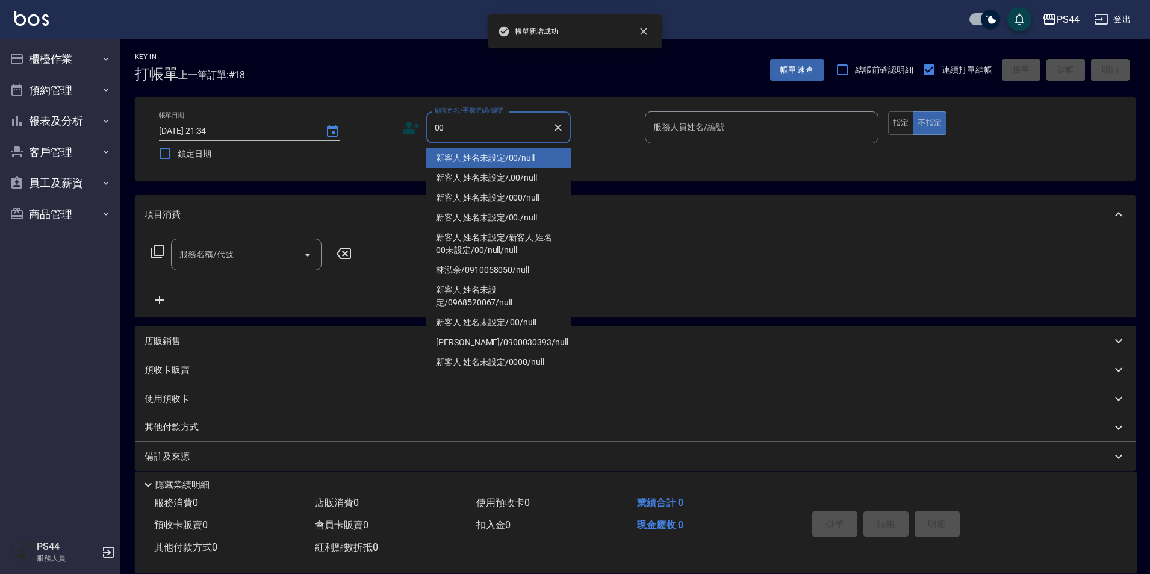
type input "新客人 姓名未設定/00/null"
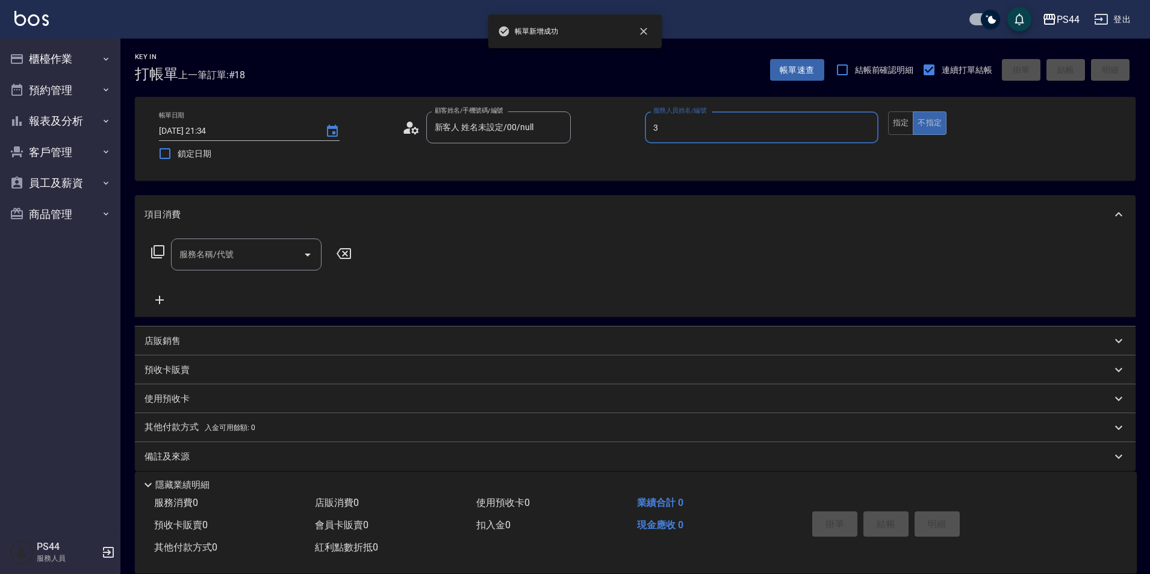
type input "許維哲-3"
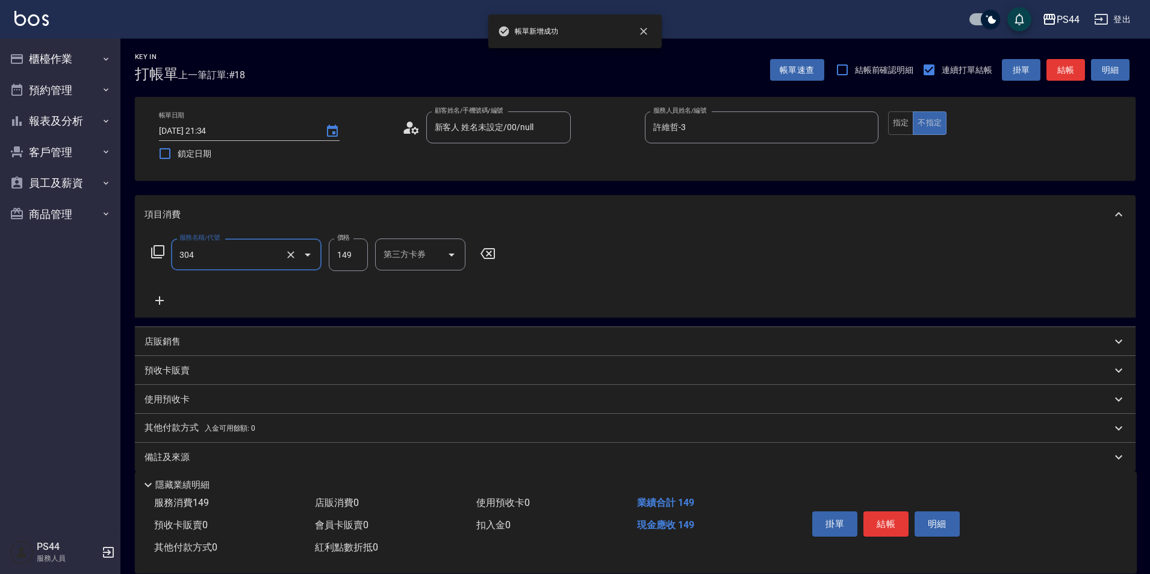
type input "剪髮(304)"
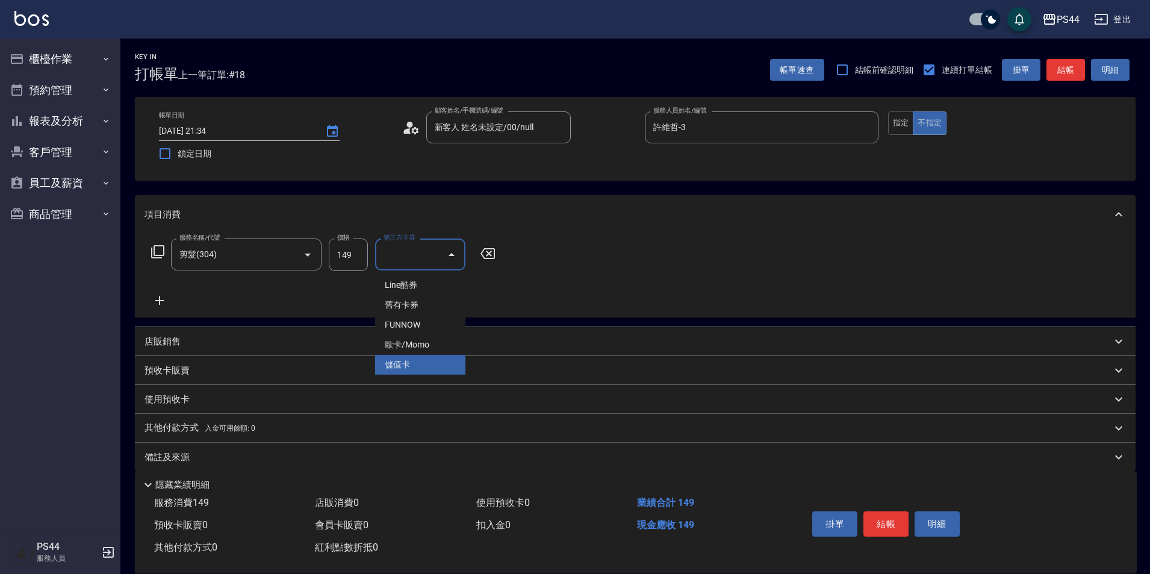
type input "儲值卡"
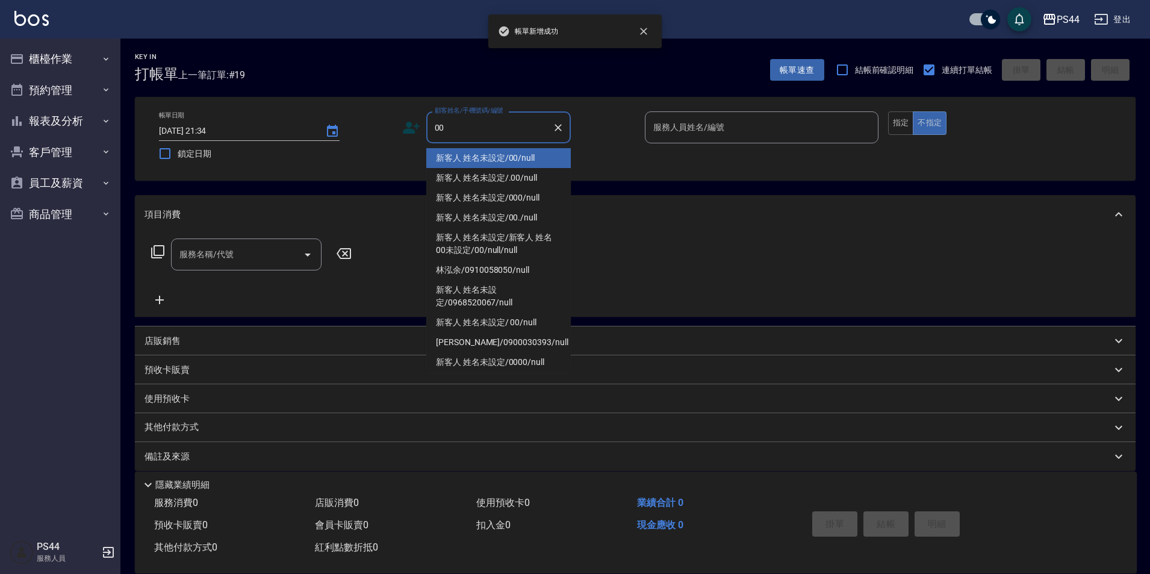
type input "新客人 姓名未設定/00/null"
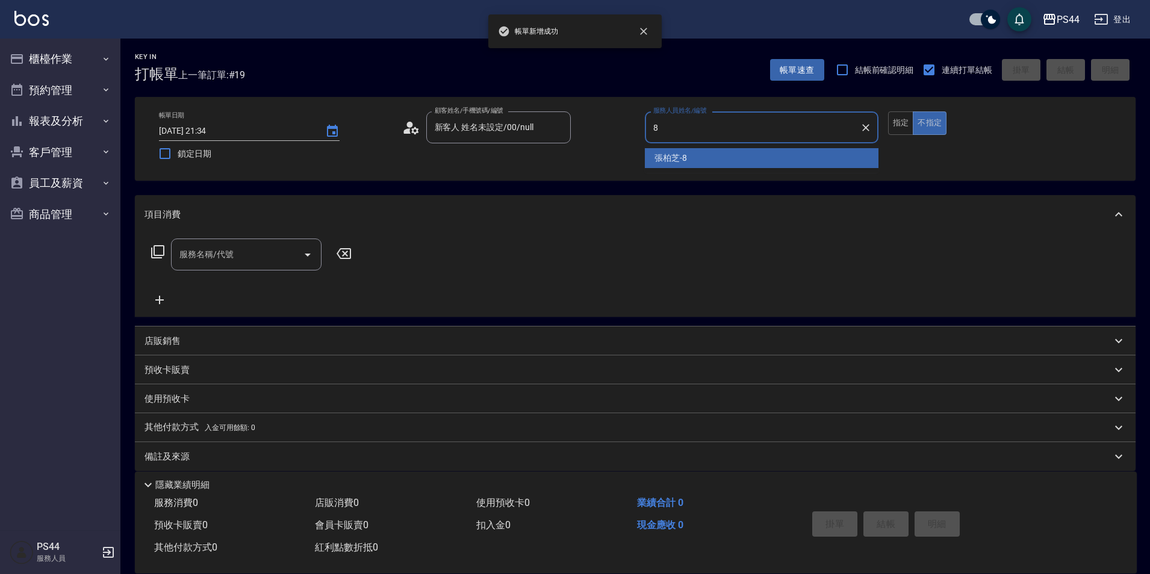
type input "張柏芝-8"
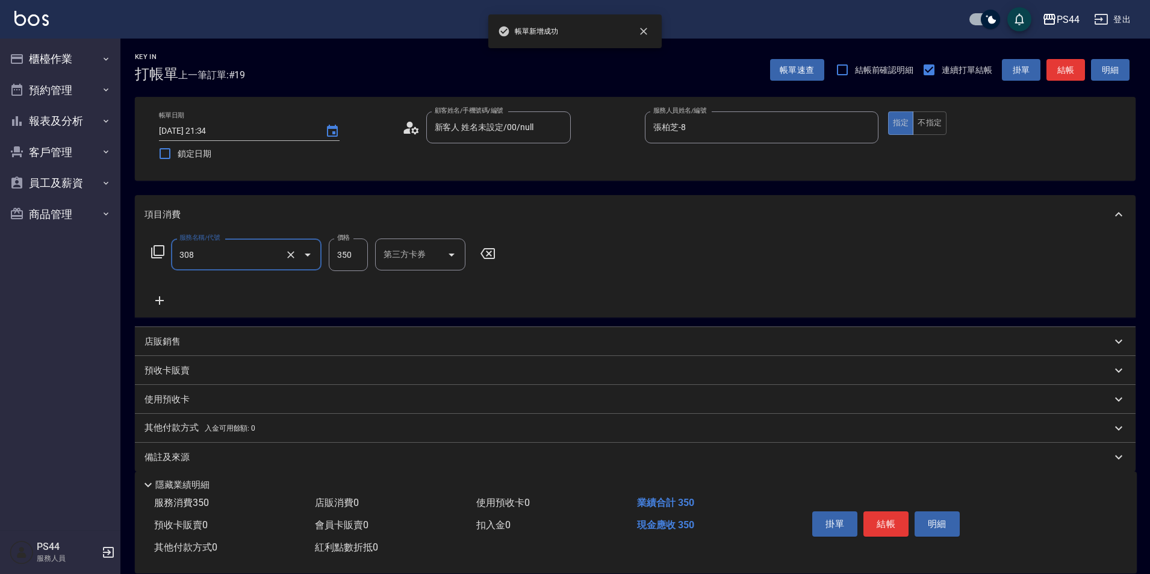
type input "洗+剪(308)"
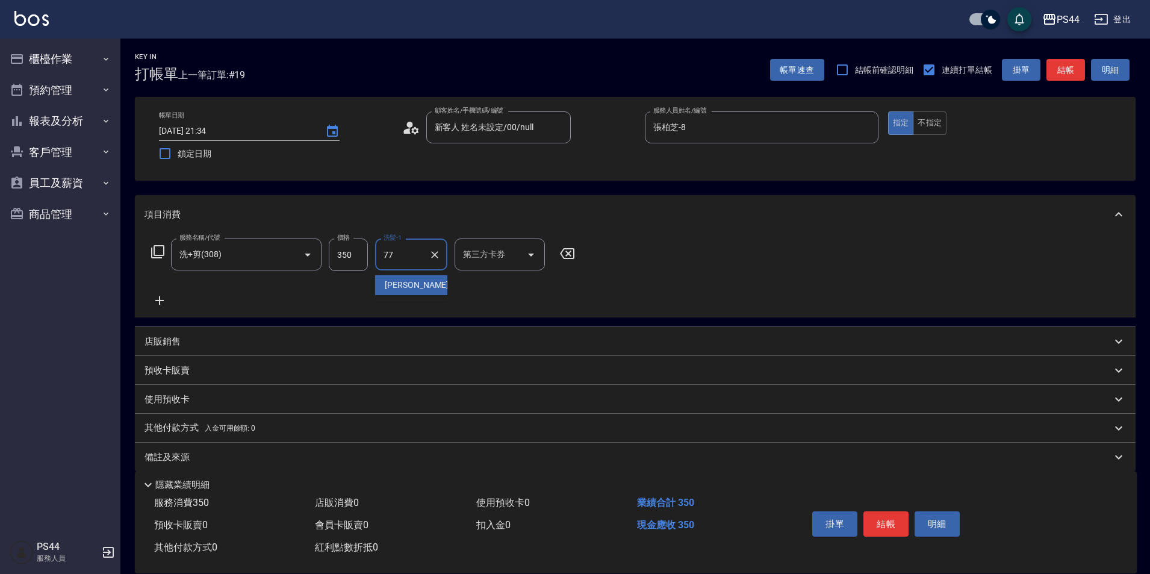
type input "陳思存-77"
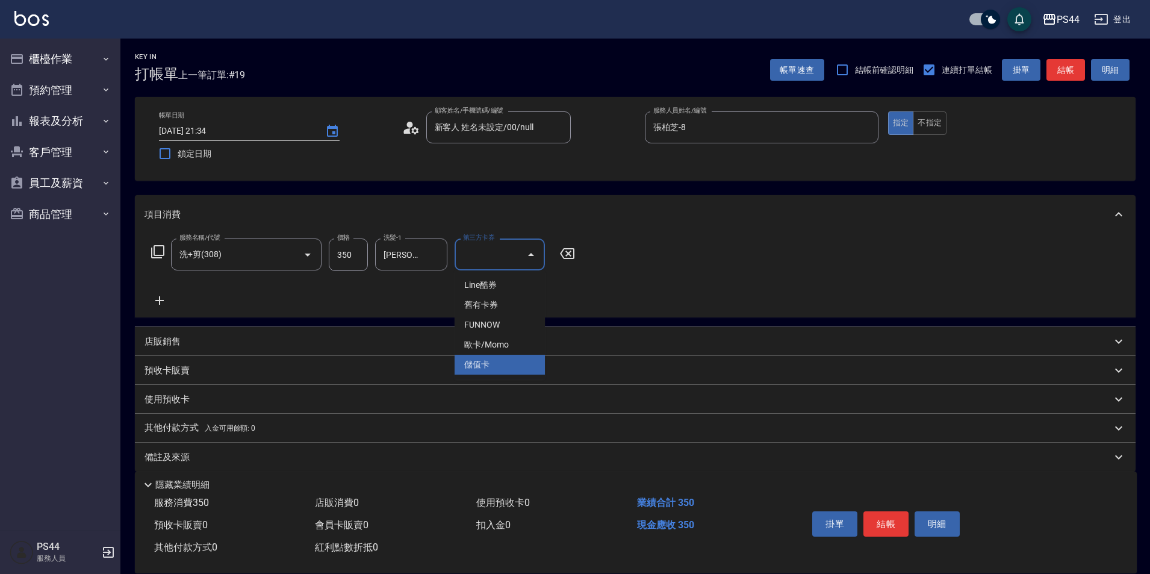
type input "儲值卡"
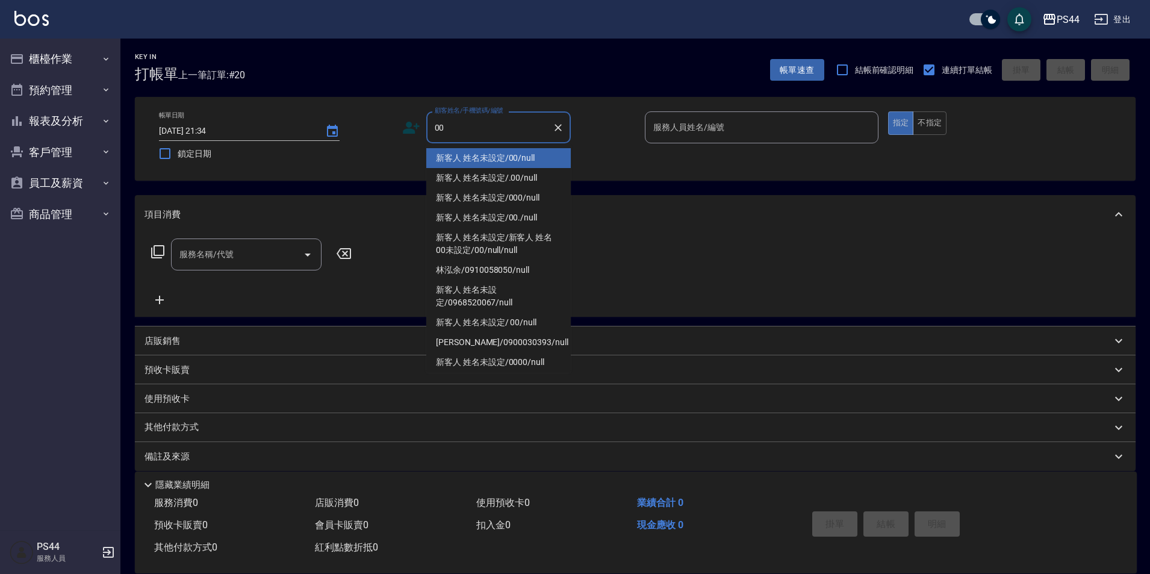
type input "新客人 姓名未設定/00/null"
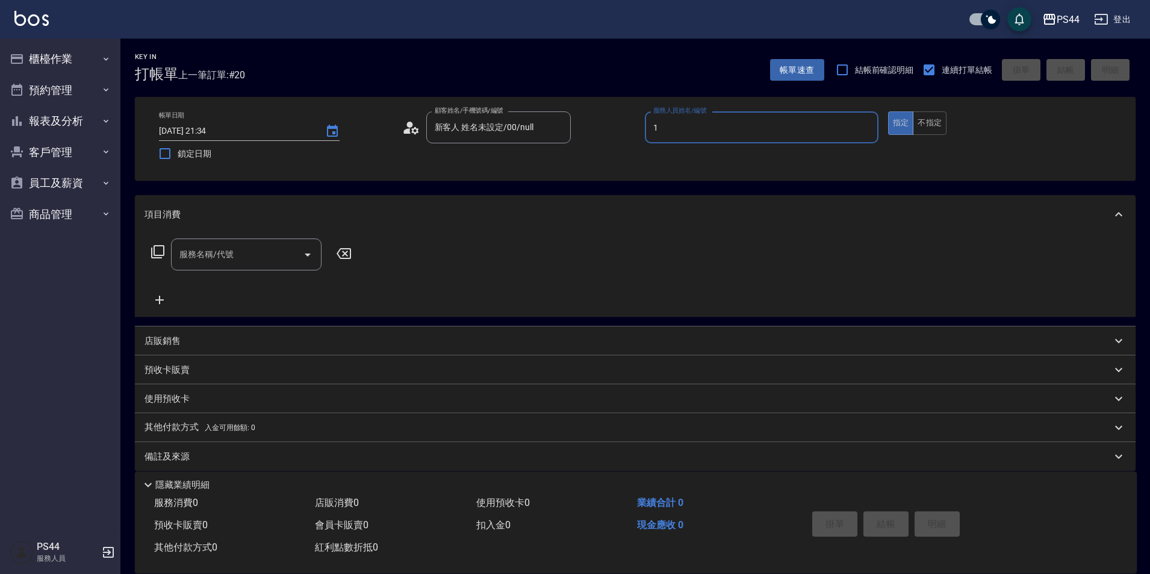
type input "黃雅雯-1"
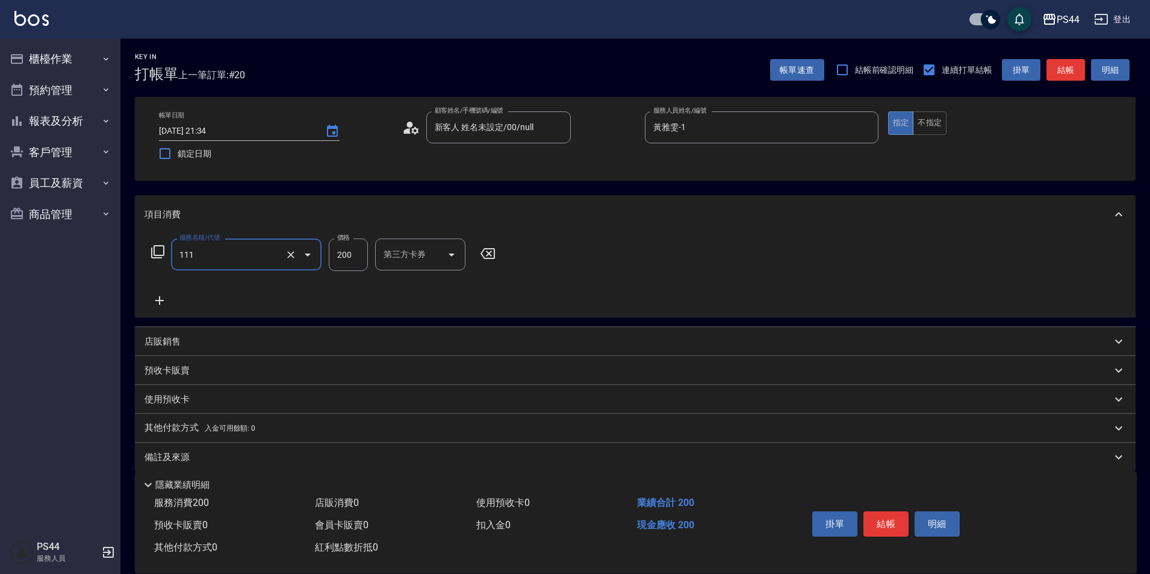
type input "200(111)"
type input "蘇昭瑜-55"
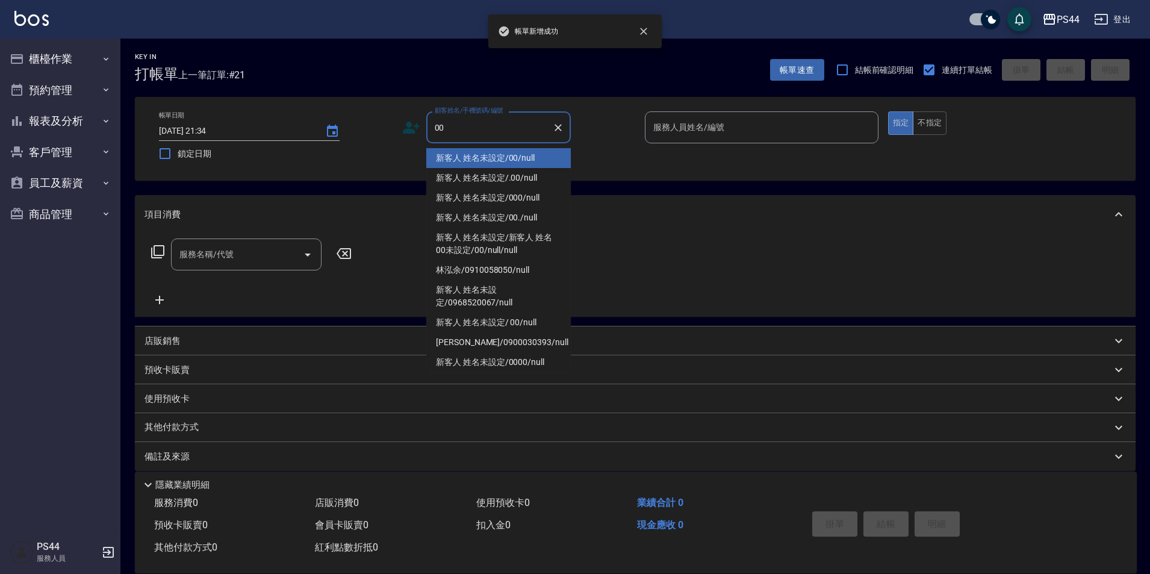
type input "新客人 姓名未設定/00/null"
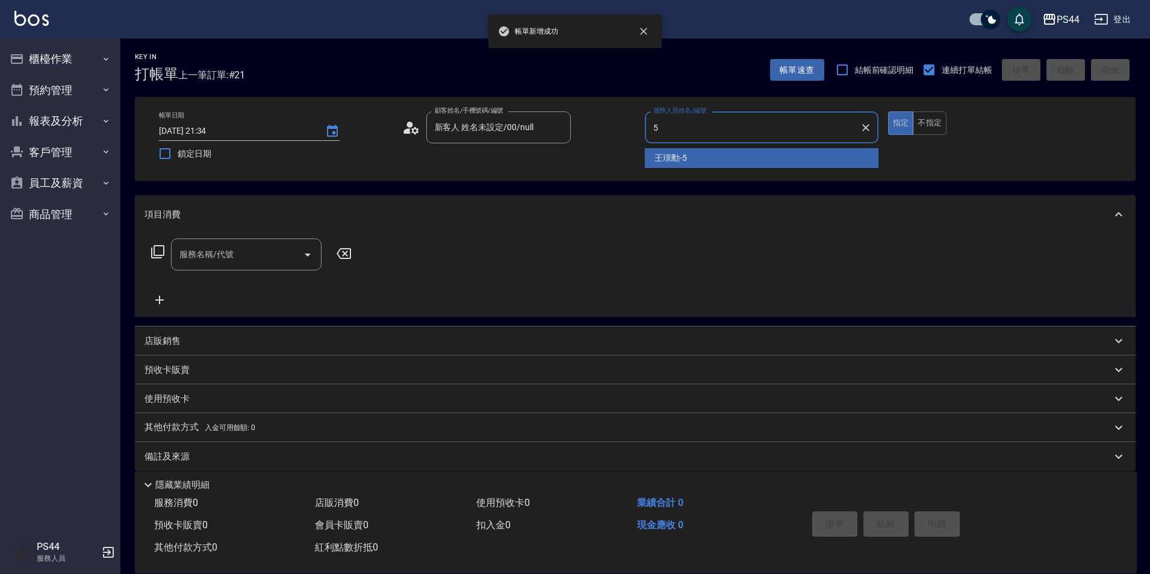
type input "王璟勳-5"
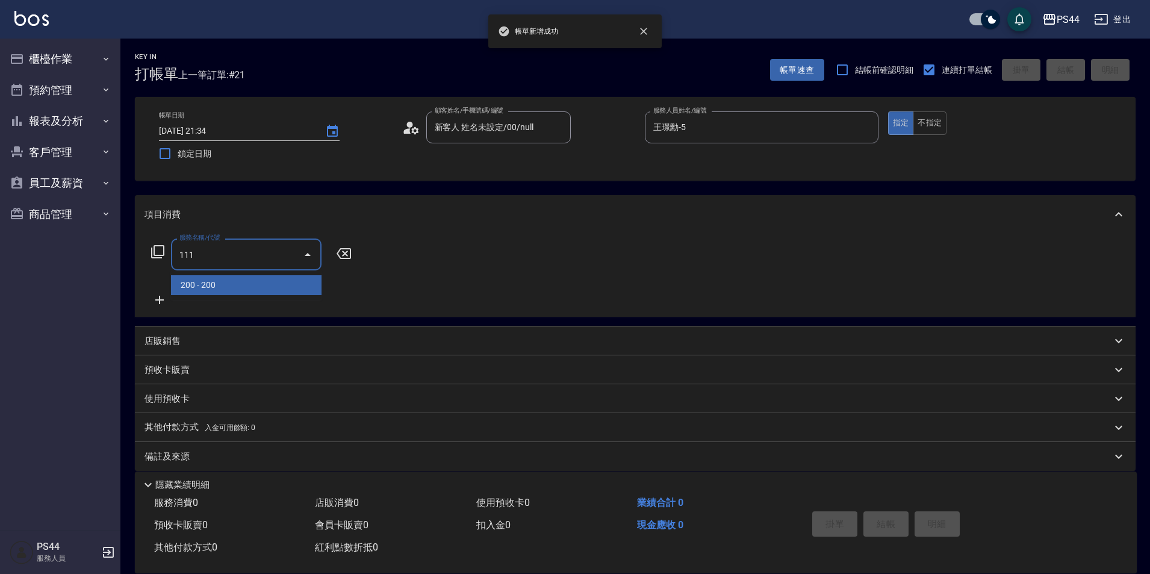
type input "200(111)"
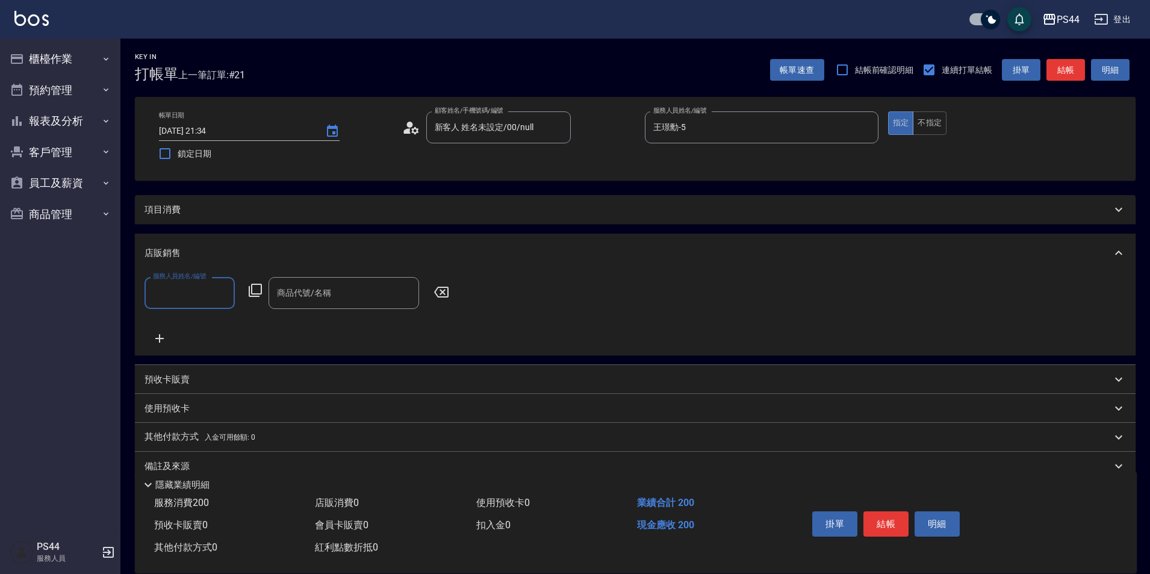
scroll to position [0, 0]
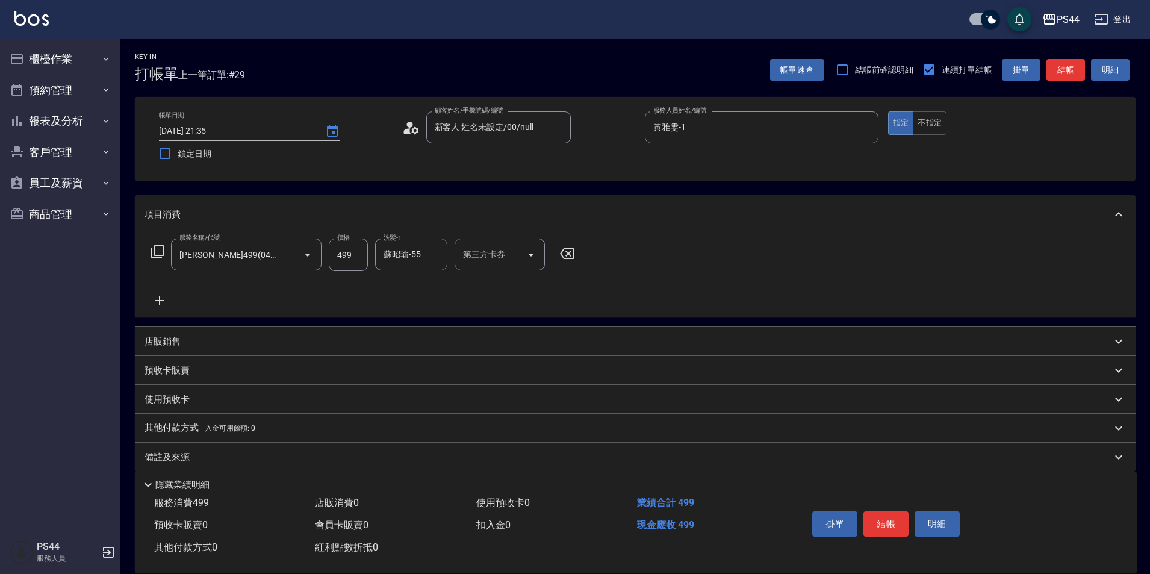
click at [644, 266] on div "服務名稱/代號 伊黛莉499(0499) 服務名稱/代號 價格 499 價格 洗髮-1 蘇昭瑜-55 洗髮-1 第三方卡券 第三方卡券" at bounding box center [635, 276] width 1001 height 84
click at [162, 295] on icon at bounding box center [160, 300] width 30 height 14
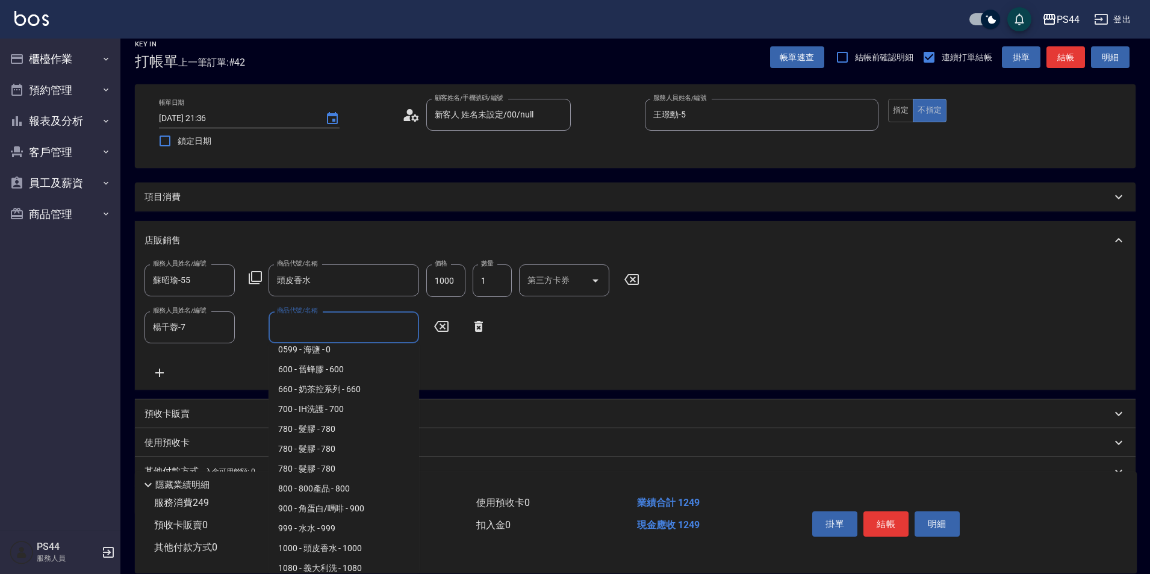
scroll to position [60, 0]
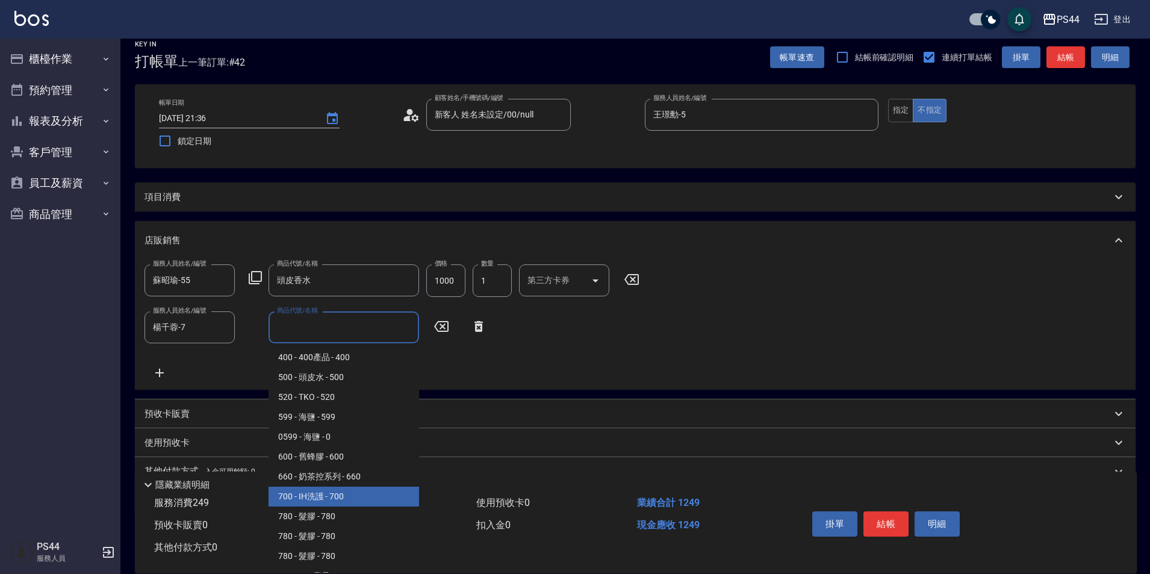
click at [334, 498] on span "700 - IH洗護 - 700" at bounding box center [344, 497] width 151 height 20
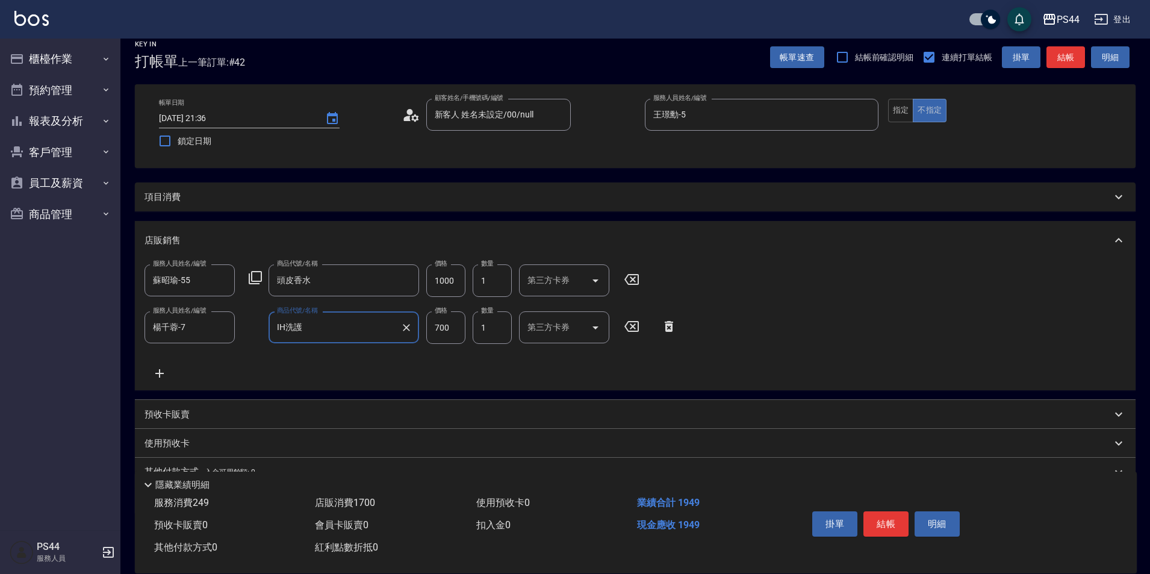
click at [447, 334] on input "700" at bounding box center [445, 327] width 39 height 33
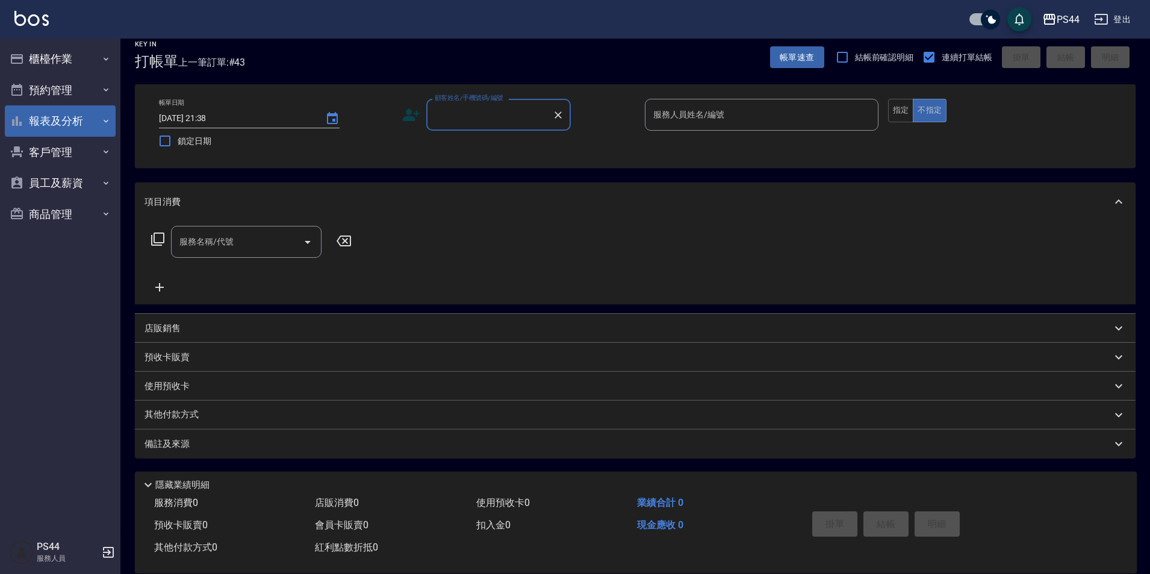
click at [81, 118] on button "報表及分析" at bounding box center [60, 120] width 111 height 31
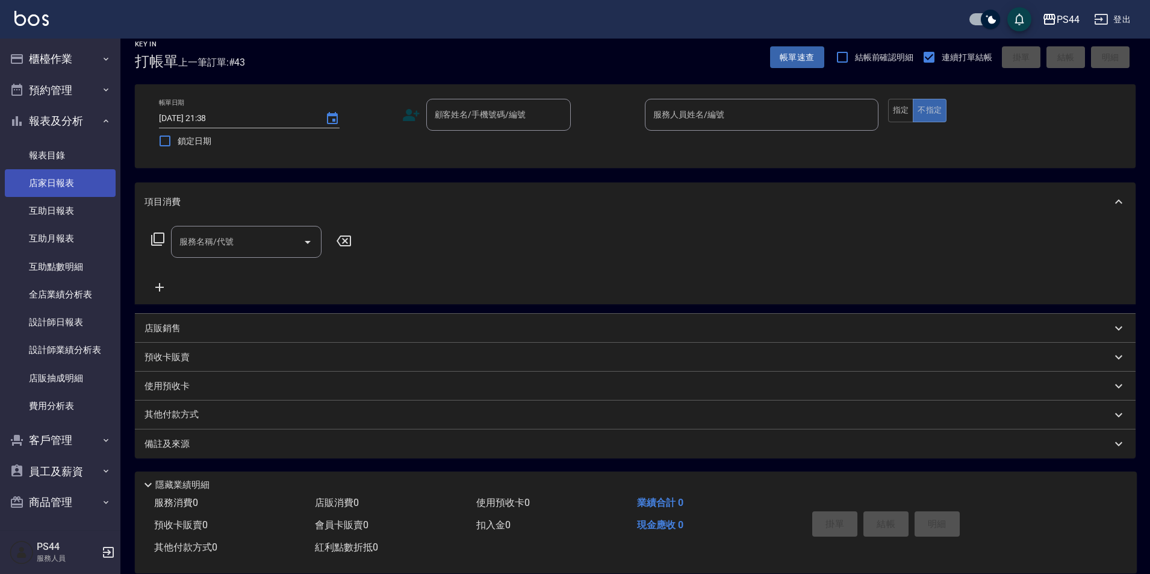
click at [72, 184] on link "店家日報表" at bounding box center [60, 183] width 111 height 28
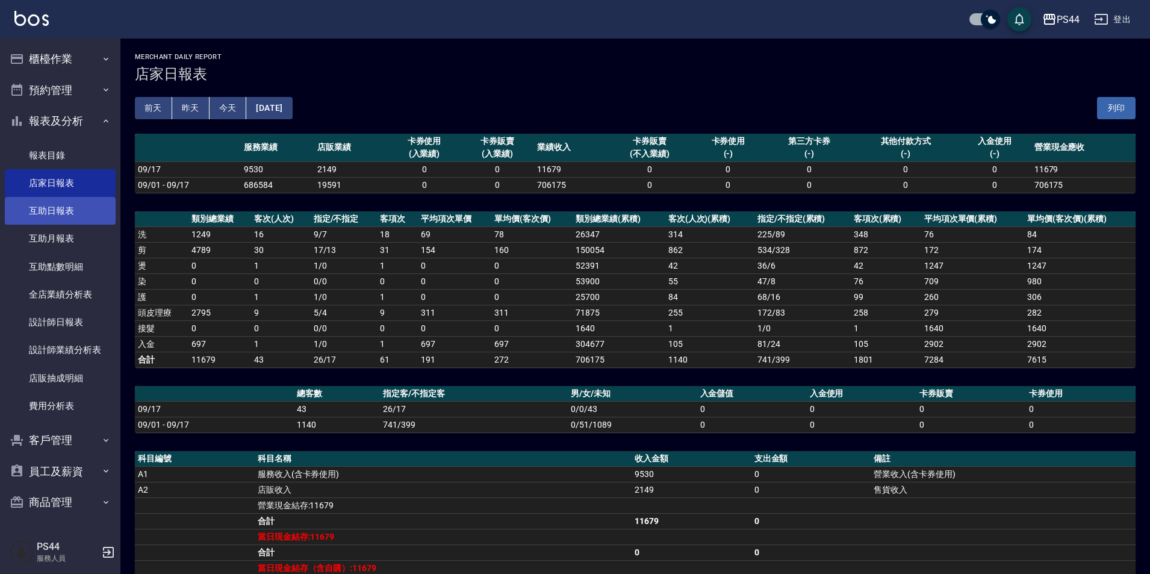
click at [73, 218] on link "互助日報表" at bounding box center [60, 211] width 111 height 28
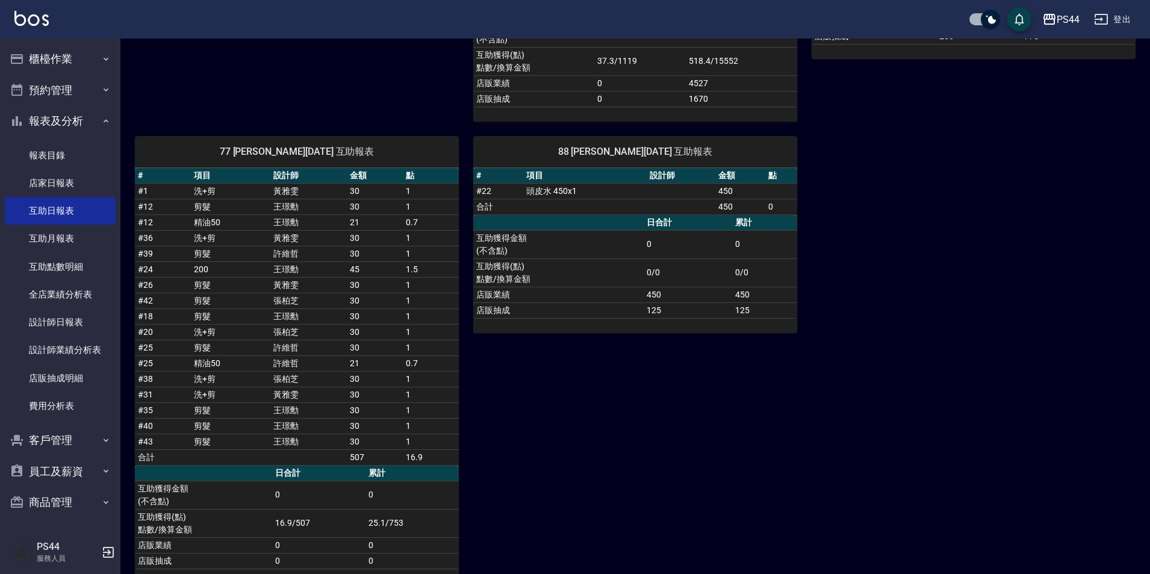
scroll to position [559, 0]
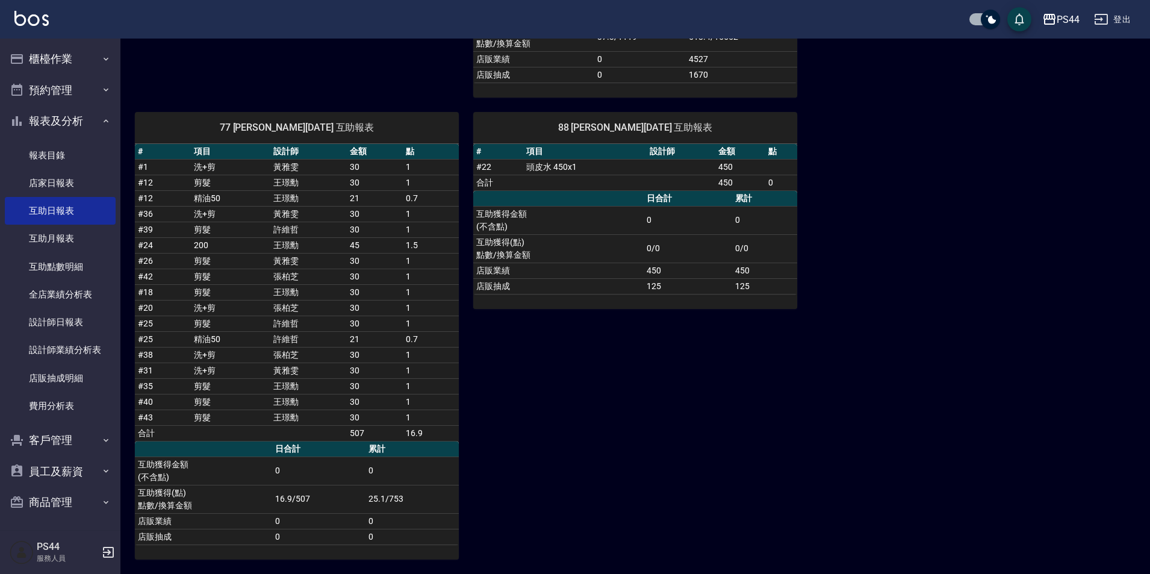
click at [478, 162] on link "# 22" at bounding box center [483, 167] width 15 height 10
click at [1002, 24] on input "checkbox" at bounding box center [991, 19] width 58 height 19
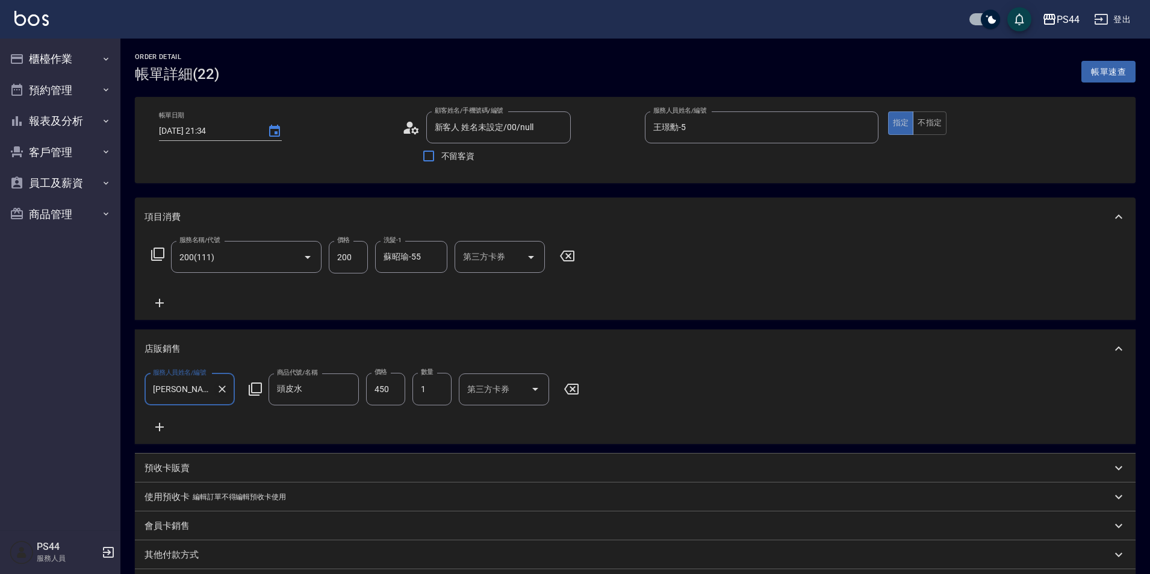
click at [217, 386] on icon "Clear" at bounding box center [222, 389] width 12 height 12
click at [179, 417] on span "蘇昭瑜 -55" at bounding box center [172, 420] width 37 height 13
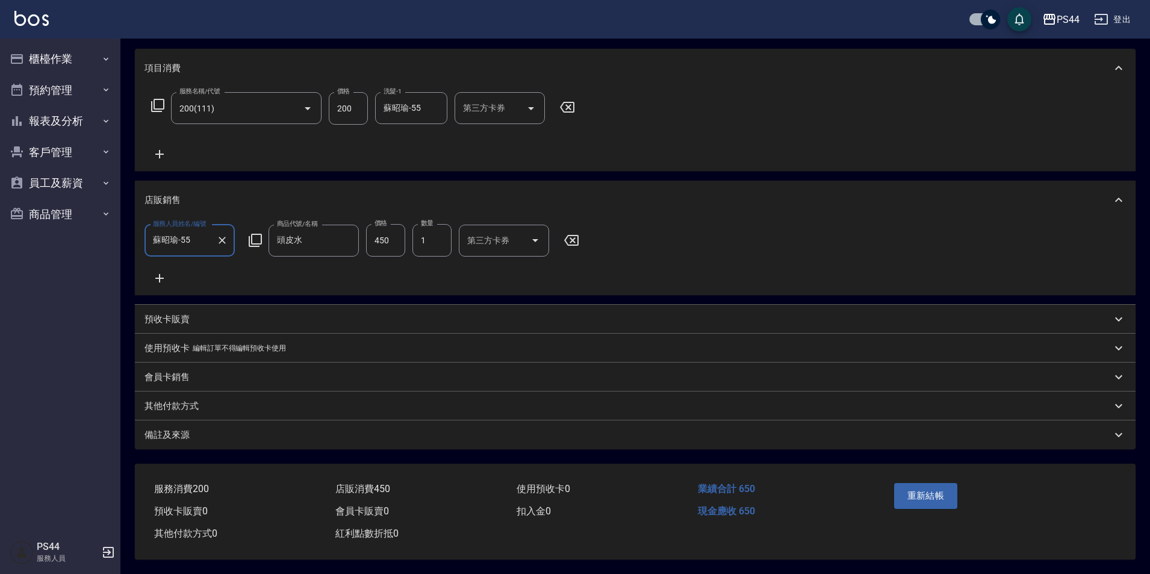
scroll to position [163, 0]
type input "蘇昭瑜-55"
click at [905, 493] on button "重新結帳" at bounding box center [926, 495] width 64 height 25
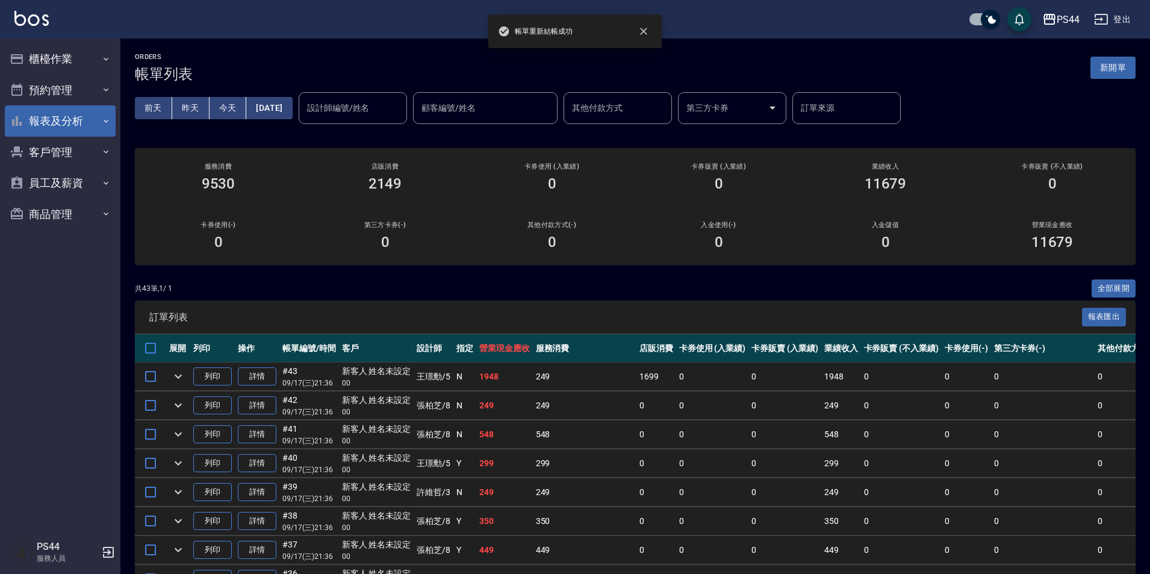
click at [64, 112] on button "報表及分析" at bounding box center [60, 120] width 111 height 31
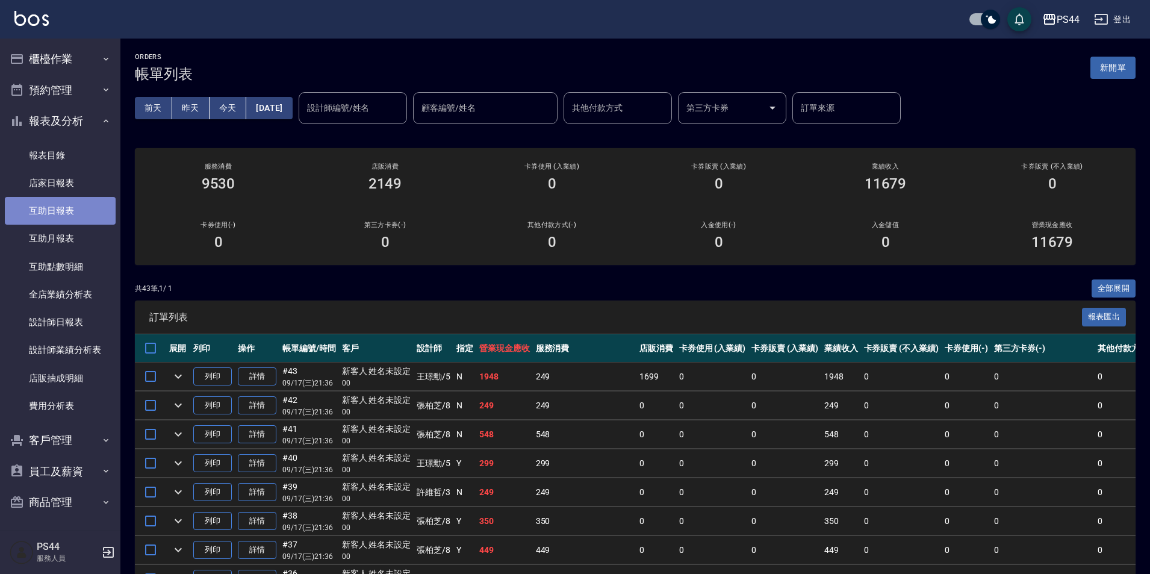
click at [78, 207] on link "互助日報表" at bounding box center [60, 211] width 111 height 28
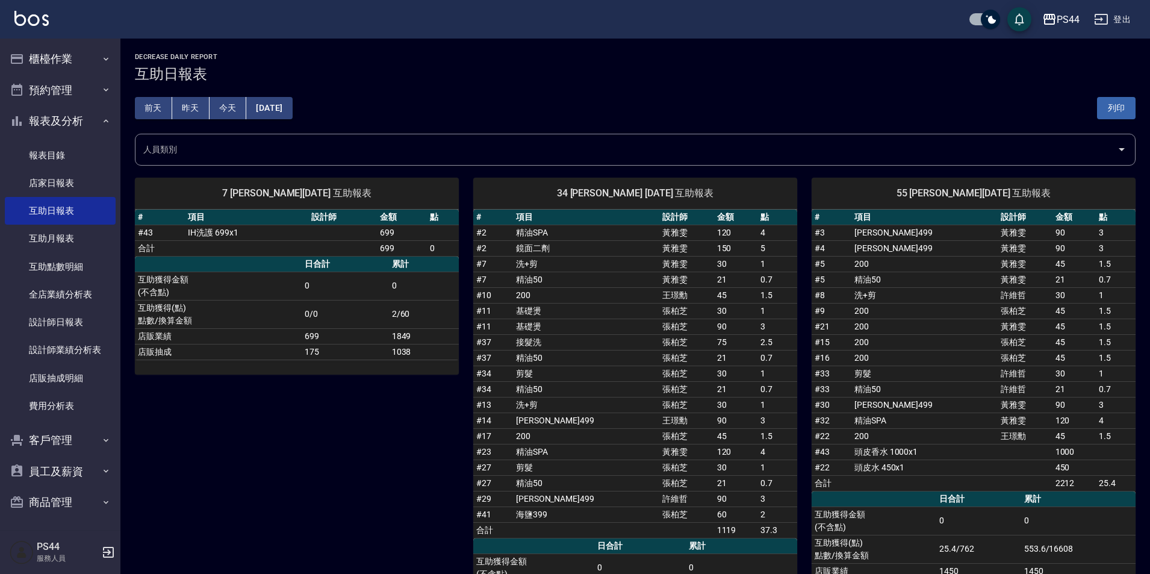
scroll to position [502, 0]
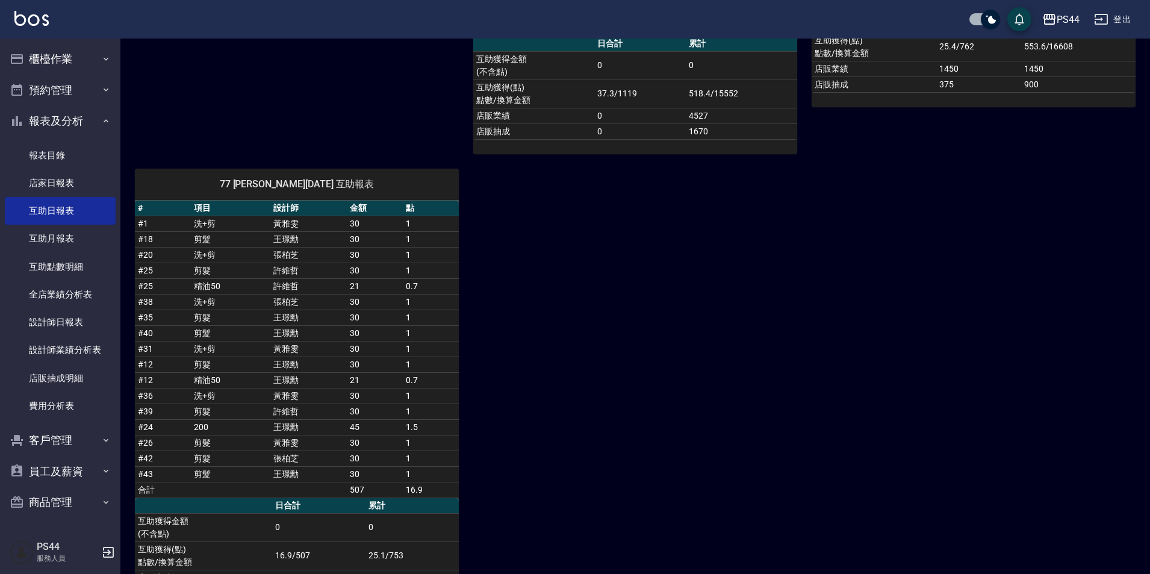
drag, startPoint x: 1142, startPoint y: 282, endPoint x: 1156, endPoint y: 270, distance: 17.5
click at [1150, 270] on html "PS44 登出 櫃檯作業 打帳單 帳單列表 現金收支登錄 高階收支登錄 材料自購登錄 每日結帳 排班表 現場電腦打卡 預約管理 預約管理 單日預約紀錄 單週預…" at bounding box center [575, 64] width 1150 height 1133
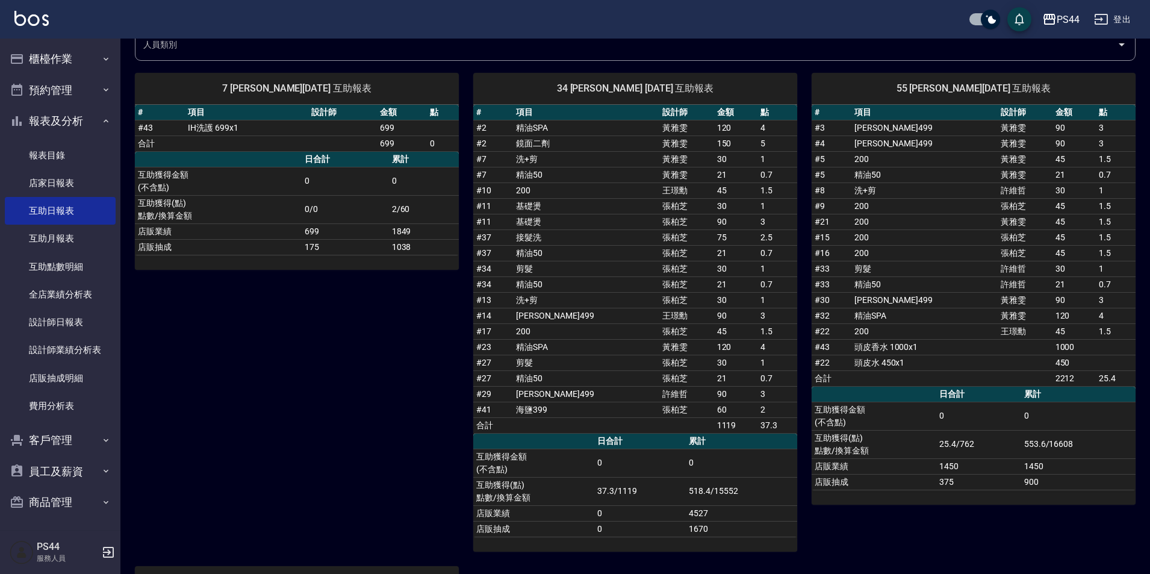
scroll to position [123, 0]
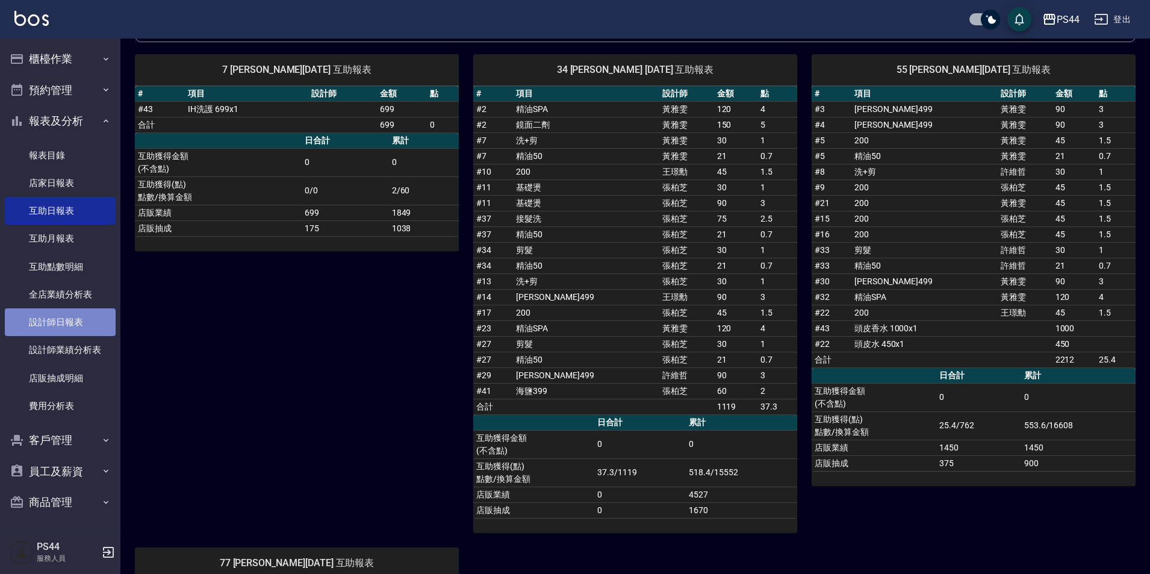
click at [60, 320] on link "設計師日報表" at bounding box center [60, 322] width 111 height 28
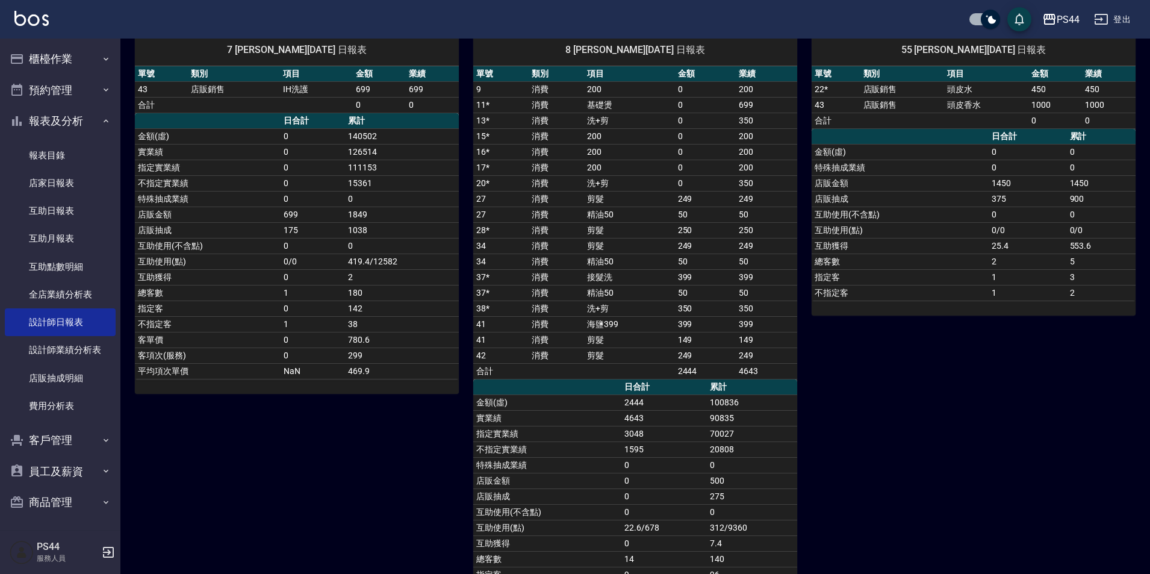
scroll to position [799, 0]
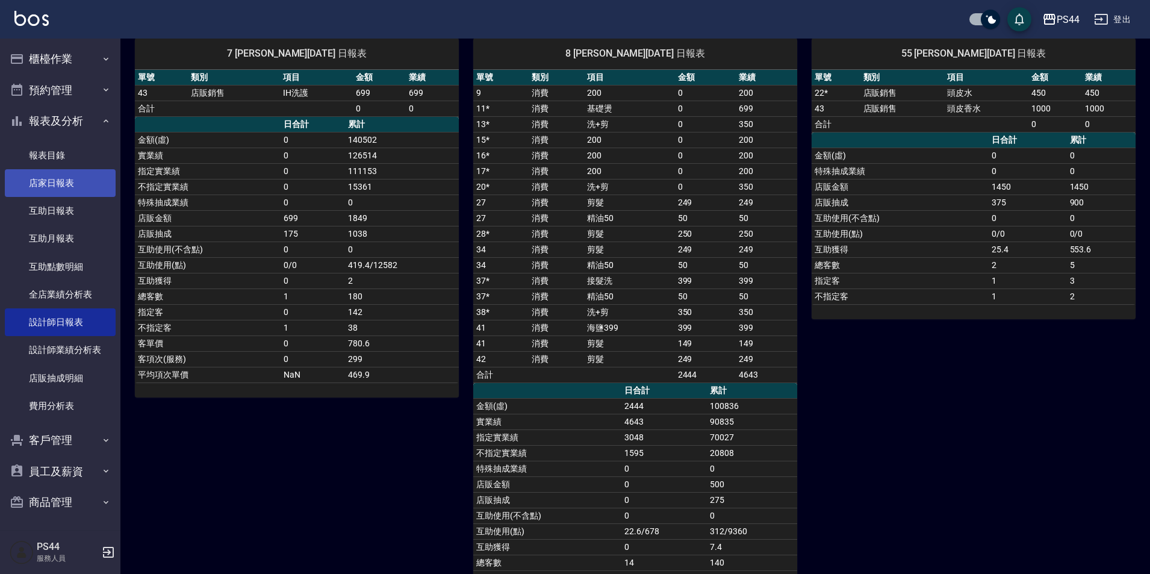
click at [64, 184] on link "店家日報表" at bounding box center [60, 183] width 111 height 28
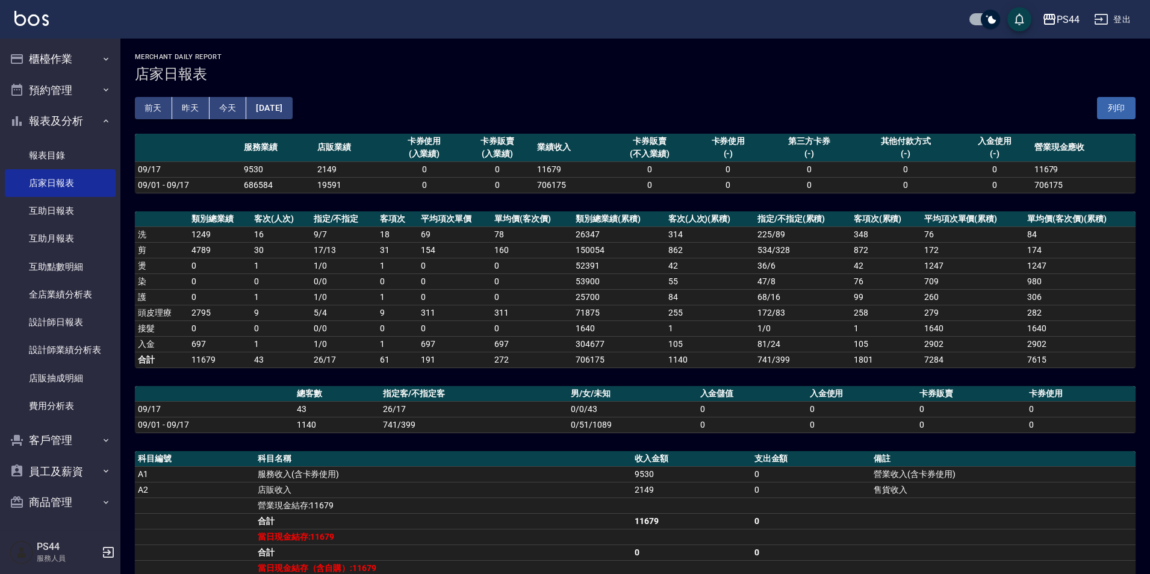
click at [1005, 17] on input "checkbox" at bounding box center [991, 19] width 58 height 19
checkbox input "false"
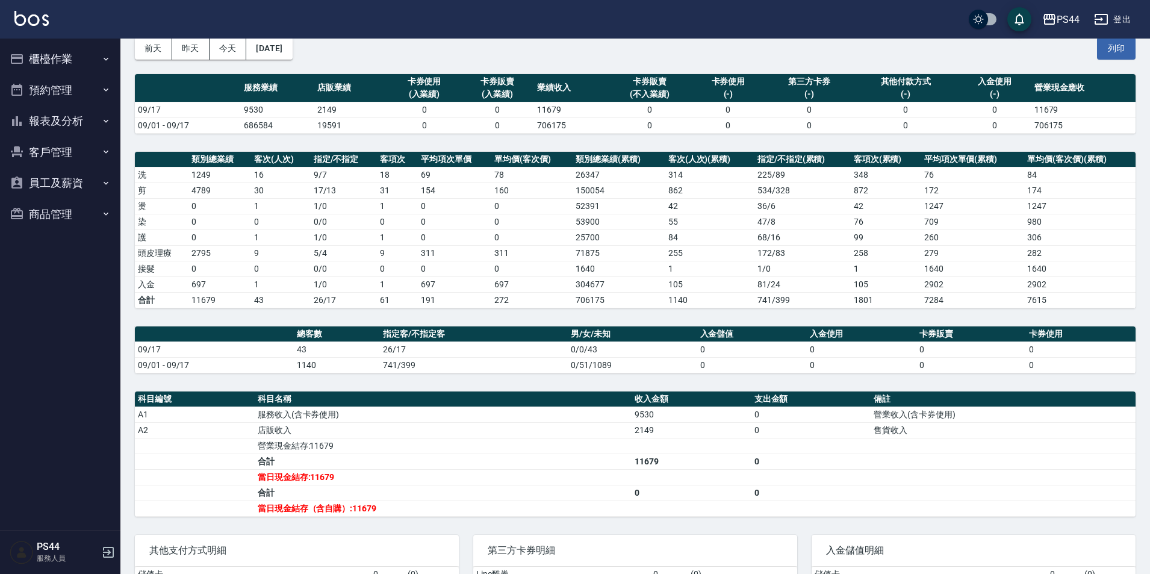
scroll to position [58, 0]
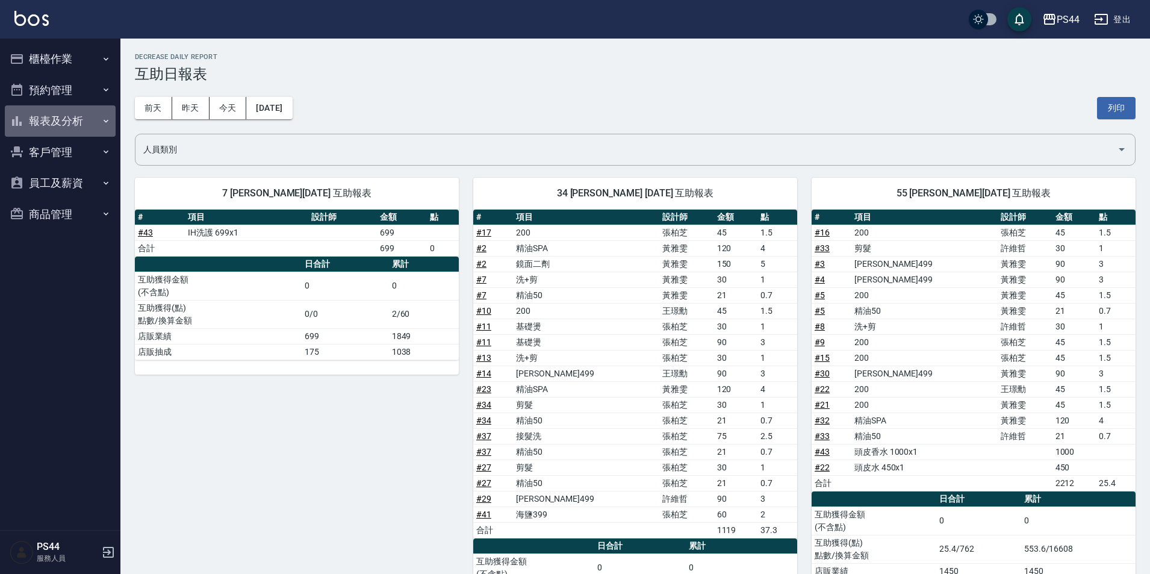
click at [34, 133] on button "報表及分析" at bounding box center [60, 120] width 111 height 31
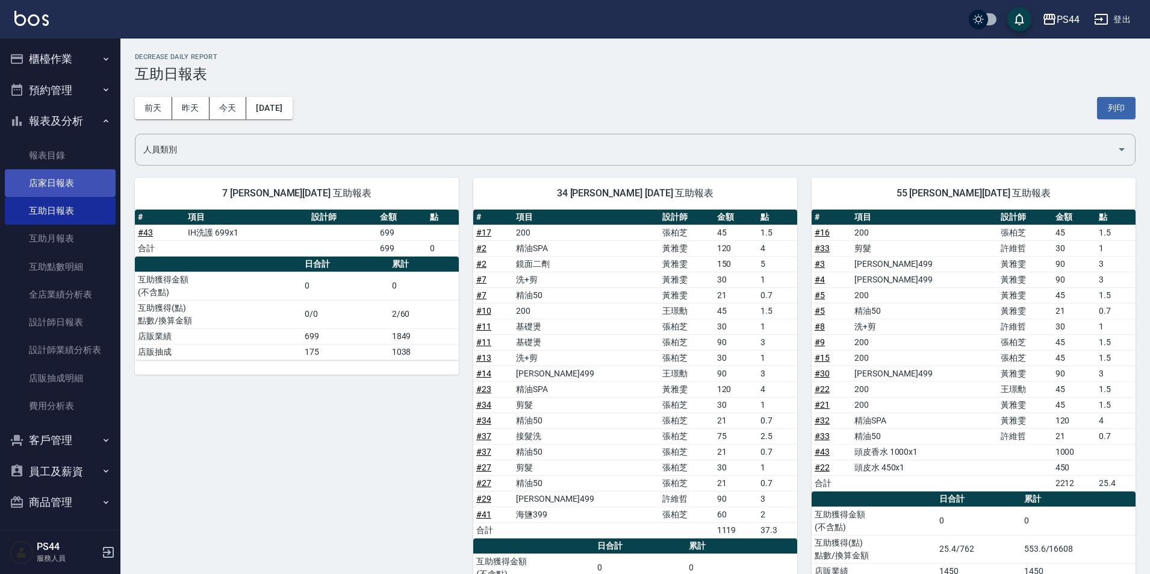
click at [58, 182] on link "店家日報表" at bounding box center [60, 183] width 111 height 28
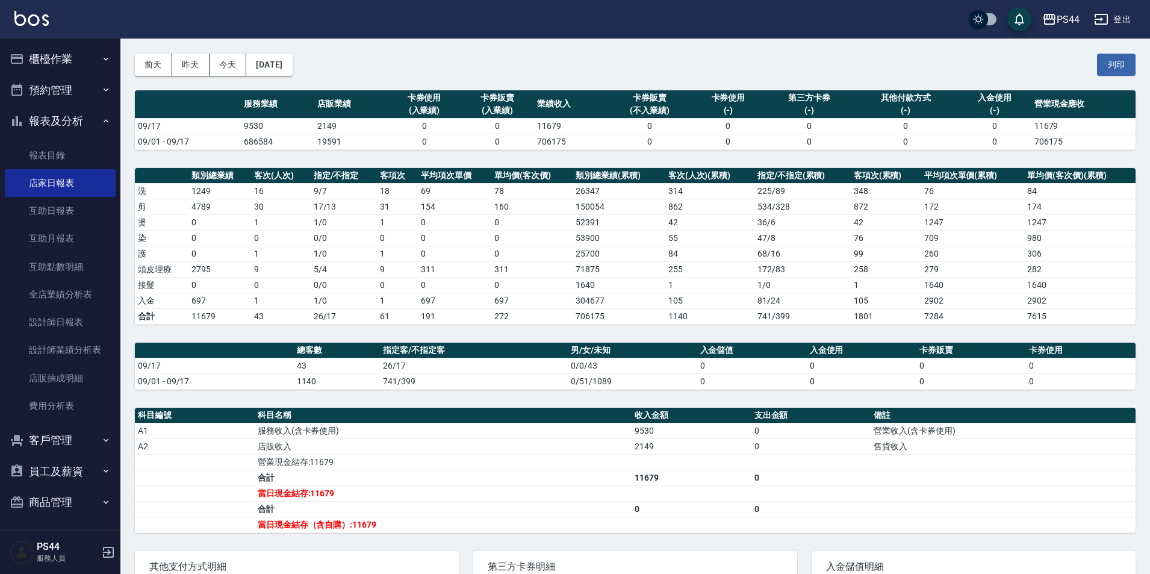
scroll to position [47, 0]
